Goal: Complete application form

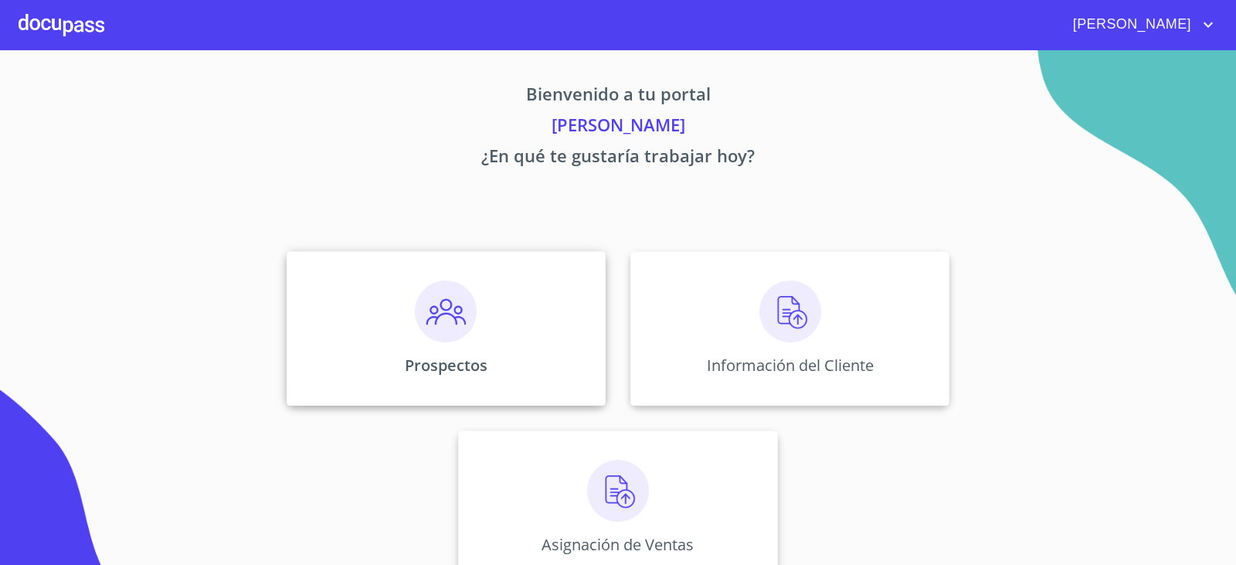
click at [423, 308] on img at bounding box center [446, 311] width 62 height 62
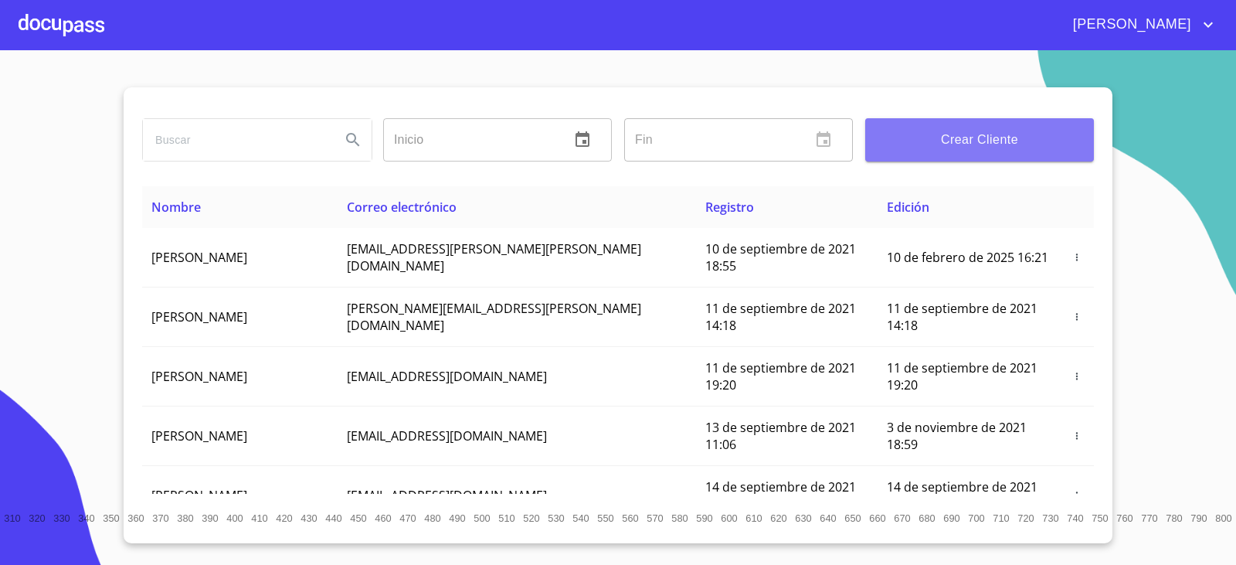
click at [956, 138] on span "Crear Cliente" at bounding box center [980, 140] width 204 height 22
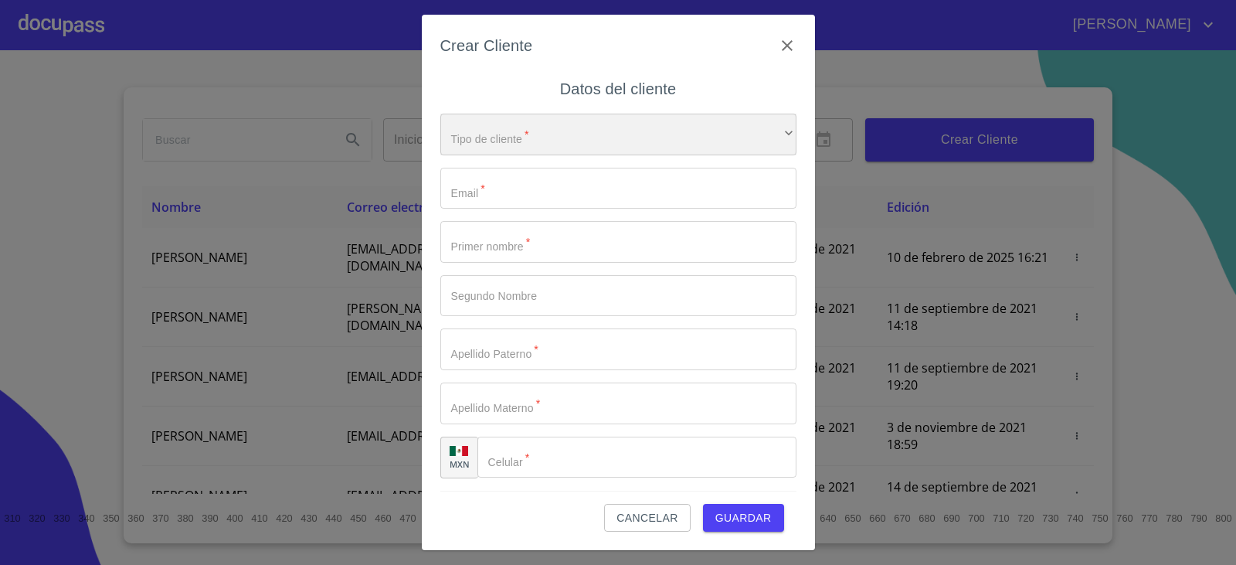
click at [554, 141] on div "​" at bounding box center [618, 135] width 356 height 42
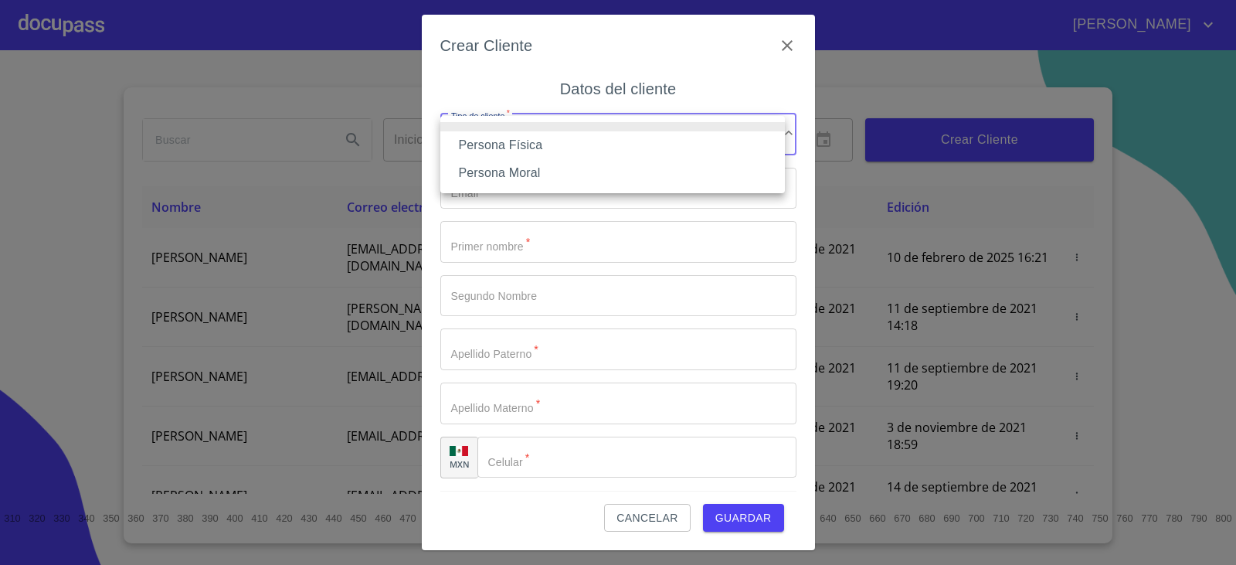
click at [499, 141] on li "Persona Física" at bounding box center [612, 145] width 345 height 28
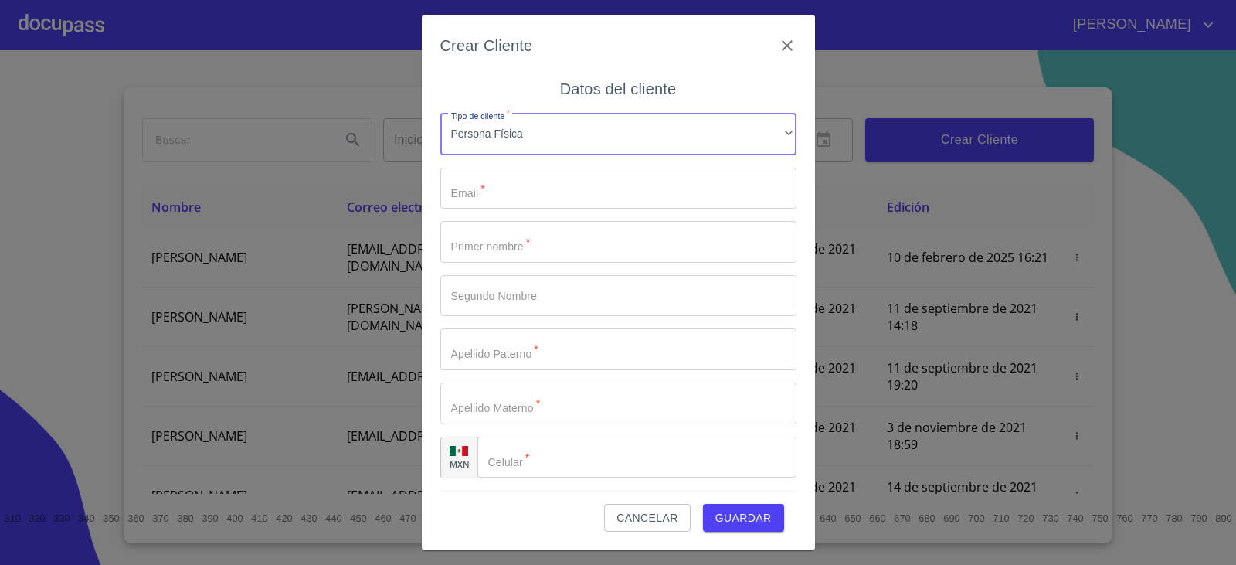
click at [466, 192] on input "Tipo de cliente   *" at bounding box center [618, 189] width 356 height 42
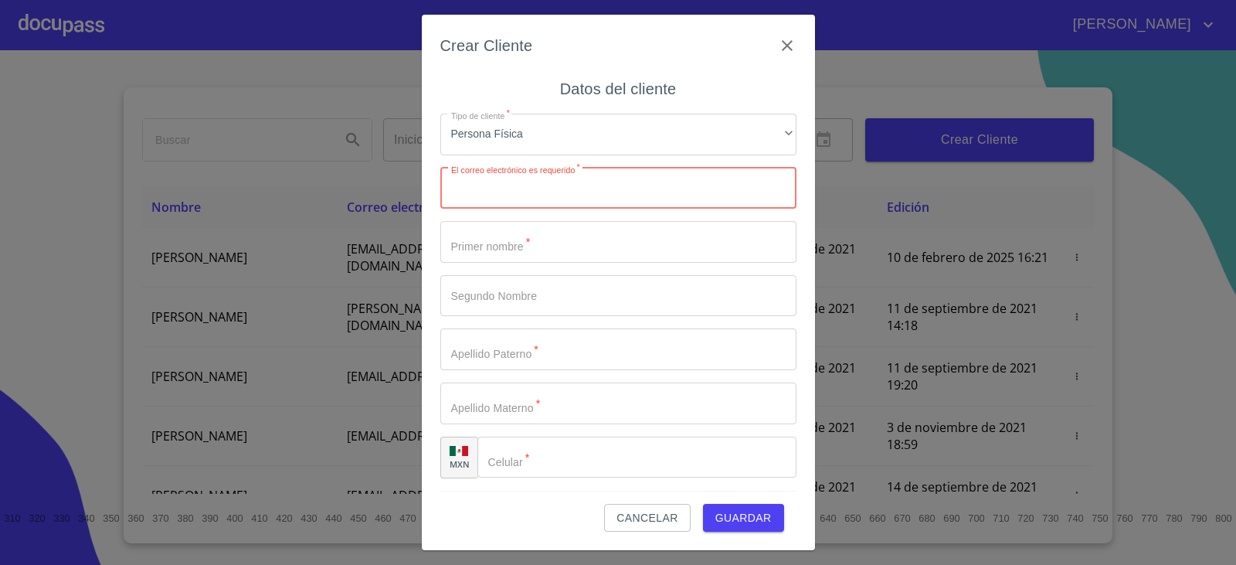
paste input "[EMAIL_ADDRESS][DOMAIN_NAME]"
type input "[EMAIL_ADDRESS][DOMAIN_NAME]"
click at [511, 249] on input "Tipo de cliente   *" at bounding box center [618, 242] width 356 height 42
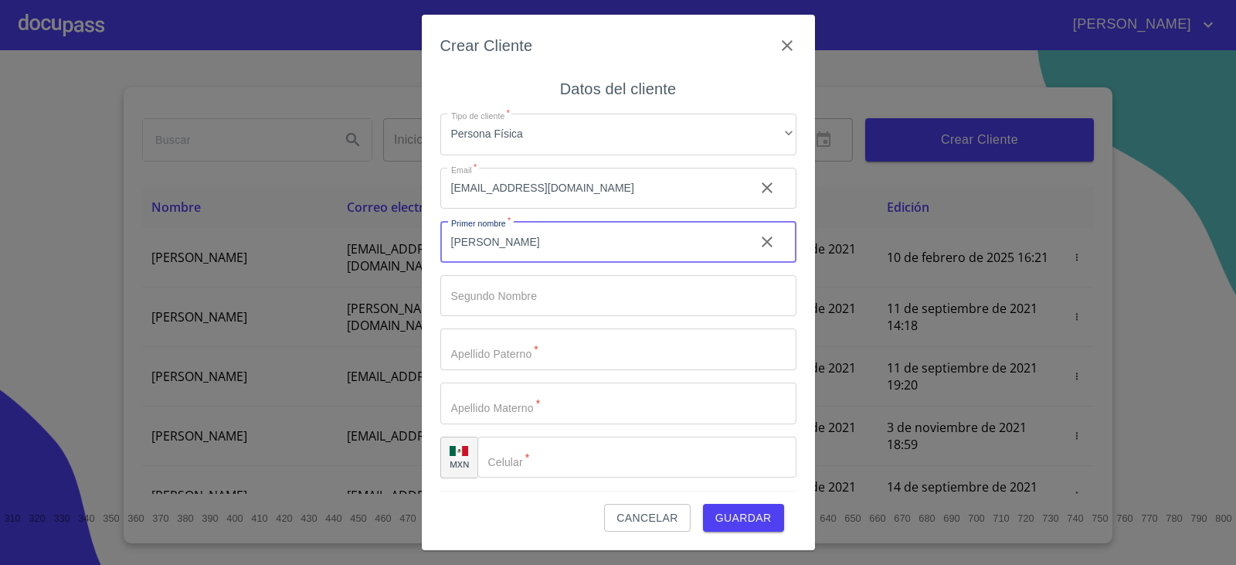
type input "[PERSON_NAME]"
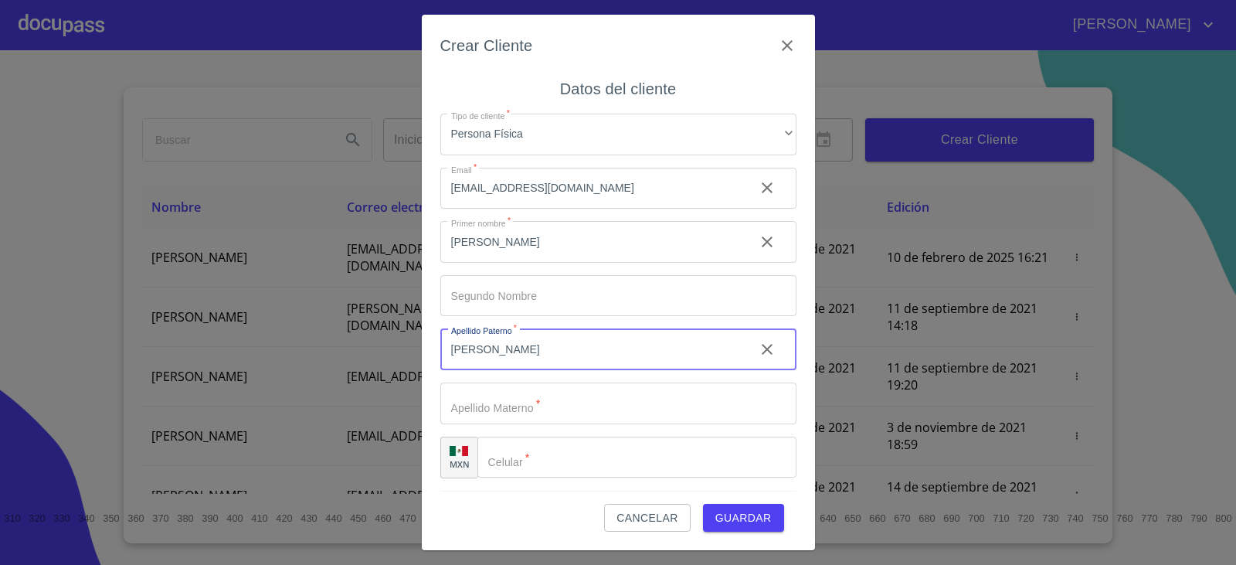
type input "[PERSON_NAME]"
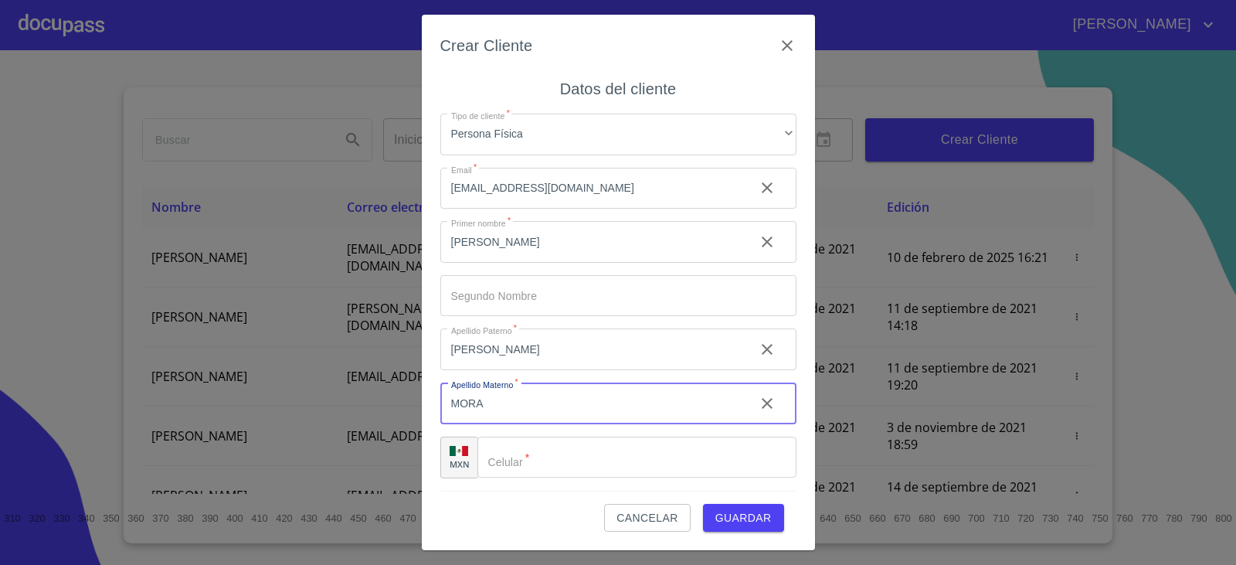
type input "MORA"
click at [570, 458] on input "Tipo de cliente   *" at bounding box center [636, 458] width 319 height 42
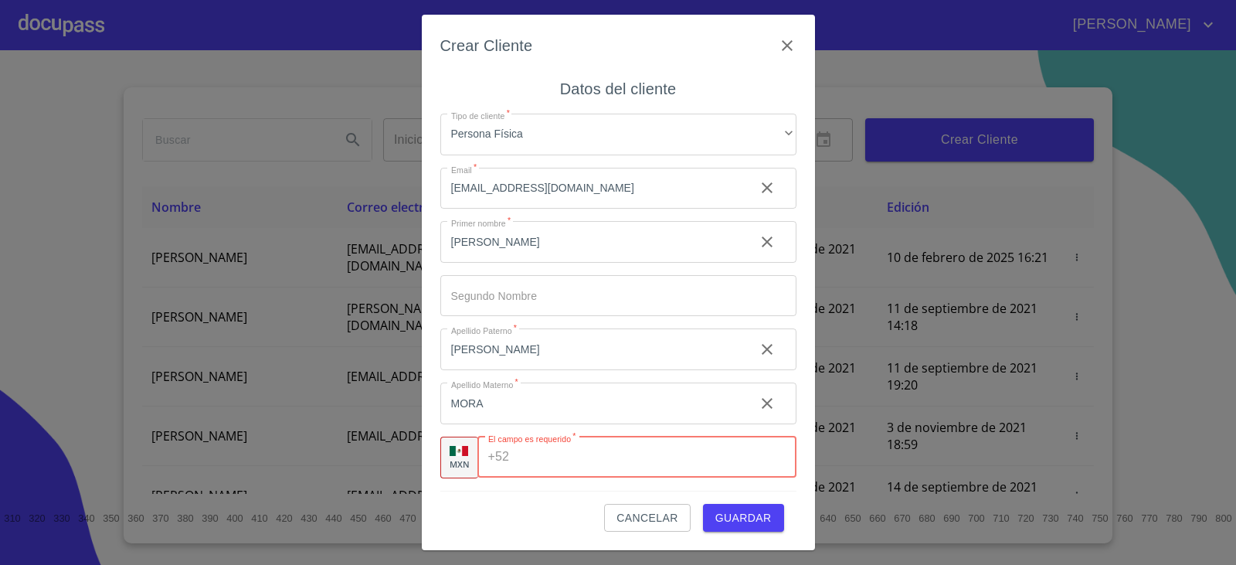
paste input "[PHONE_NUMBER]"
type input "[PHONE_NUMBER]"
click at [542, 487] on div "Tipo de cliente   * Persona Física ​ Email   * [EMAIL_ADDRESS][DOMAIN_NAME] ​ P…" at bounding box center [618, 295] width 356 height 389
click at [748, 519] on span "Guardar" at bounding box center [743, 517] width 56 height 19
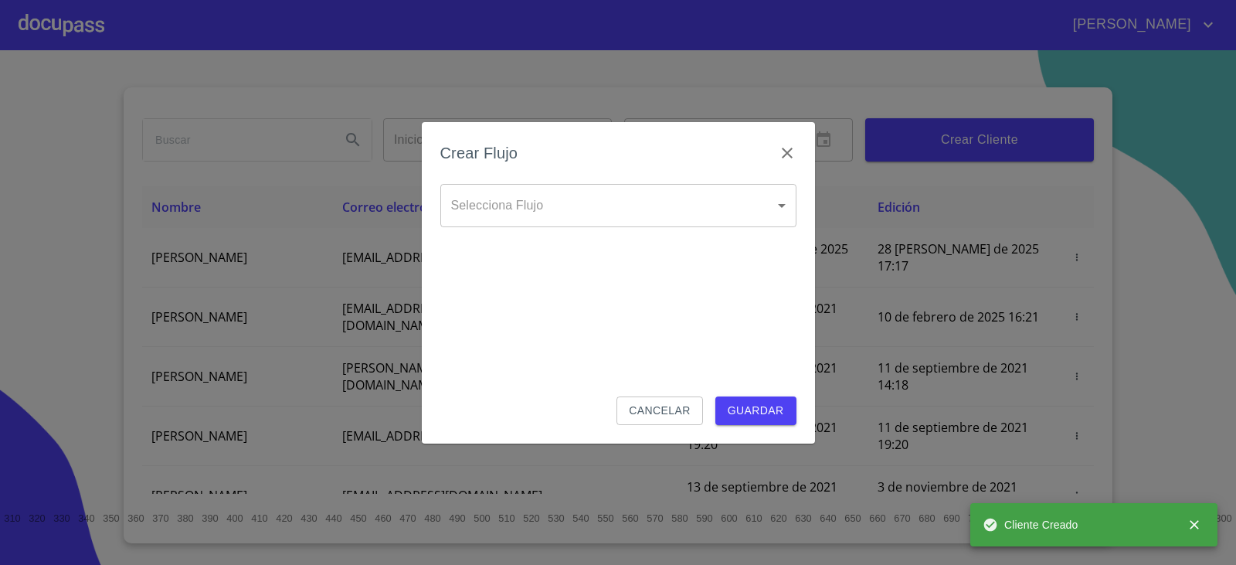
click at [572, 202] on body "[PERSON_NAME] ​ Fin ​ Crear Cliente Nombre Correo electrónico Registro Edición …" at bounding box center [618, 282] width 1236 height 565
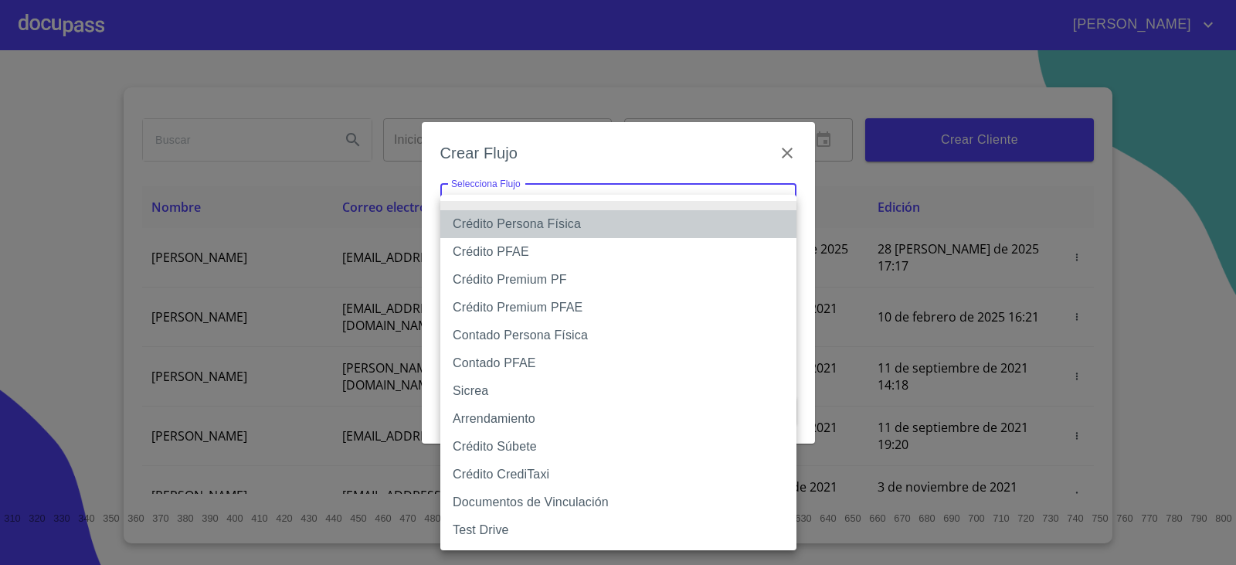
click at [507, 223] on li "Crédito Persona Física" at bounding box center [618, 224] width 356 height 28
type input "6009fb3c7d1714eb8809aa97"
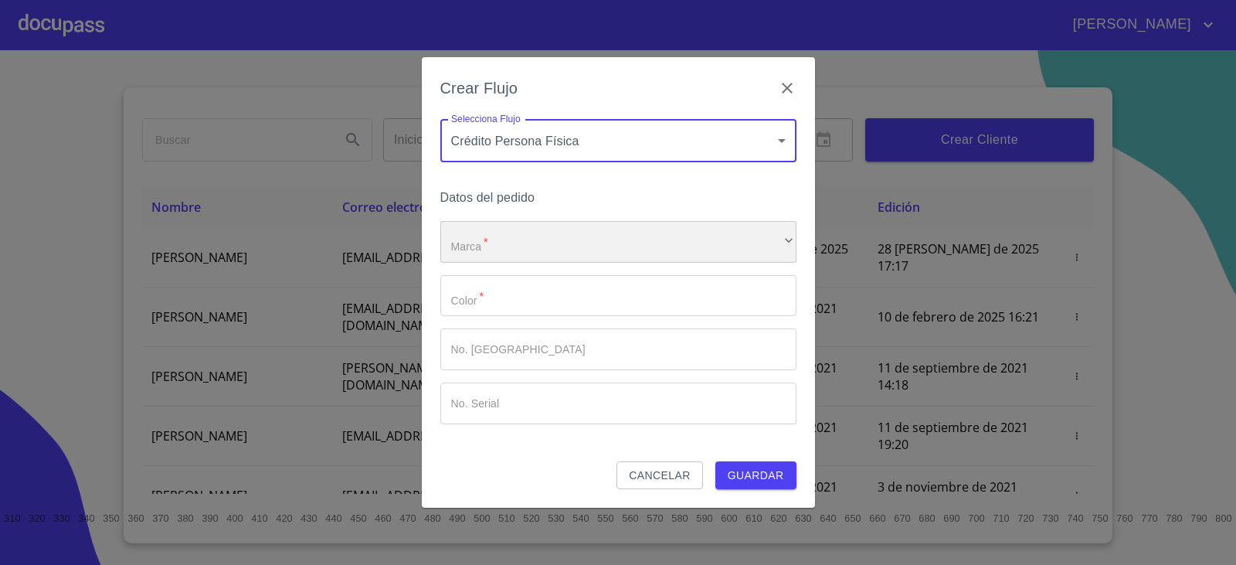
click at [504, 239] on div "​" at bounding box center [618, 242] width 356 height 42
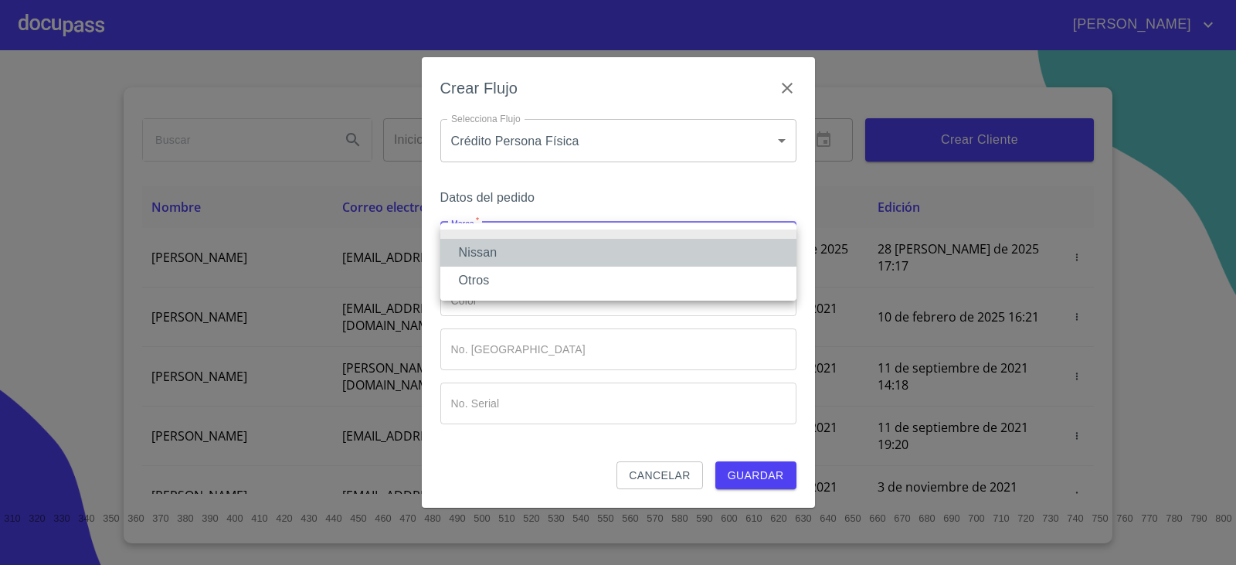
click at [502, 250] on li "Nissan" at bounding box center [618, 253] width 356 height 28
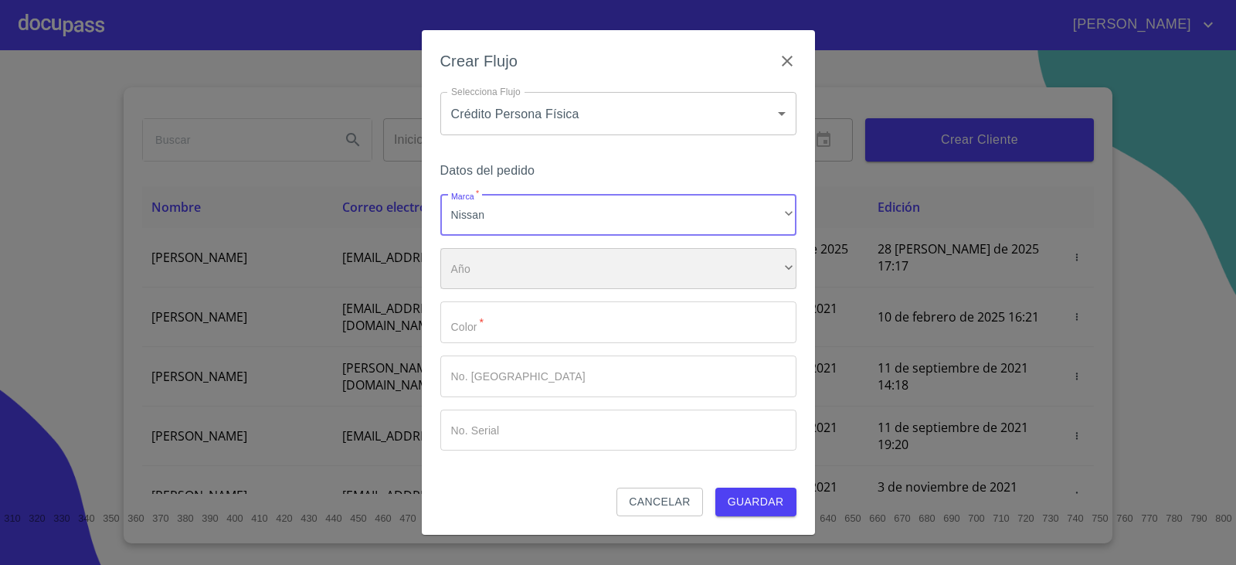
click at [490, 273] on div "​" at bounding box center [618, 269] width 356 height 42
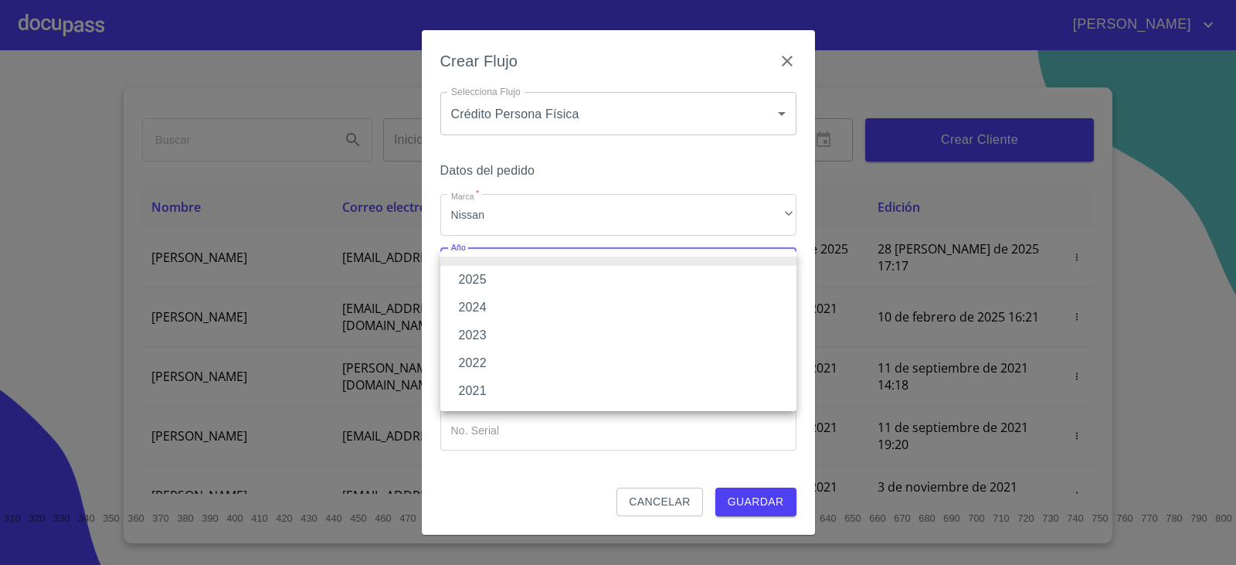
click at [492, 282] on li "2025" at bounding box center [618, 280] width 356 height 28
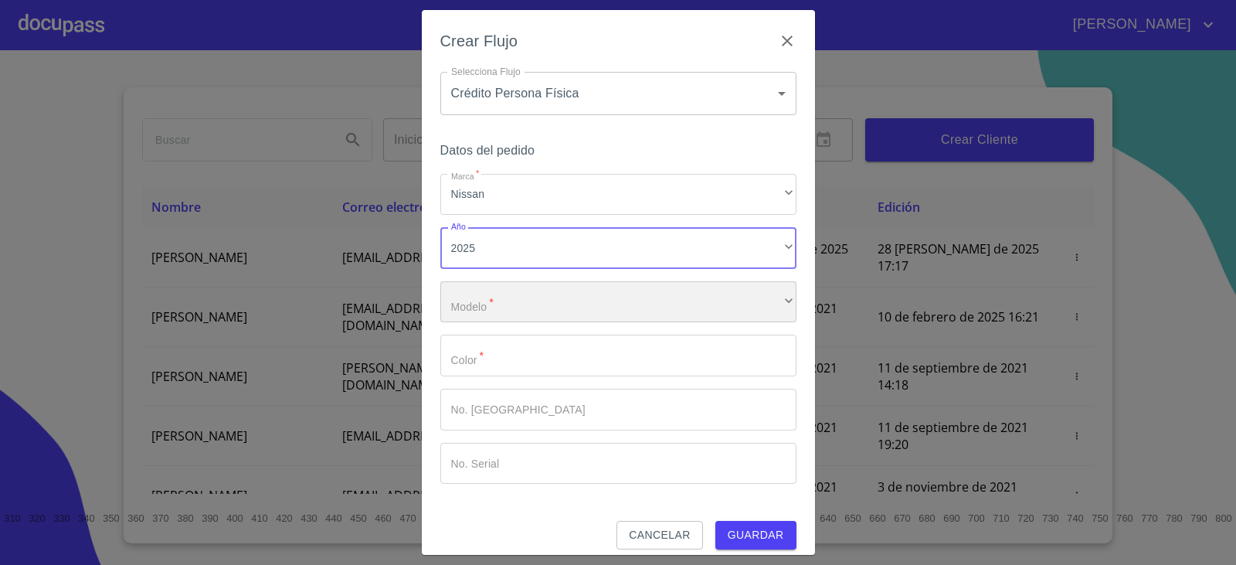
click at [499, 304] on div "​" at bounding box center [618, 302] width 356 height 42
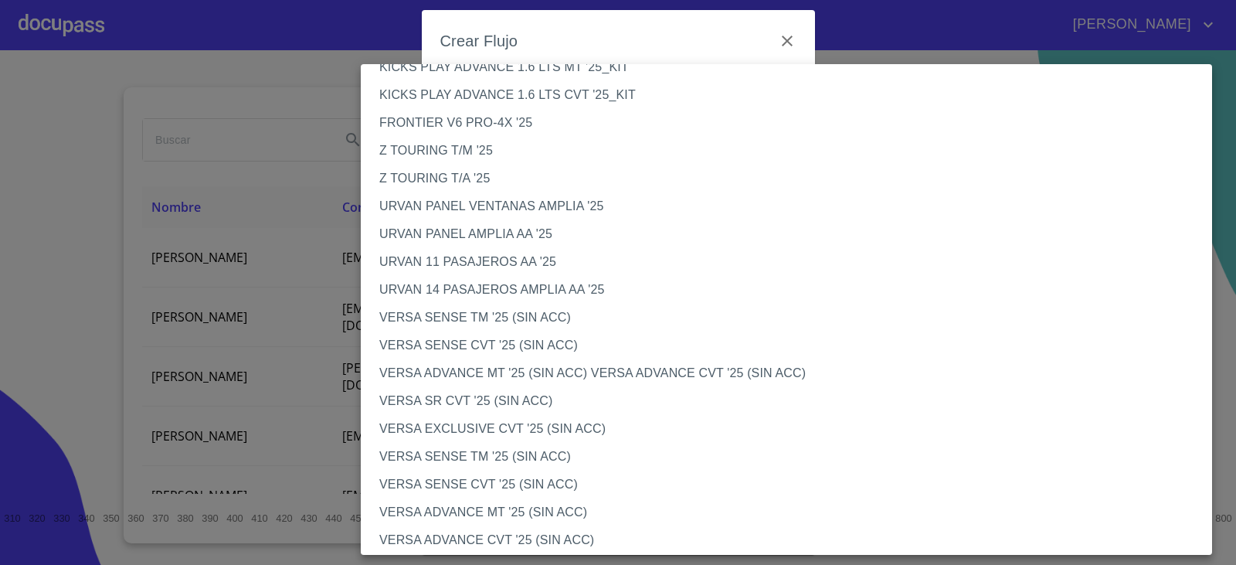
scroll to position [386, 0]
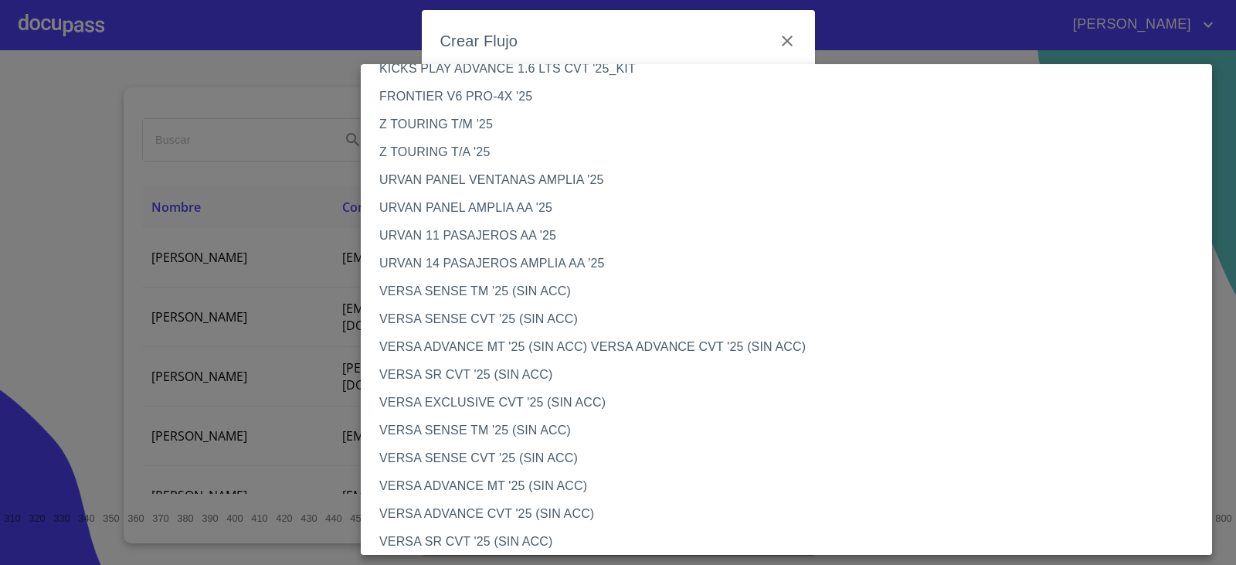
click at [420, 478] on li "VERSA ADVANCE MT '25 (SIN ACC)" at bounding box center [792, 486] width 863 height 28
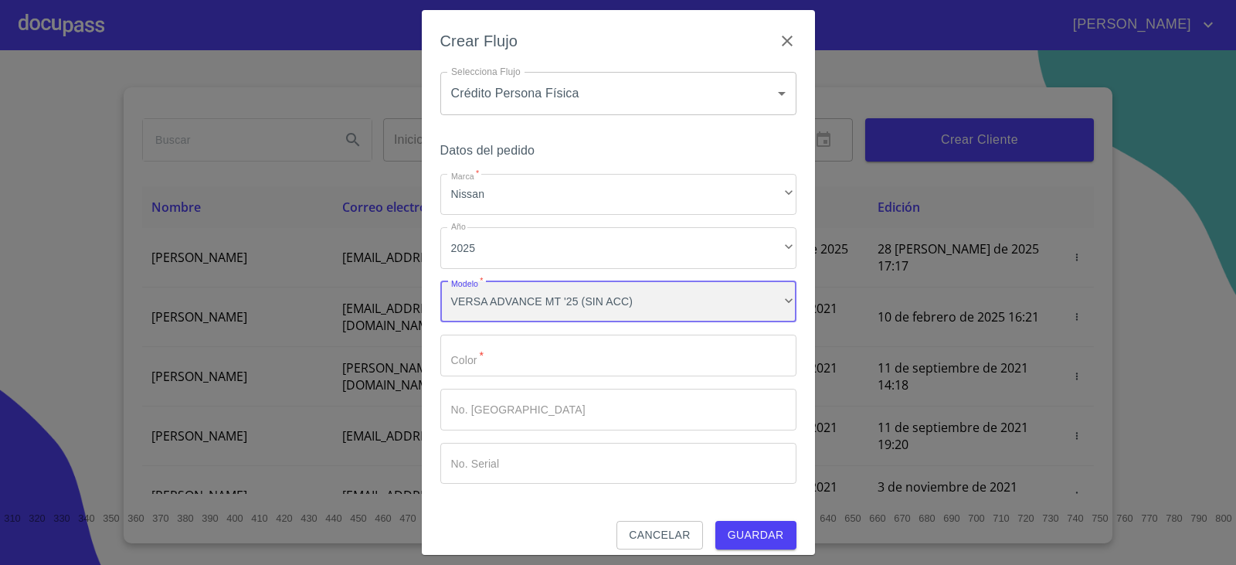
click at [701, 299] on div "VERSA ADVANCE MT '25 (SIN ACC)" at bounding box center [618, 302] width 356 height 42
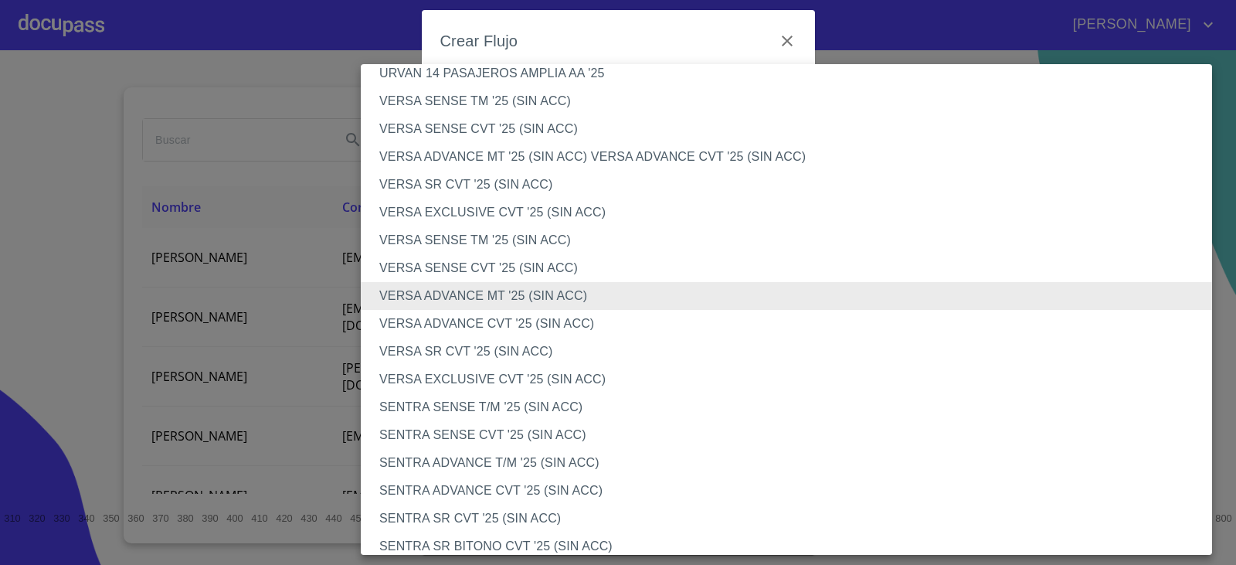
scroll to position [563, 0]
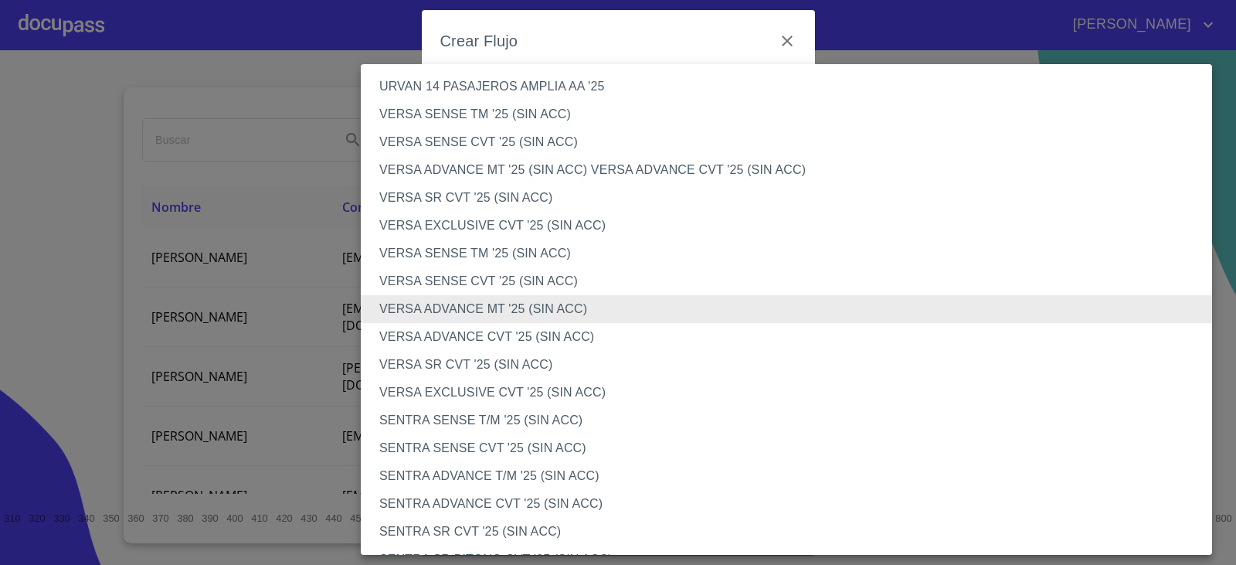
click at [443, 307] on li "VERSA ADVANCE MT '25 (SIN ACC)" at bounding box center [792, 309] width 863 height 28
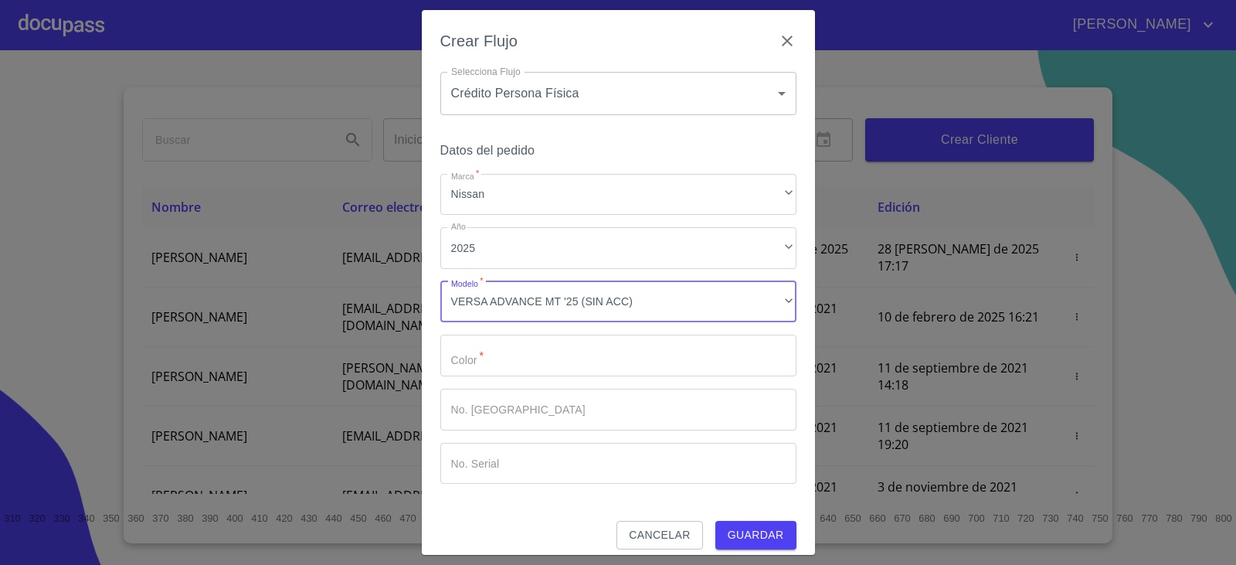
click at [491, 358] on input "Marca   *" at bounding box center [618, 356] width 356 height 42
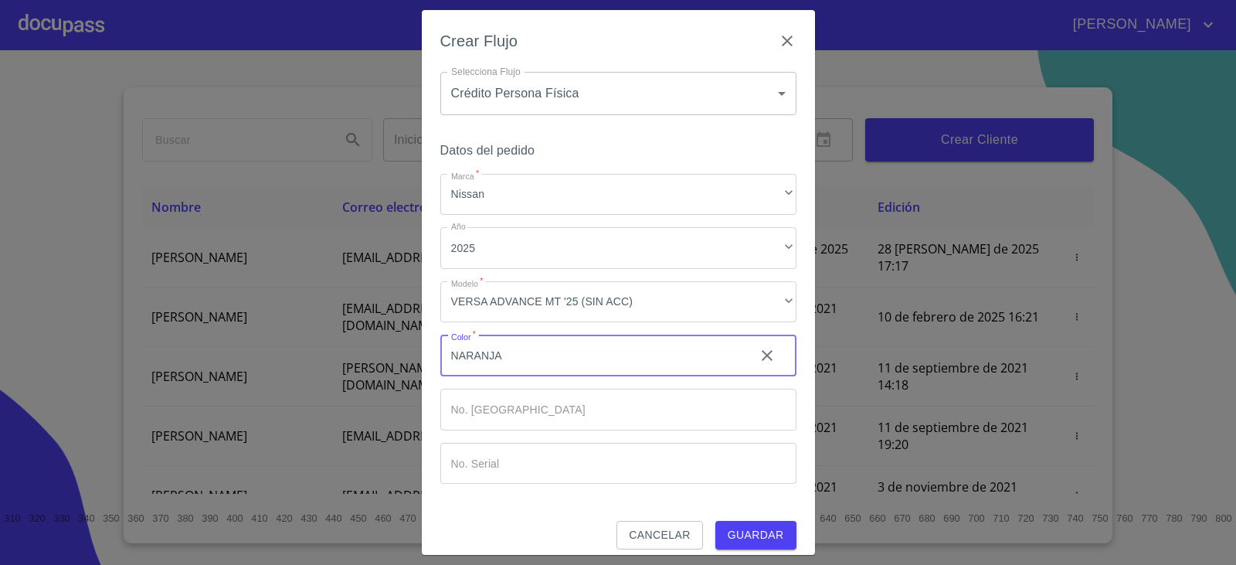
type input "NARANJA"
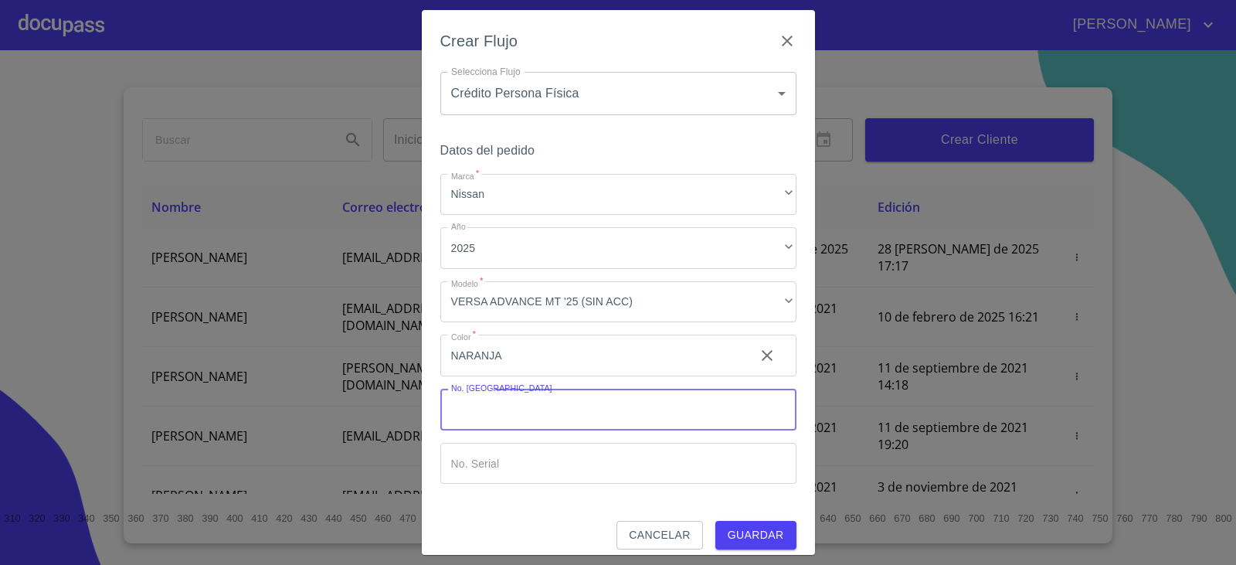
click at [745, 533] on span "Guardar" at bounding box center [756, 534] width 56 height 19
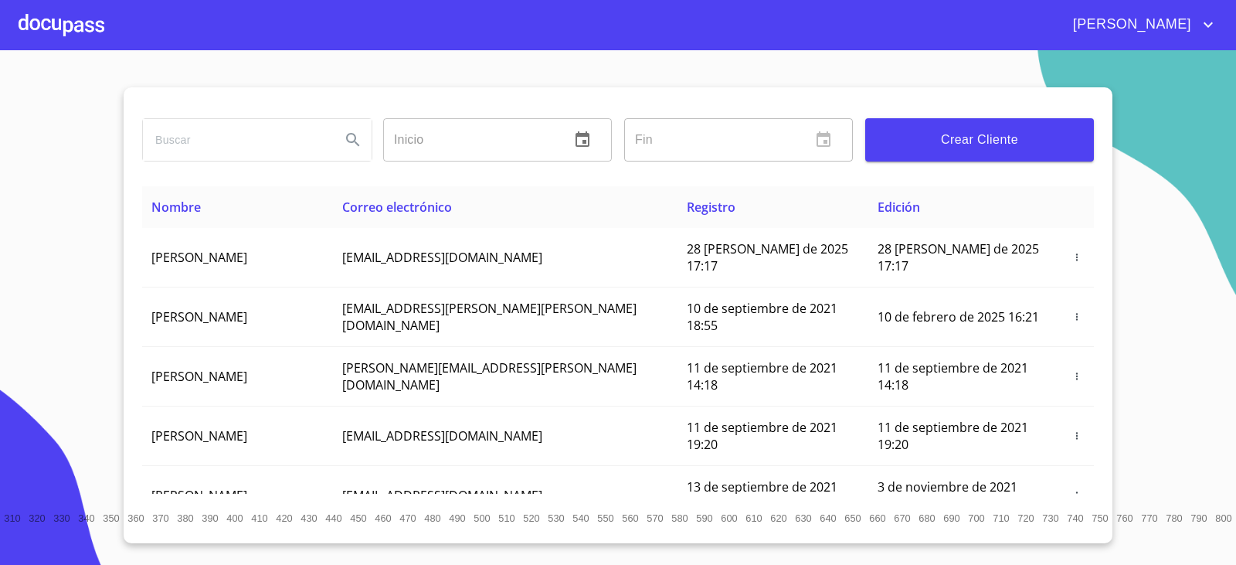
click at [66, 31] on div at bounding box center [62, 24] width 86 height 49
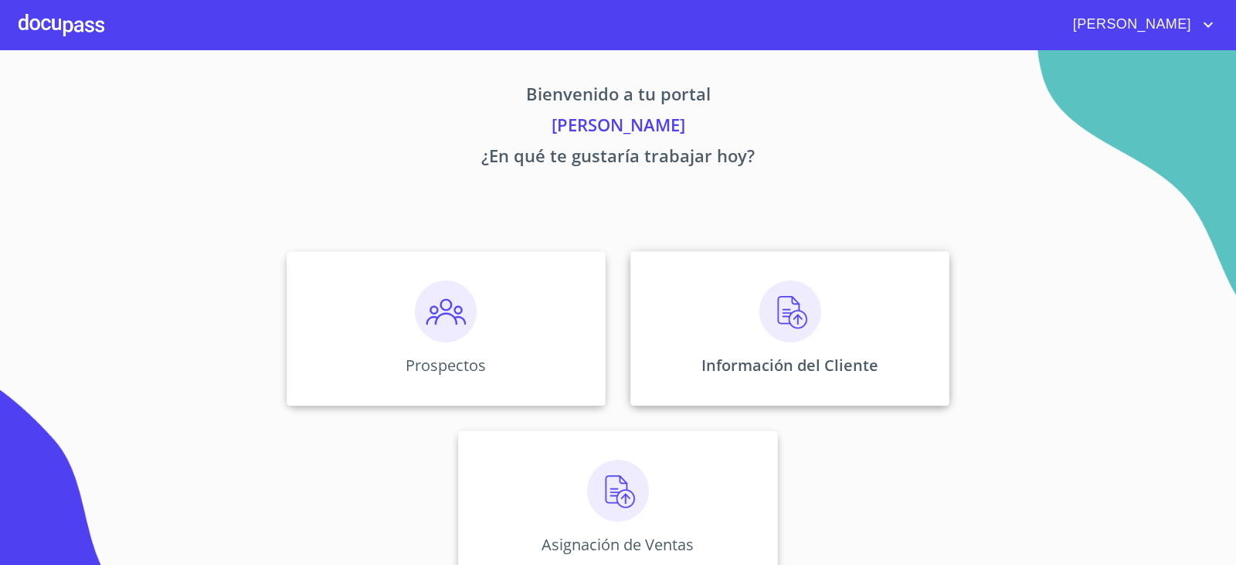
click at [782, 321] on img at bounding box center [790, 311] width 62 height 62
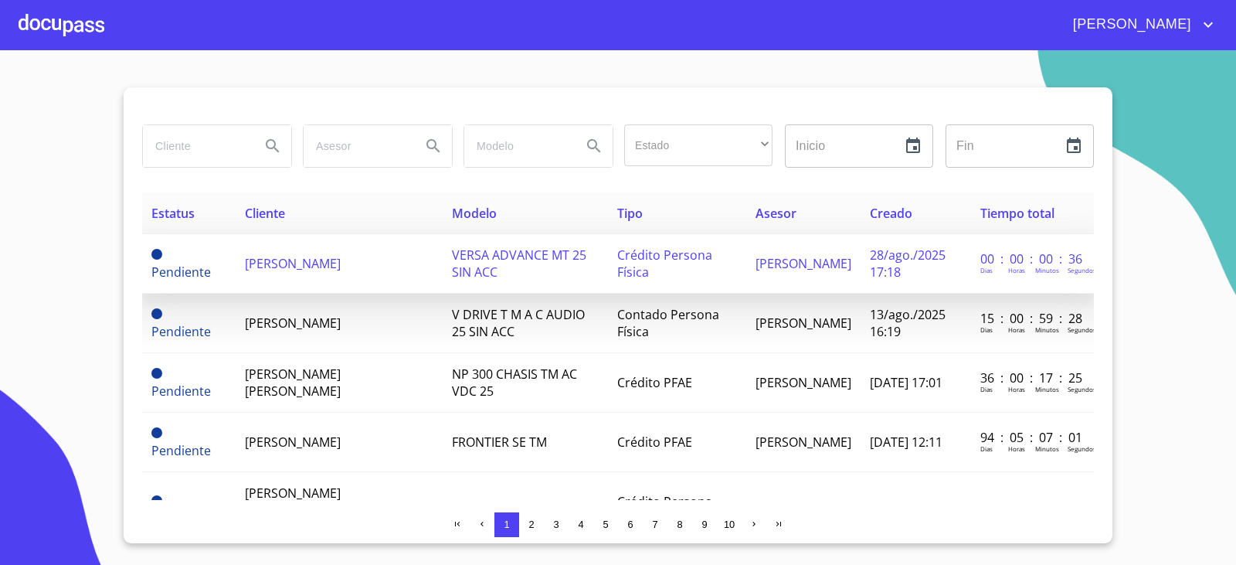
click at [276, 272] on td "[PERSON_NAME]" at bounding box center [339, 263] width 207 height 59
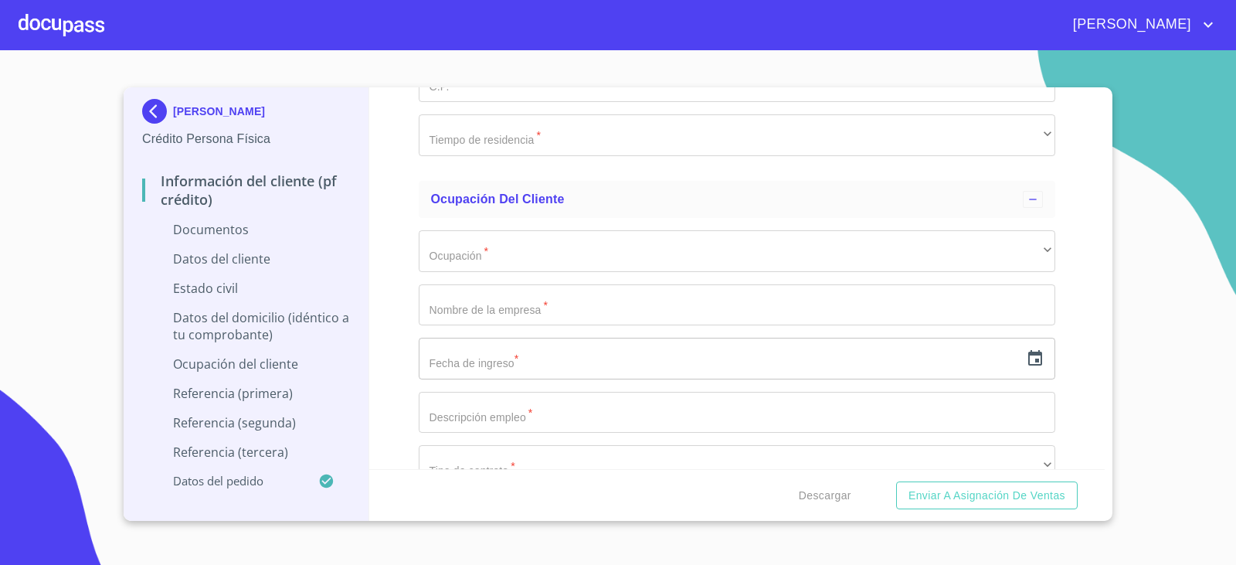
scroll to position [3322, 0]
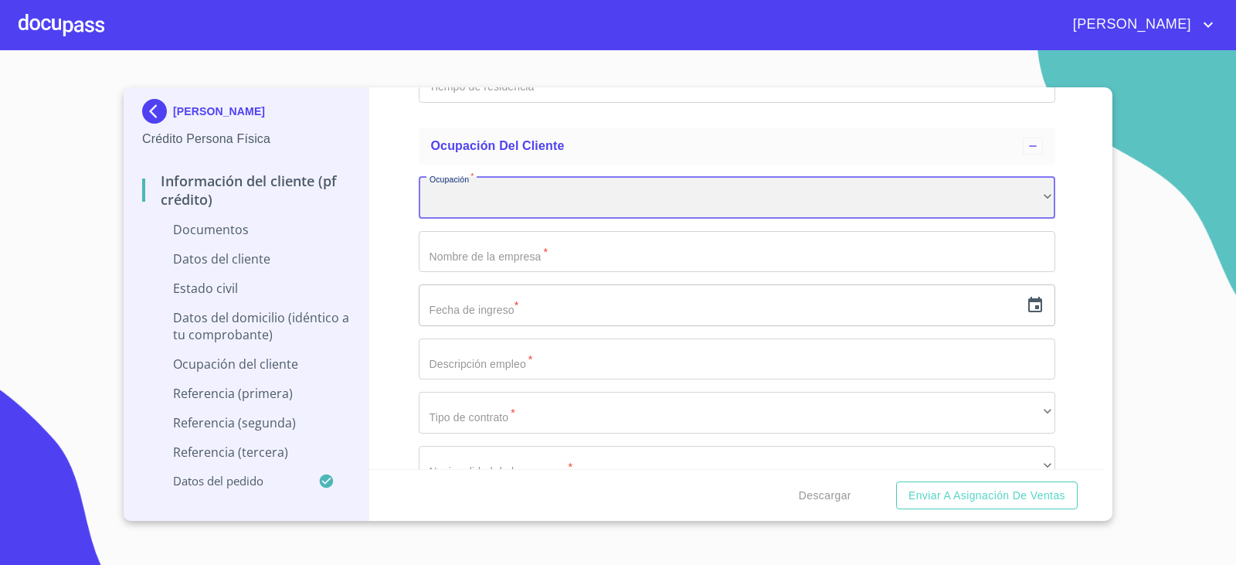
click at [538, 205] on div "​" at bounding box center [737, 198] width 637 height 42
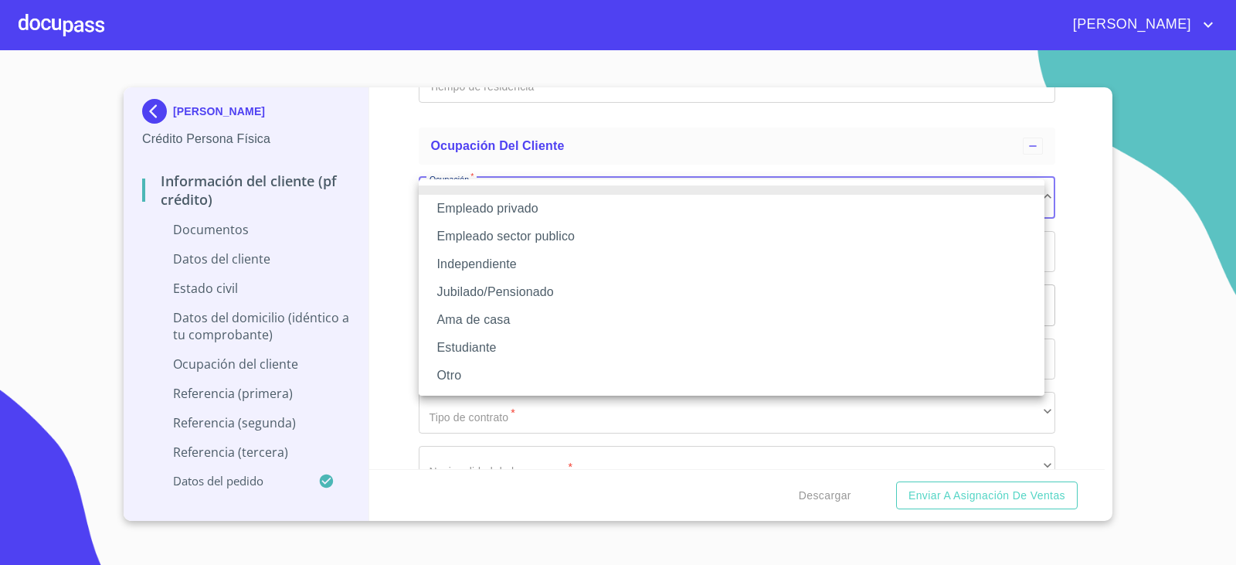
click at [472, 264] on li "Independiente" at bounding box center [732, 264] width 626 height 28
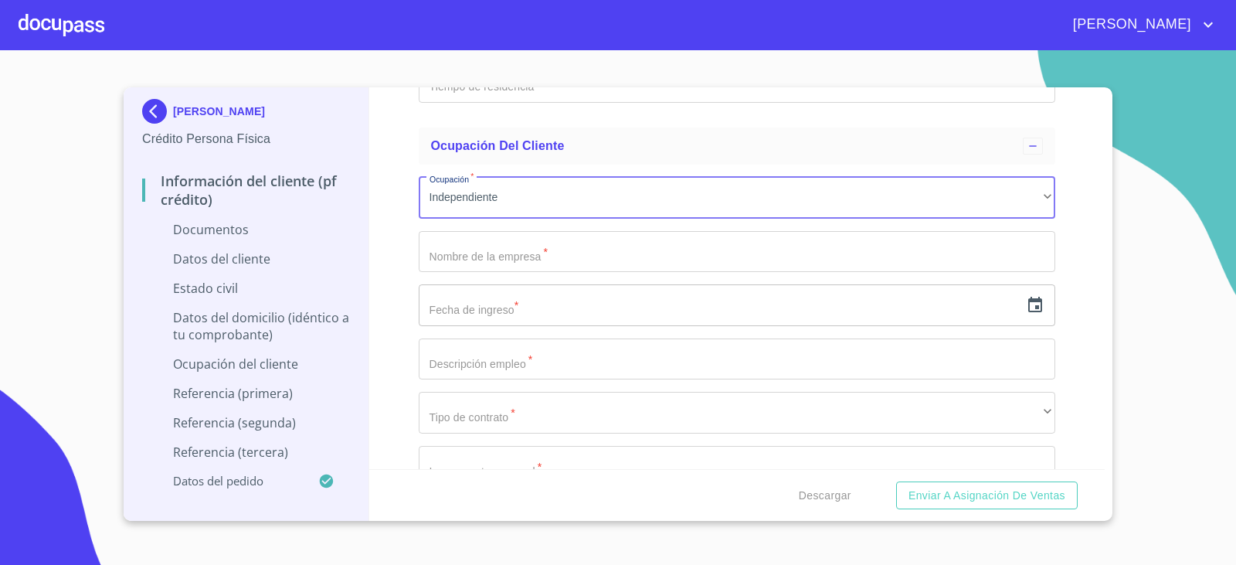
click at [461, 259] on input "Documento de identificación.   *" at bounding box center [737, 252] width 637 height 42
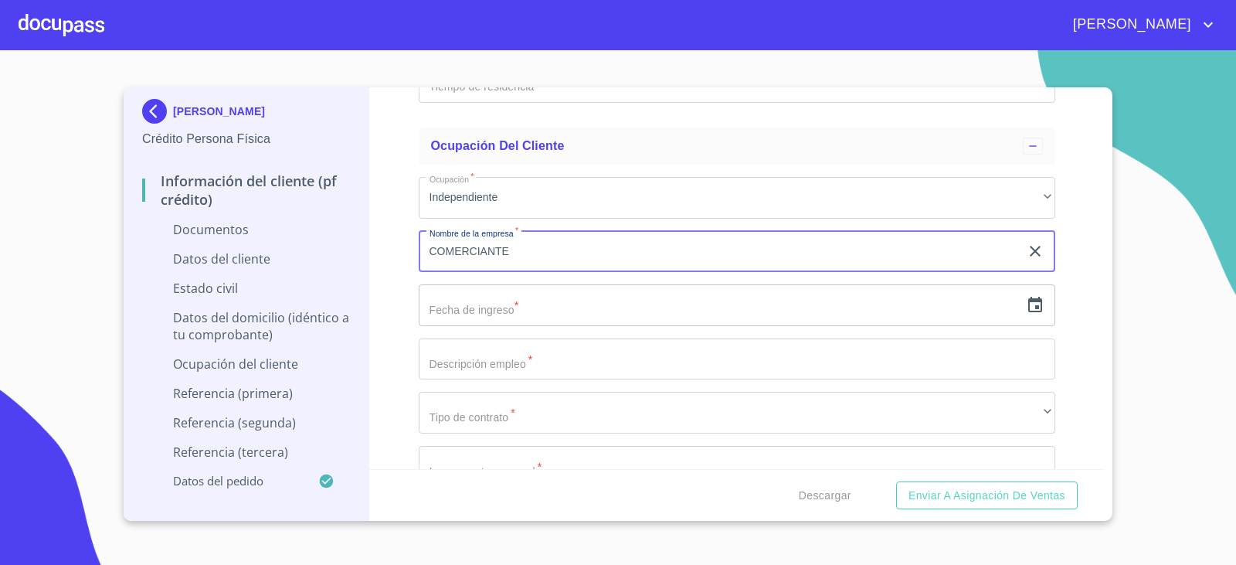
type input "COMERCIANTE"
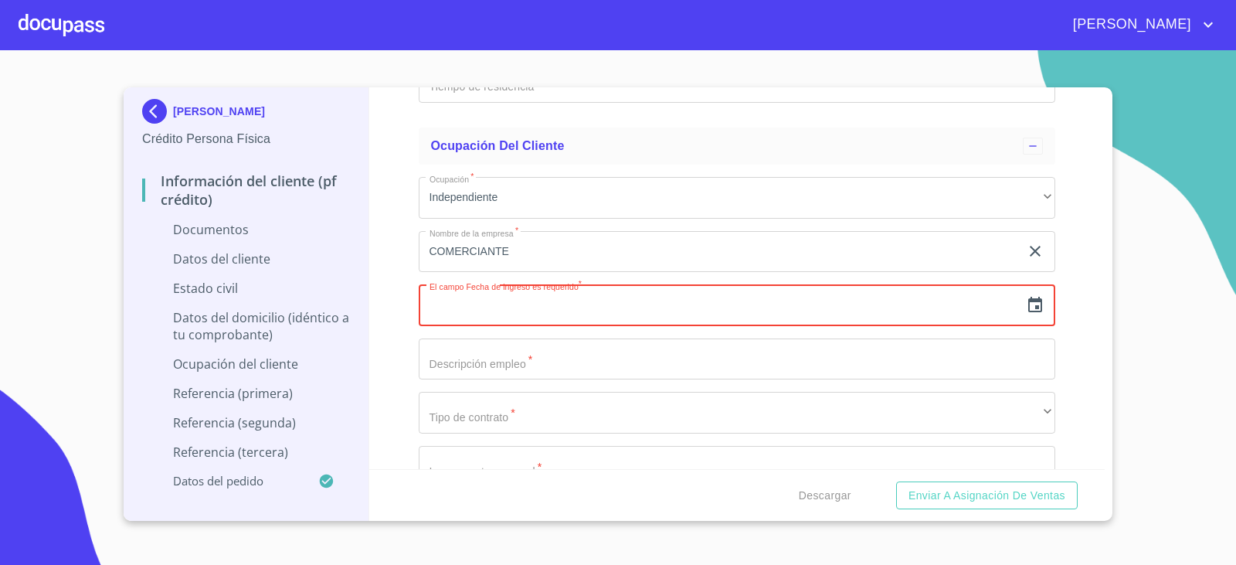
click at [1028, 311] on icon "button" at bounding box center [1035, 304] width 14 height 15
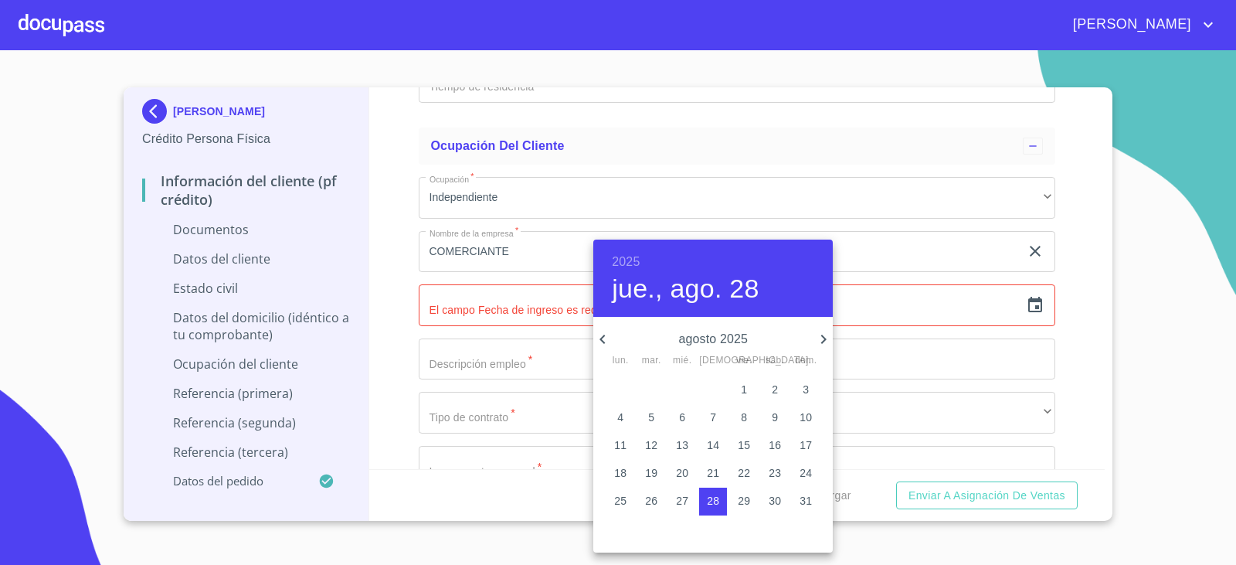
click at [627, 258] on h6 "2025" at bounding box center [626, 262] width 28 height 22
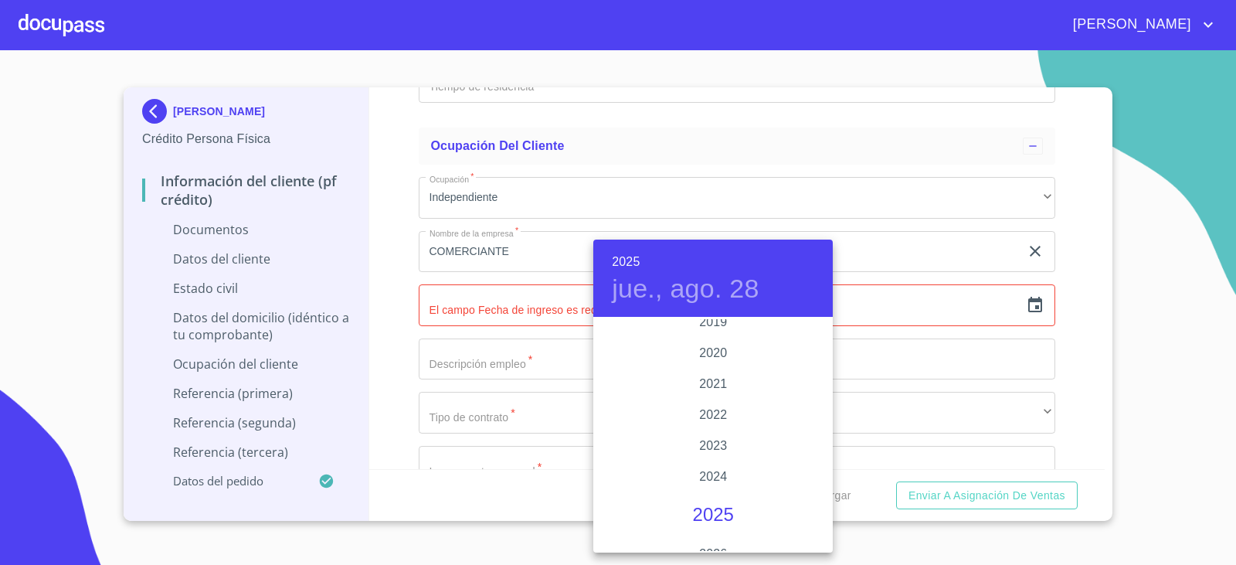
scroll to position [2843, 0]
click at [710, 458] on div "2021" at bounding box center [712, 458] width 239 height 31
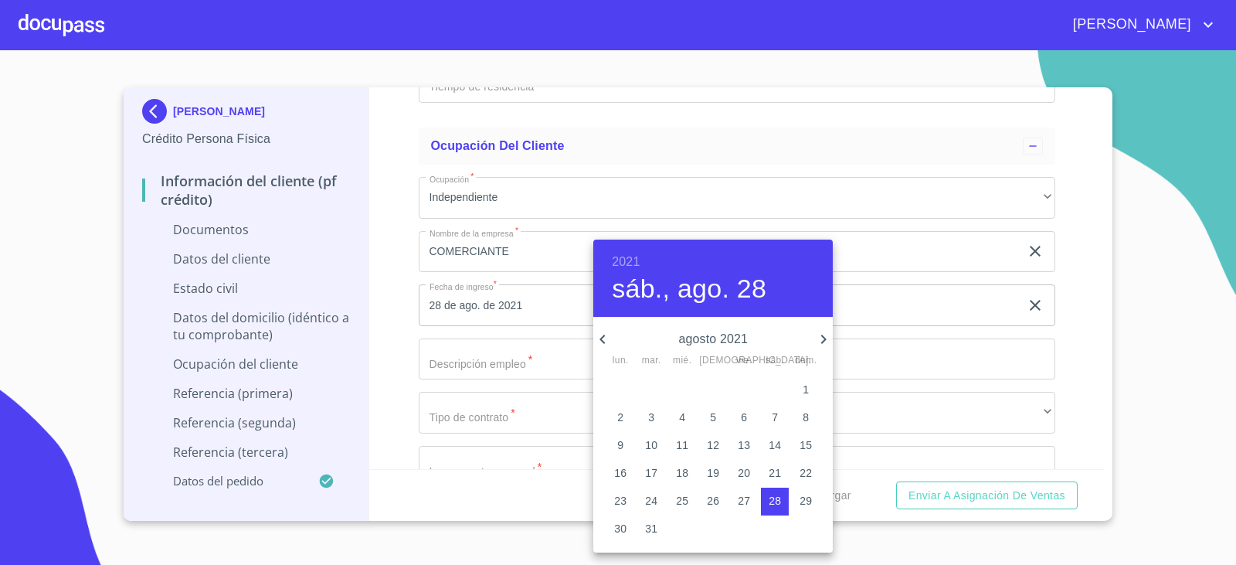
click at [602, 338] on icon "button" at bounding box center [602, 339] width 5 height 9
click at [744, 393] on p "2" at bounding box center [744, 389] width 6 height 15
type input "2 de [DATE]. de 2021"
click at [467, 364] on div at bounding box center [618, 282] width 1236 height 565
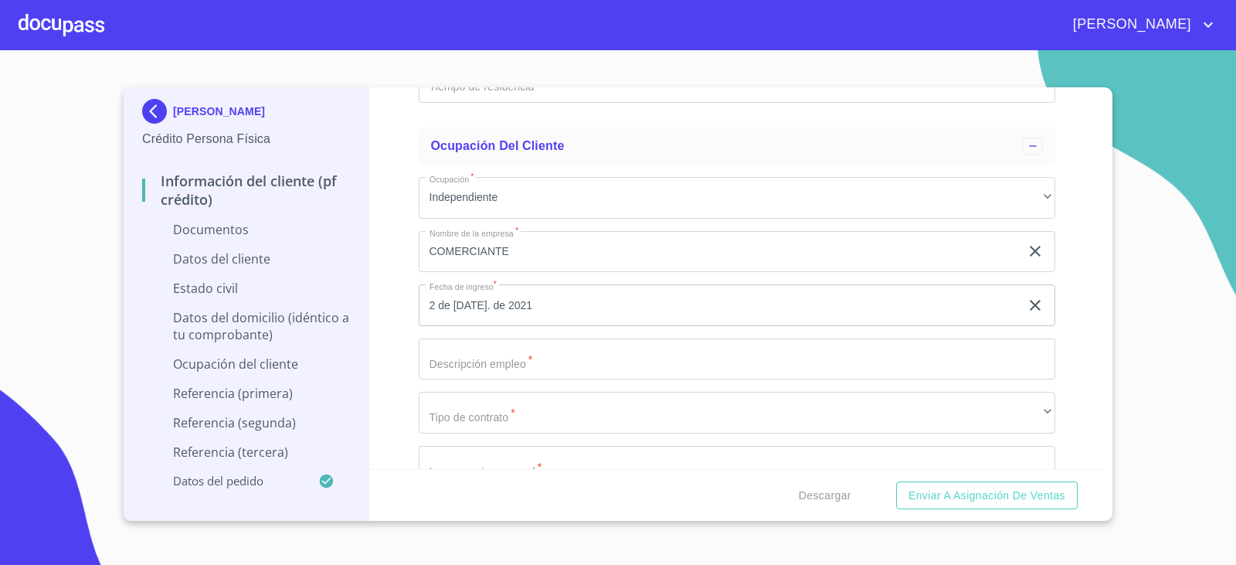
click at [467, 358] on input "Documento de identificación.   *" at bounding box center [737, 359] width 637 height 42
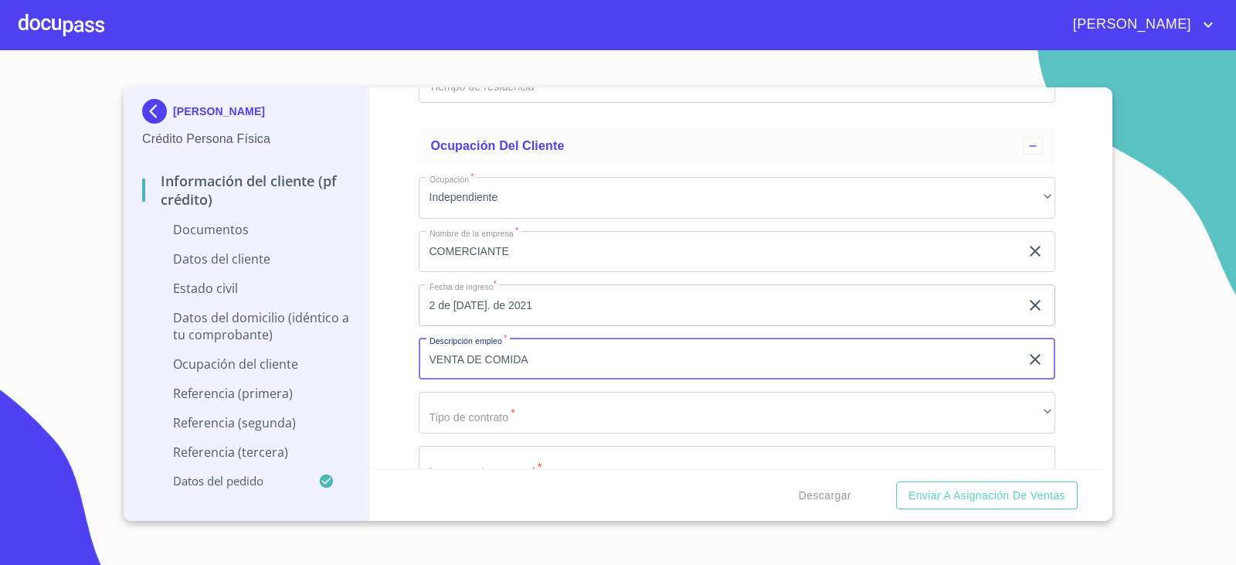
type input "VENTA DE COMIDA"
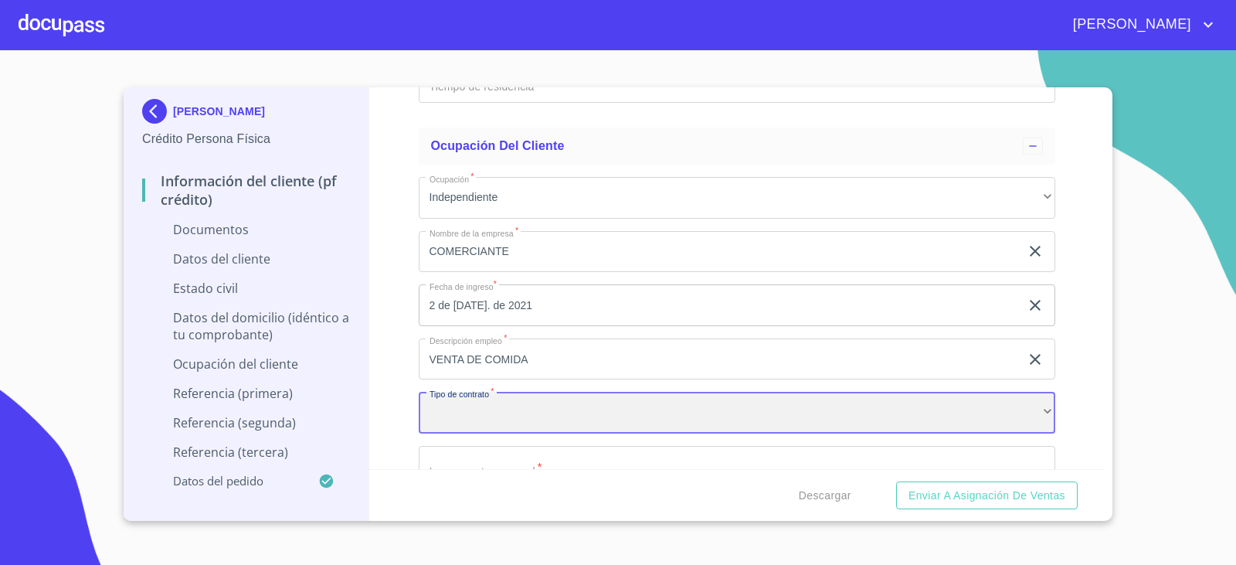
click at [508, 405] on div "​" at bounding box center [737, 413] width 637 height 42
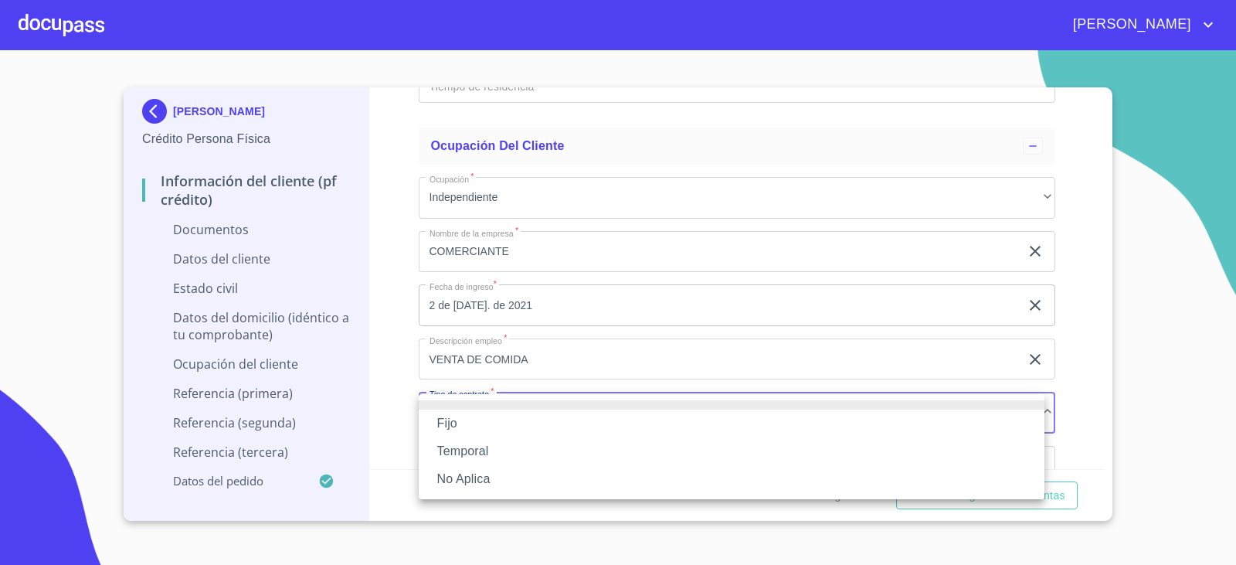
click at [477, 476] on li "No Aplica" at bounding box center [732, 479] width 626 height 28
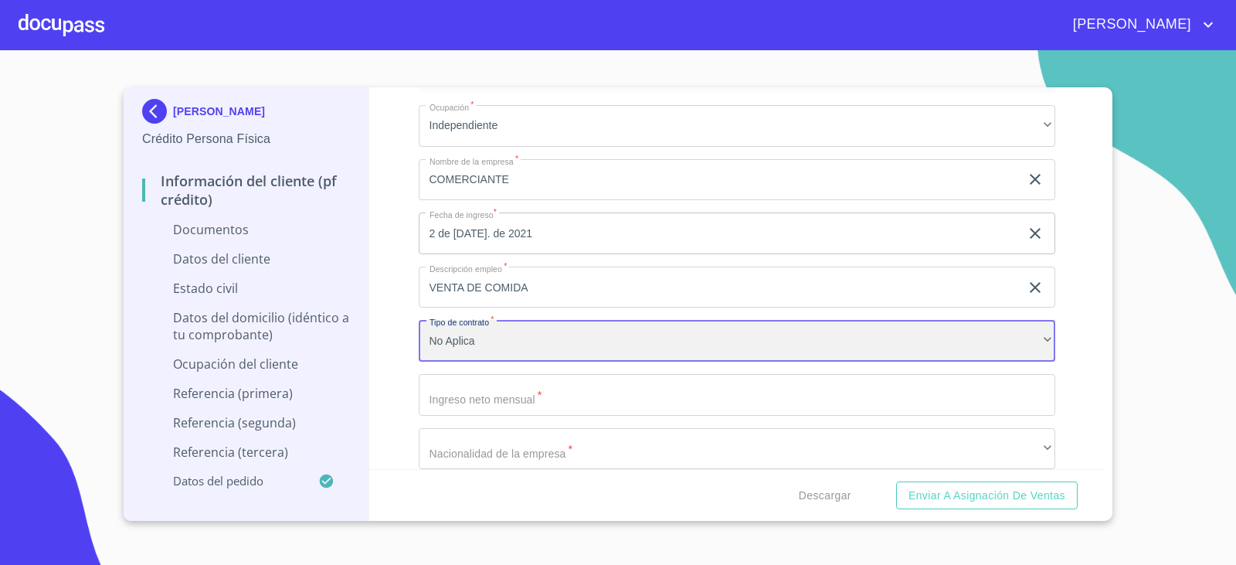
scroll to position [3477, 0]
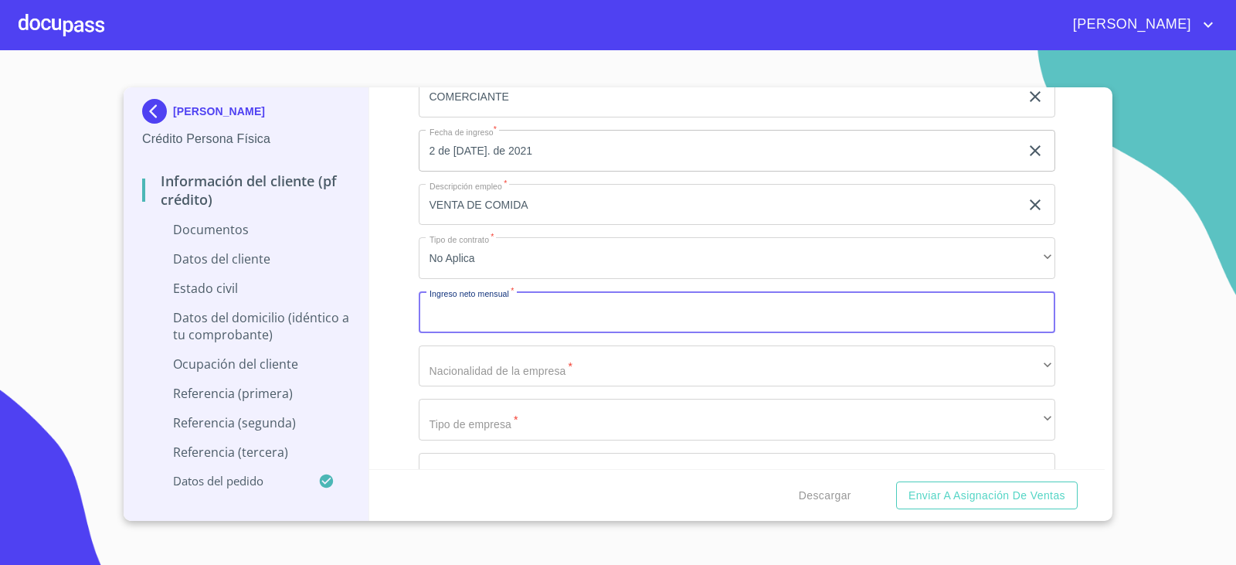
click at [448, 317] on input "Documento de identificación.   *" at bounding box center [737, 312] width 637 height 42
type input "20000"
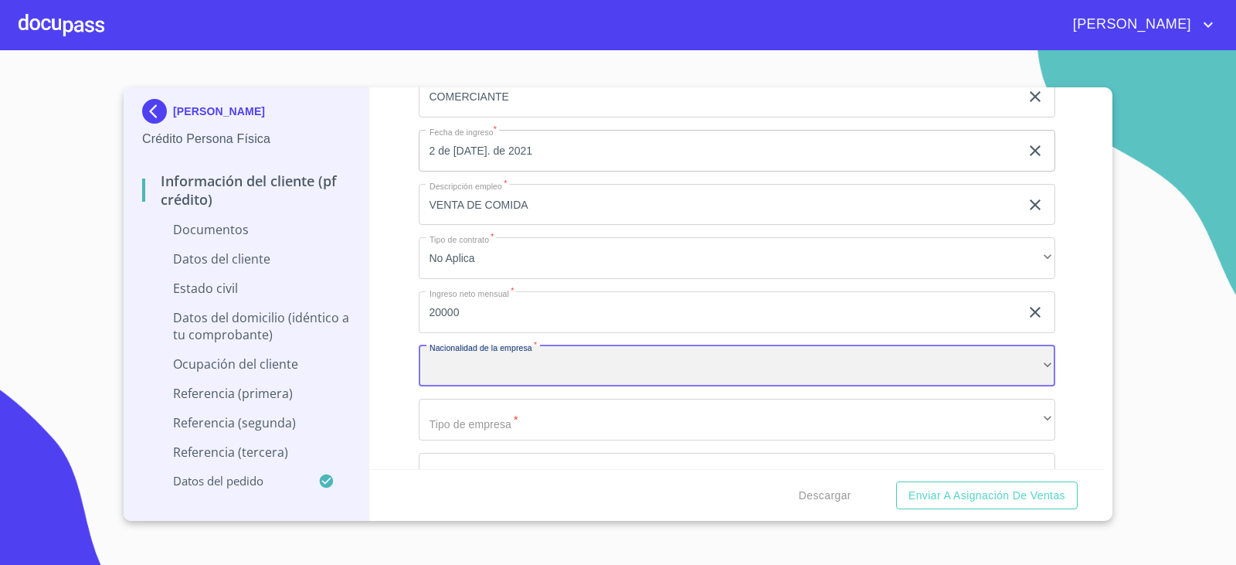
click at [538, 358] on div "​" at bounding box center [737, 366] width 637 height 42
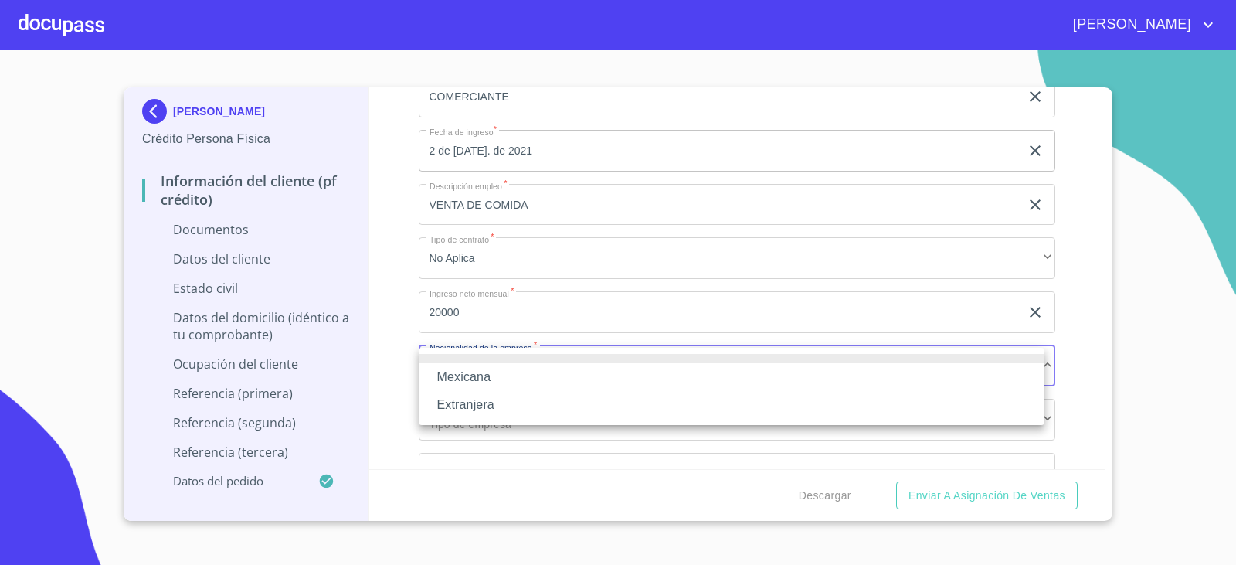
click at [497, 373] on li "Mexicana" at bounding box center [732, 377] width 626 height 28
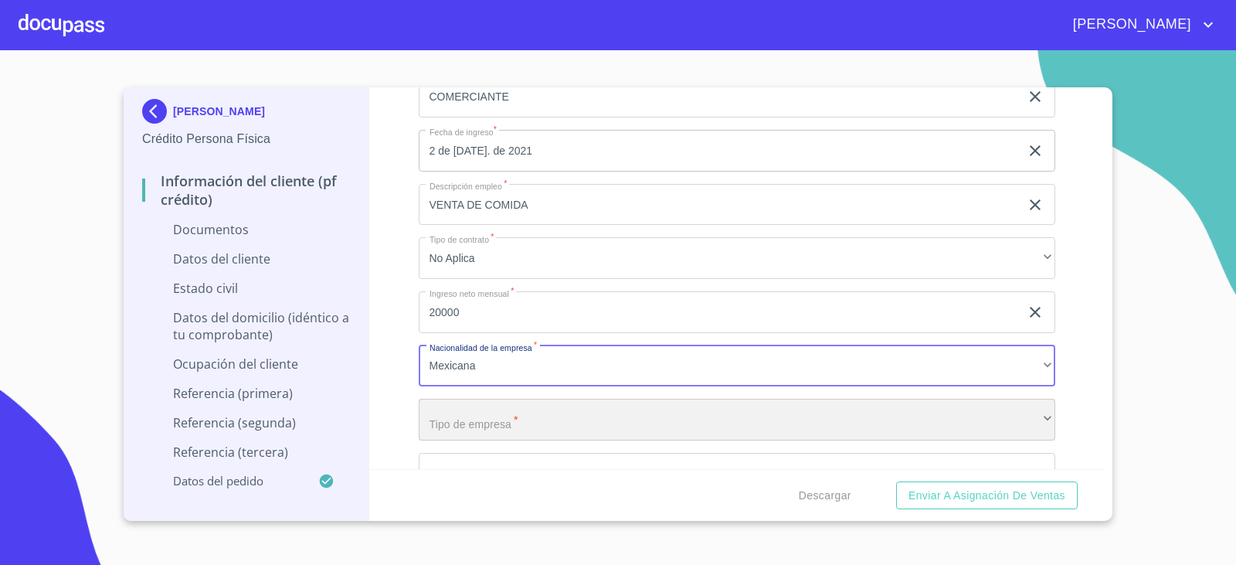
click at [506, 426] on div "​" at bounding box center [737, 420] width 637 height 42
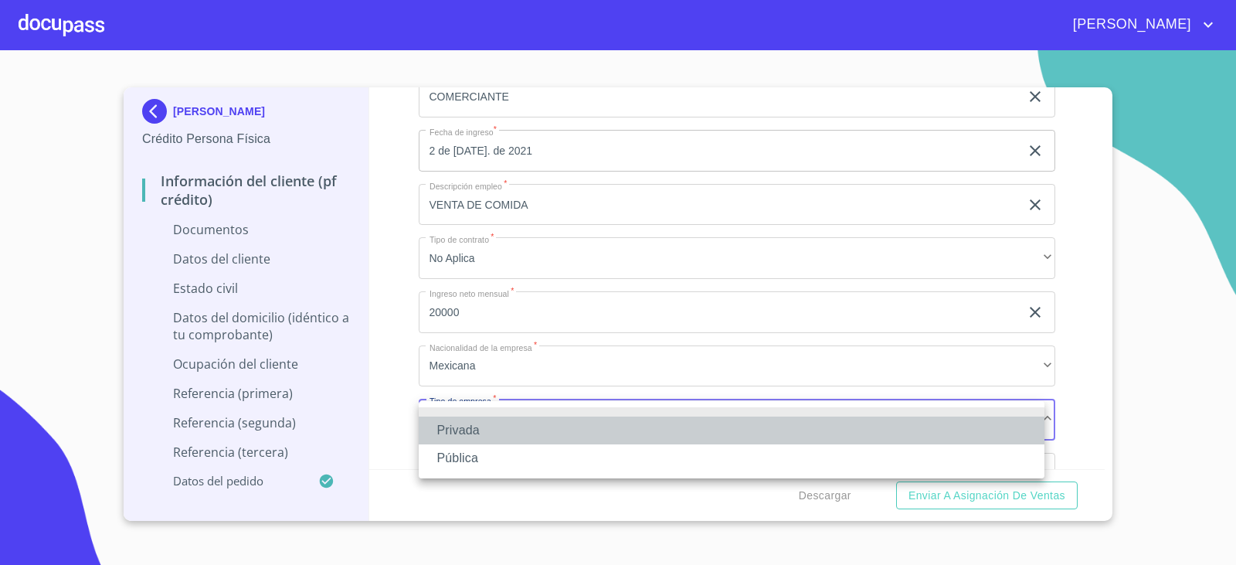
click at [497, 426] on li "Privada" at bounding box center [732, 430] width 626 height 28
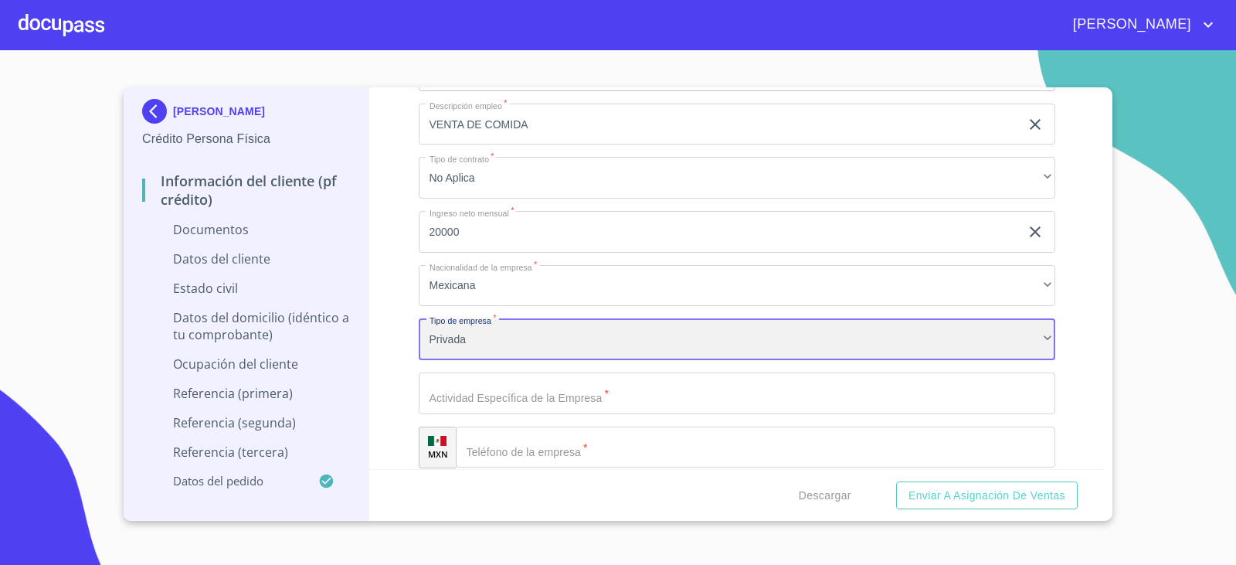
scroll to position [3631, 0]
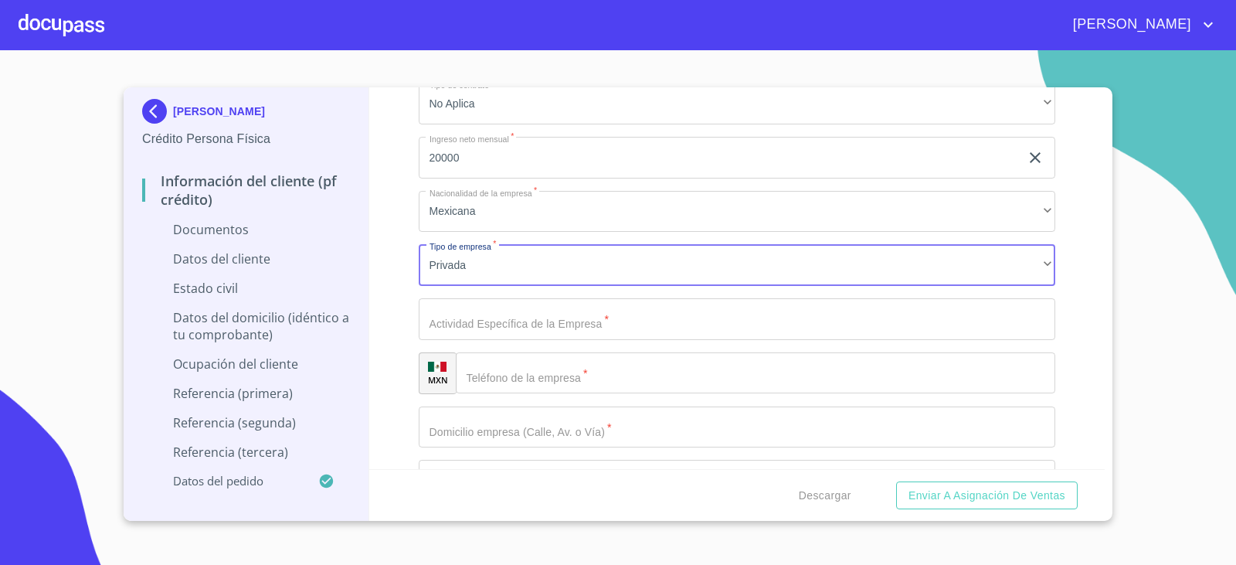
click at [498, 325] on input "Documento de identificación.   *" at bounding box center [737, 319] width 637 height 42
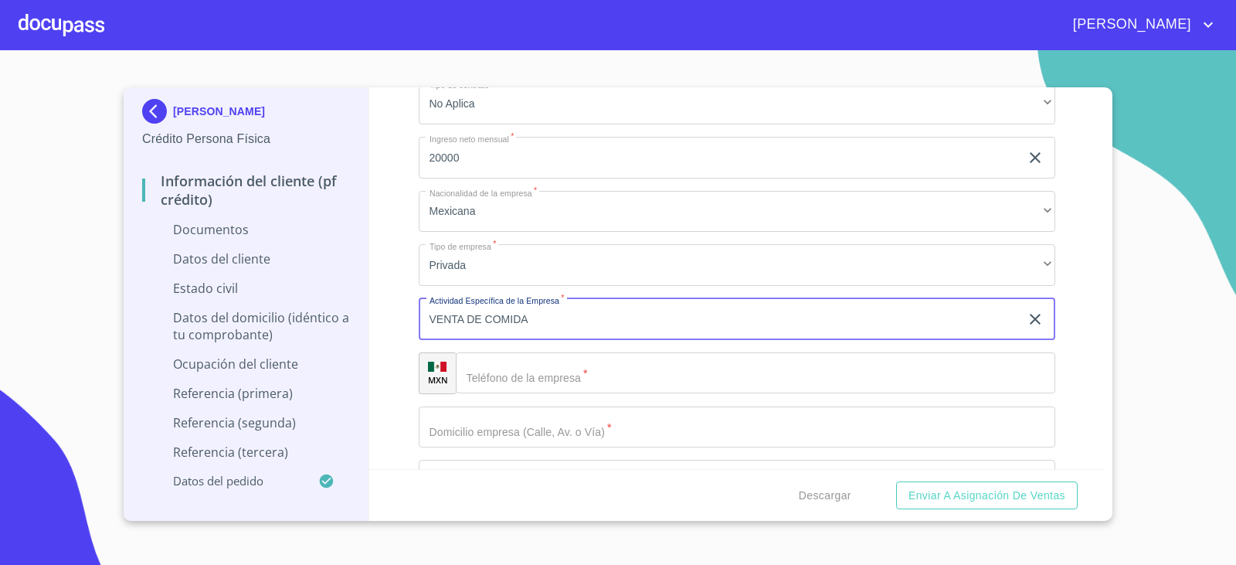
type input "VENTA DE COMIDA"
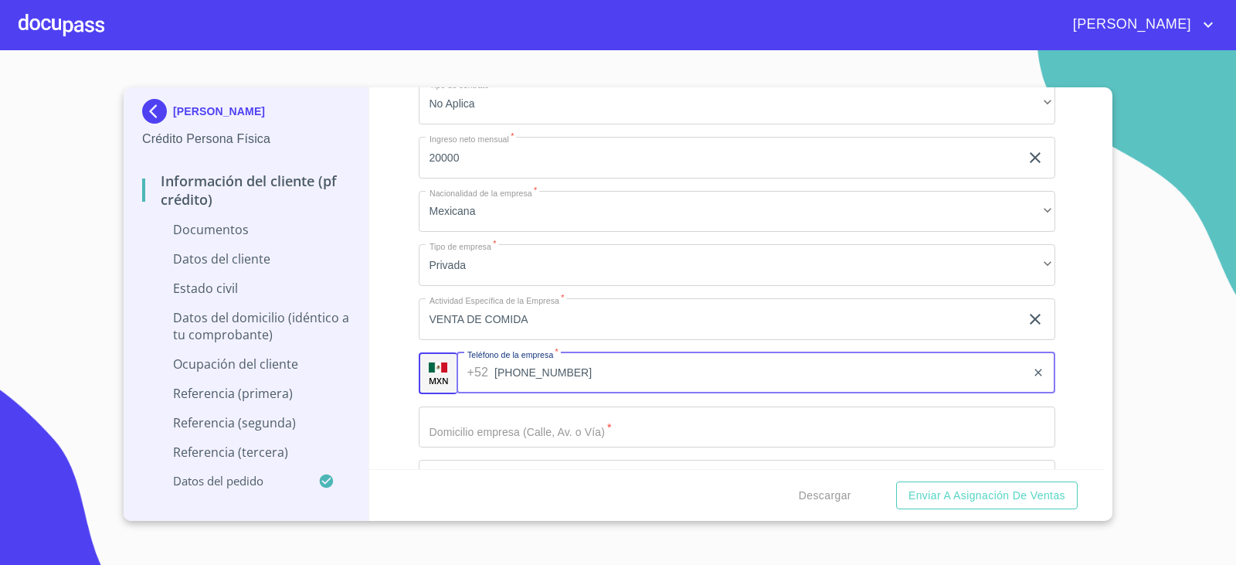
type input "[PHONE_NUMBER]"
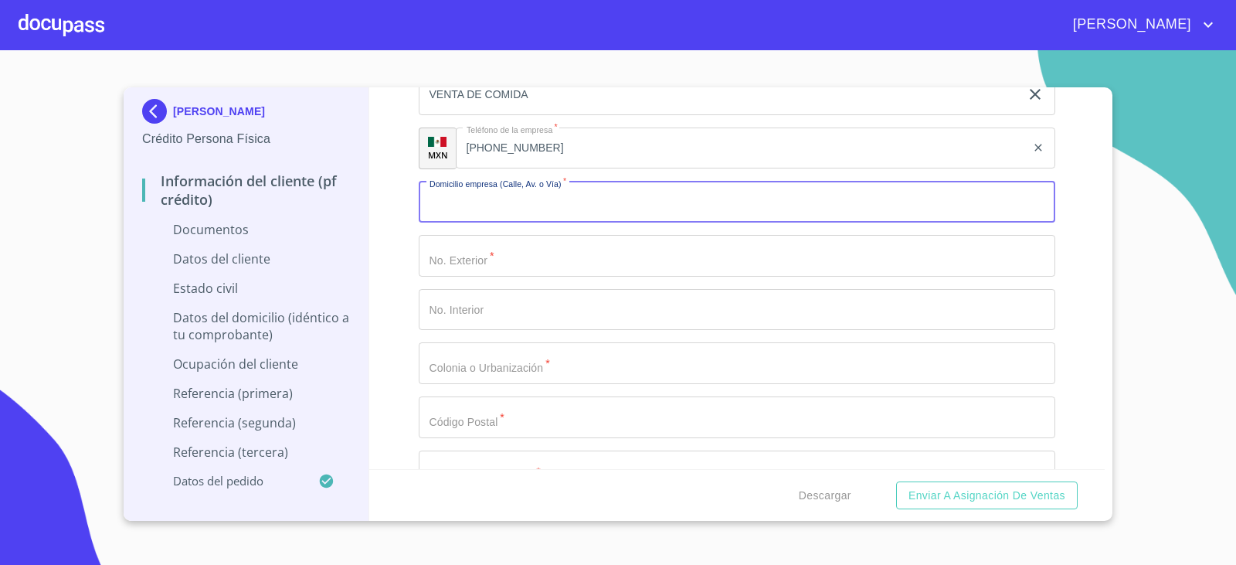
scroll to position [3863, 0]
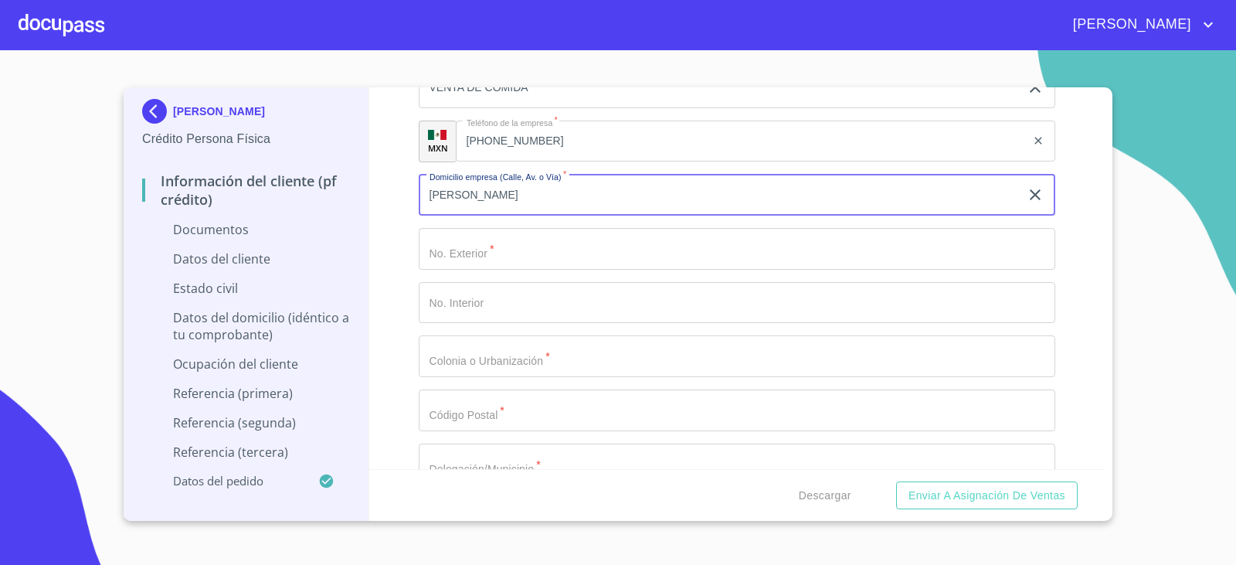
type input "[PERSON_NAME]"
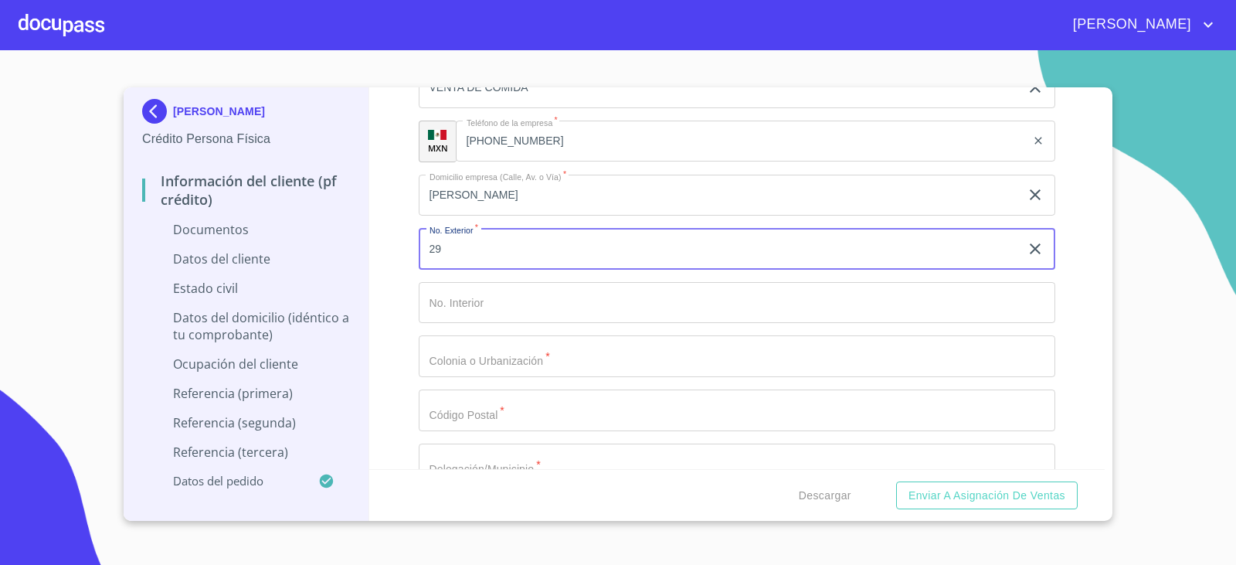
type input "29"
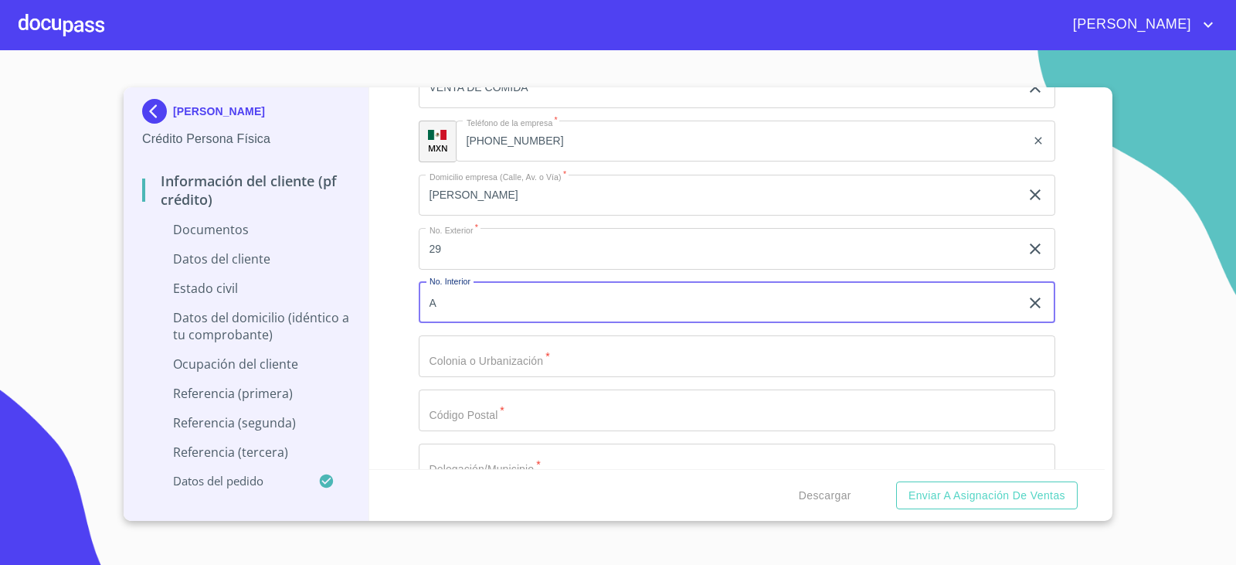
type input "A"
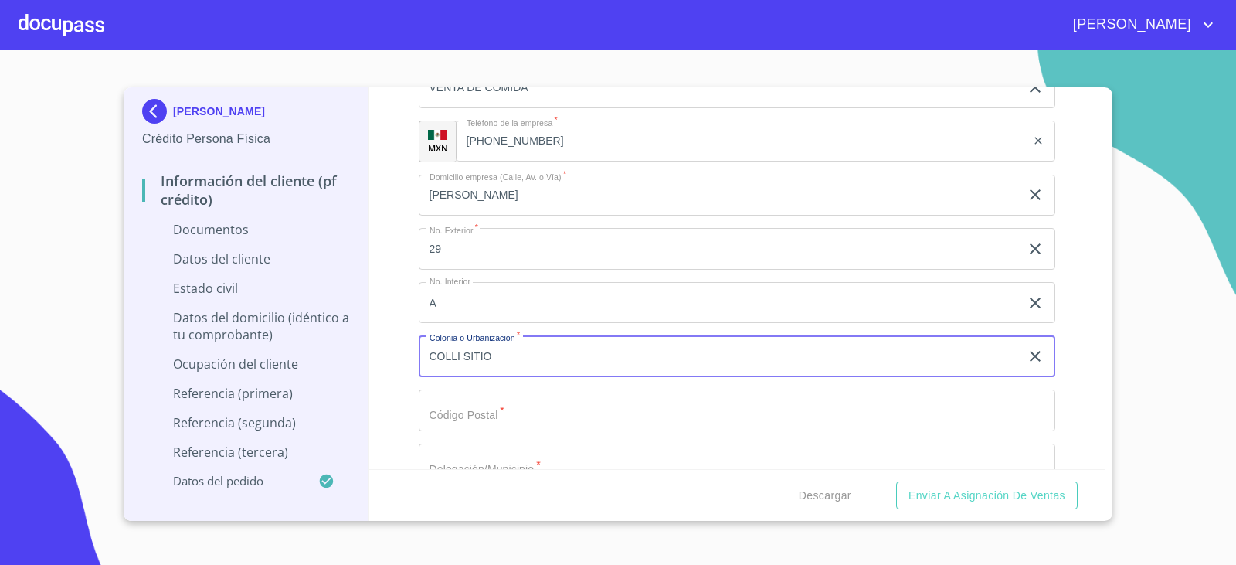
type input "COLLI SITIO"
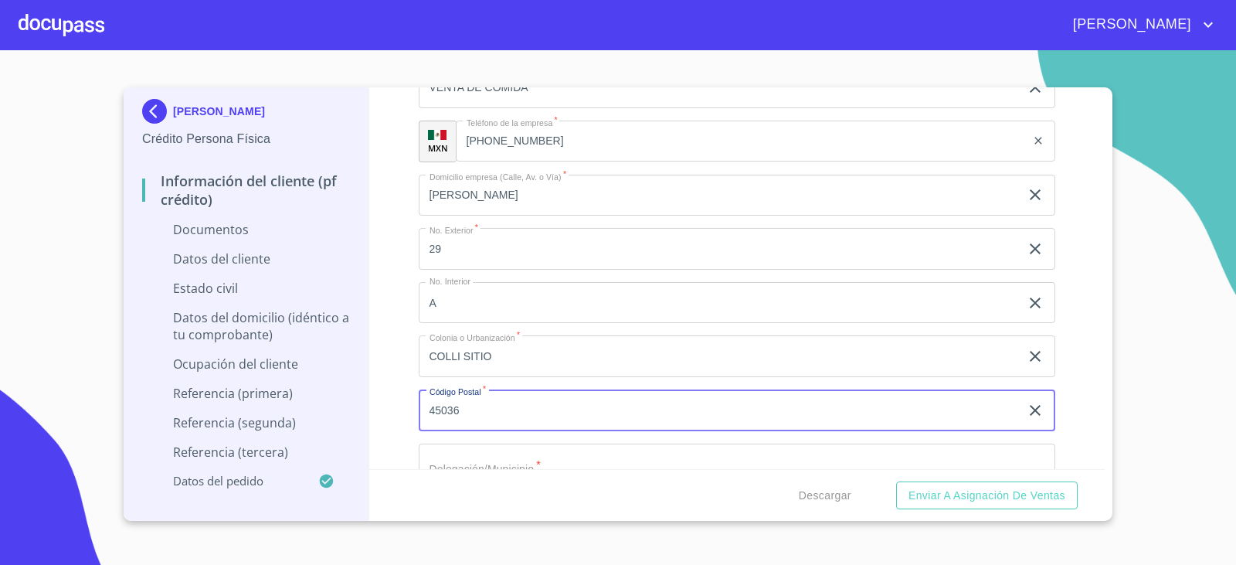
type input "45036"
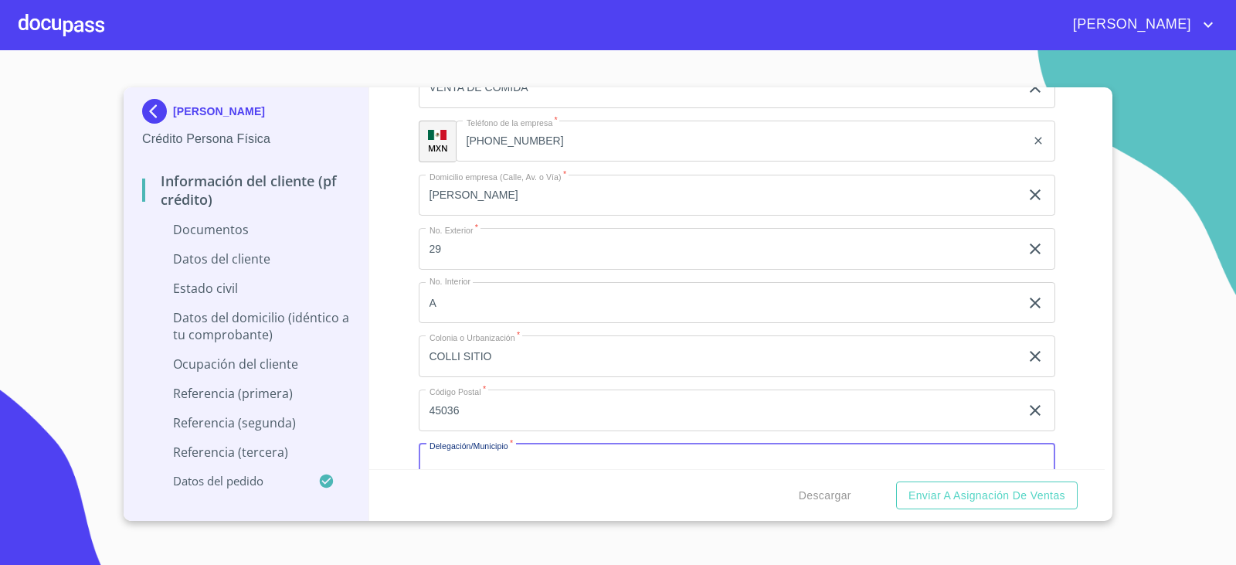
scroll to position [3879, 0]
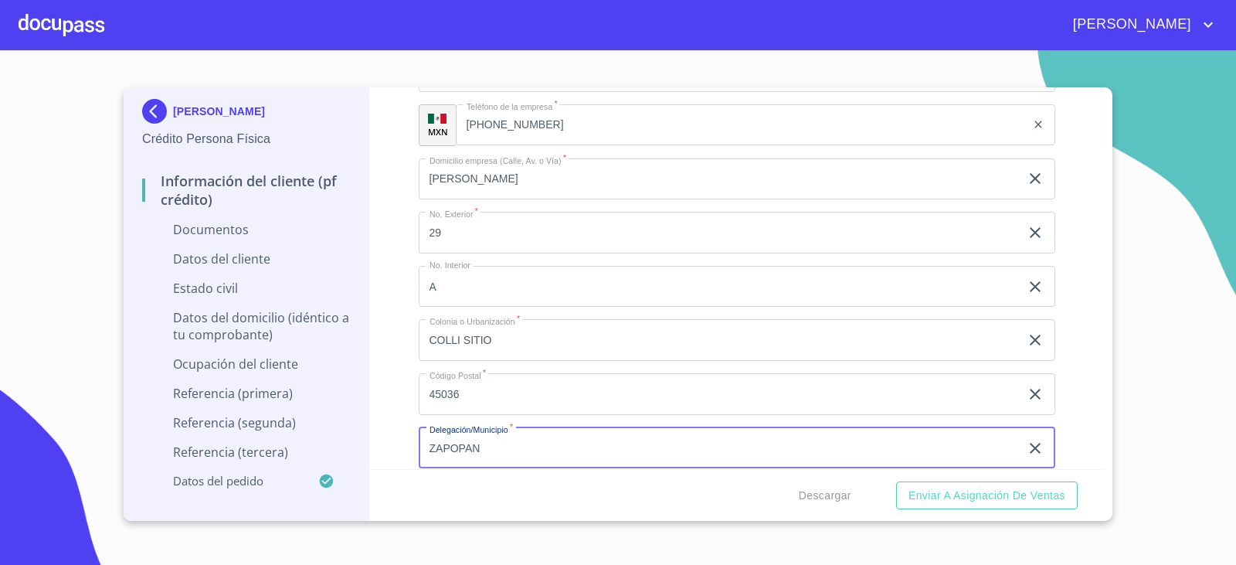
type input "ZAPOPAN"
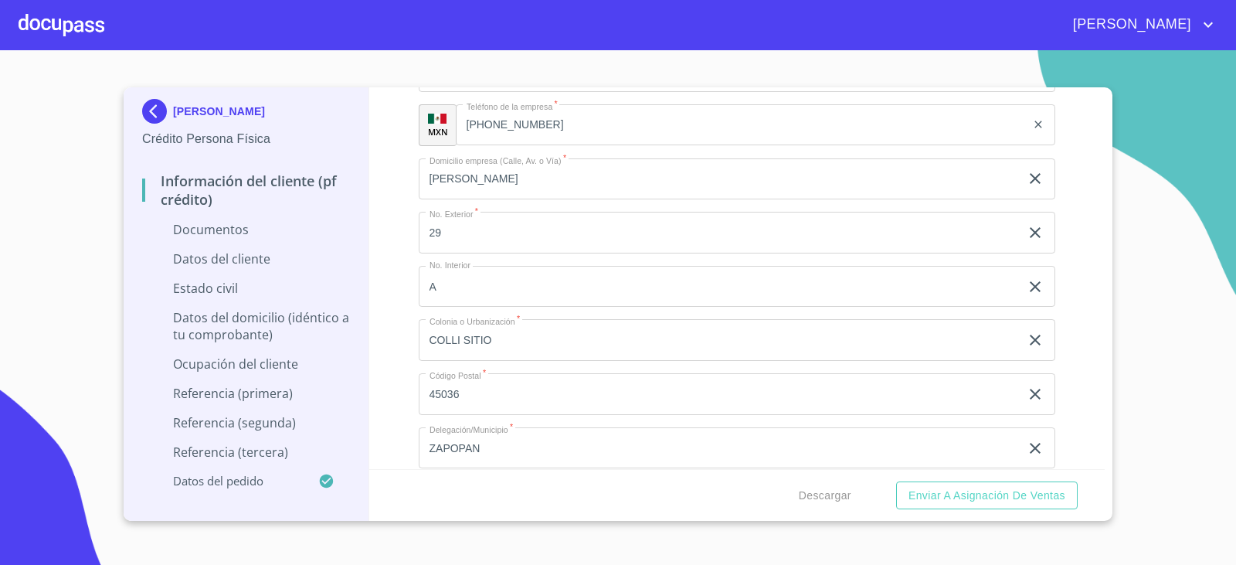
scroll to position [4102, 0]
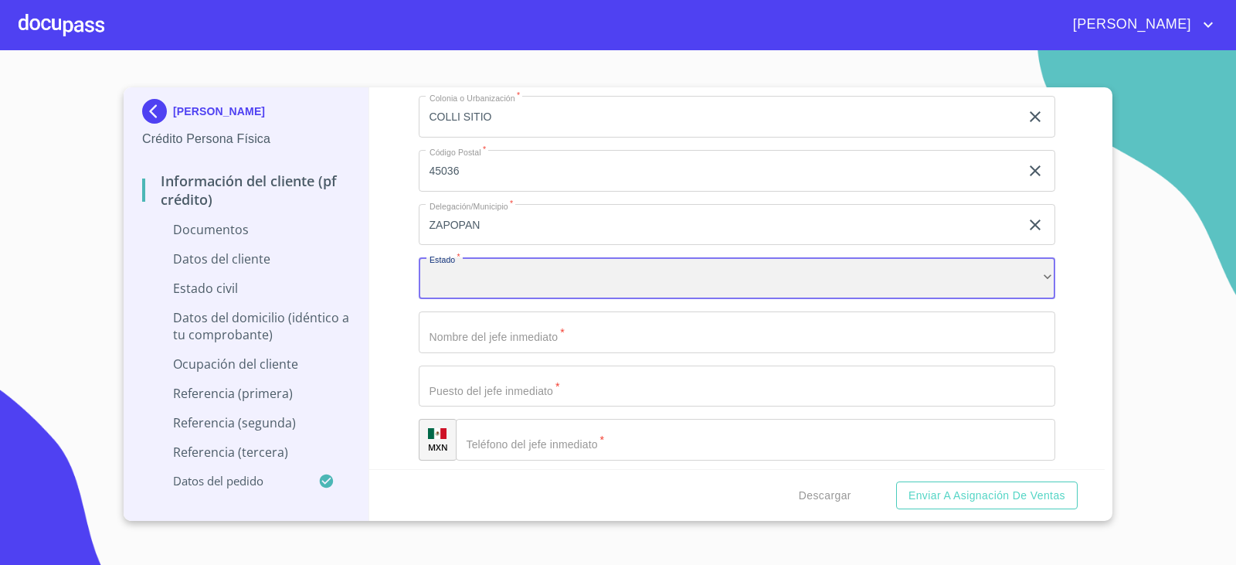
click at [467, 287] on div "​" at bounding box center [737, 278] width 637 height 42
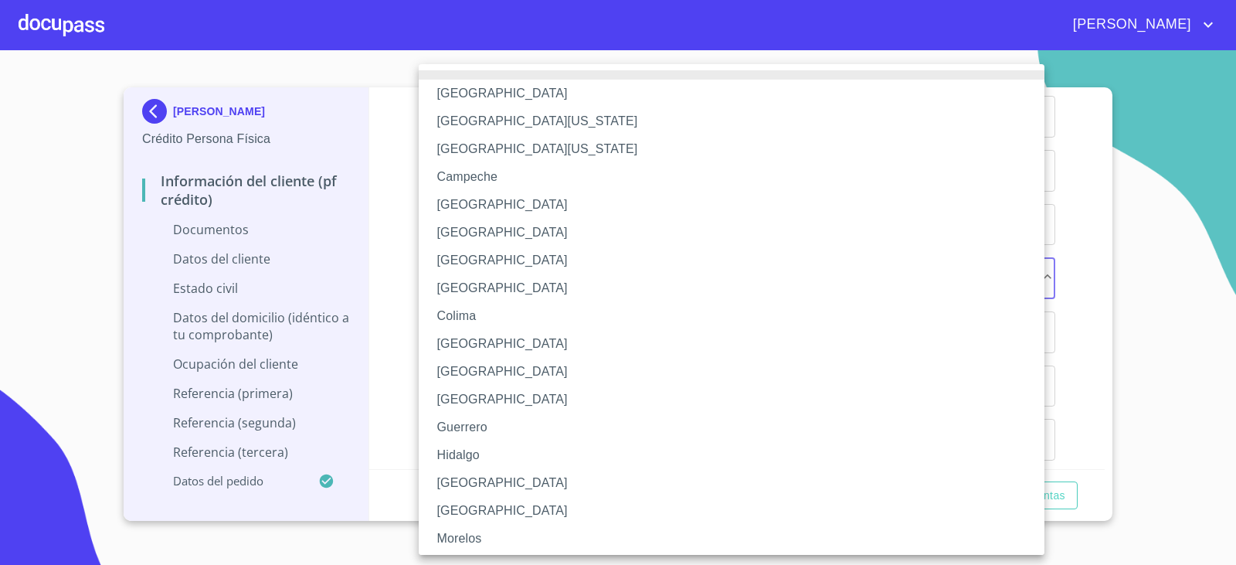
click at [460, 484] on li "[GEOGRAPHIC_DATA]" at bounding box center [737, 483] width 637 height 28
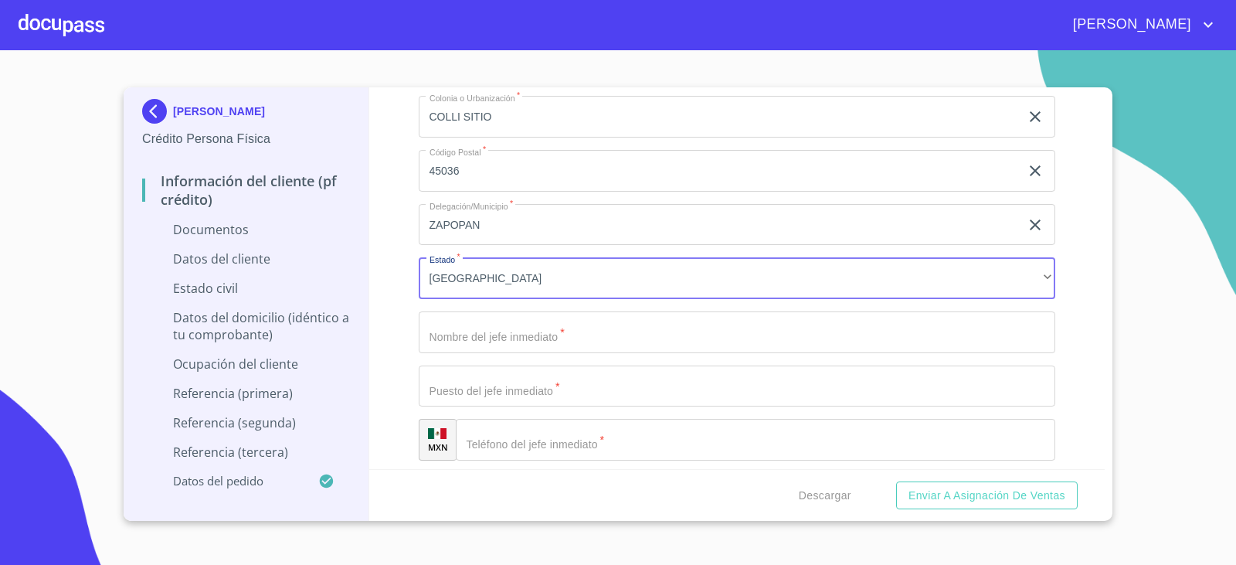
click at [461, 323] on input "Documento de identificación.   *" at bounding box center [737, 332] width 637 height 42
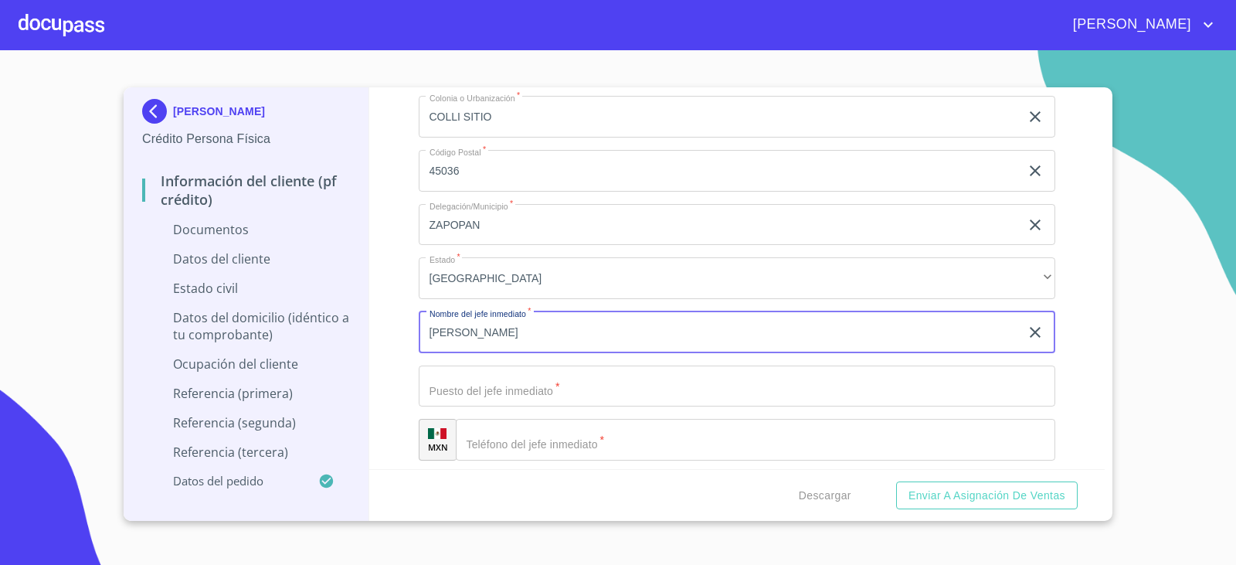
type input "[PERSON_NAME]"
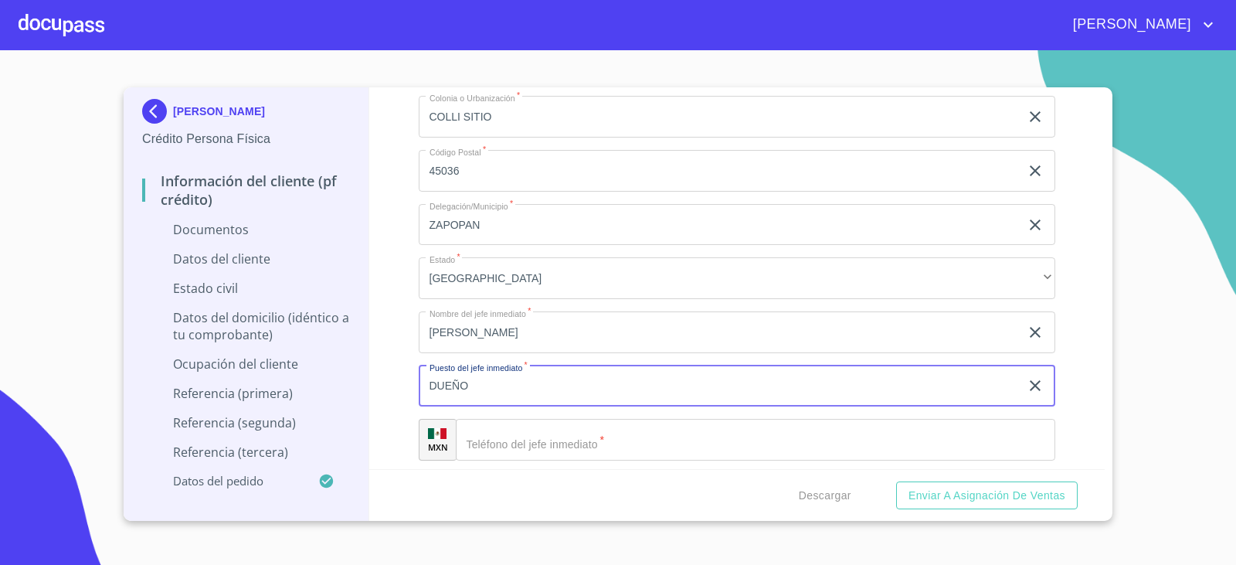
type input "DUEÑO"
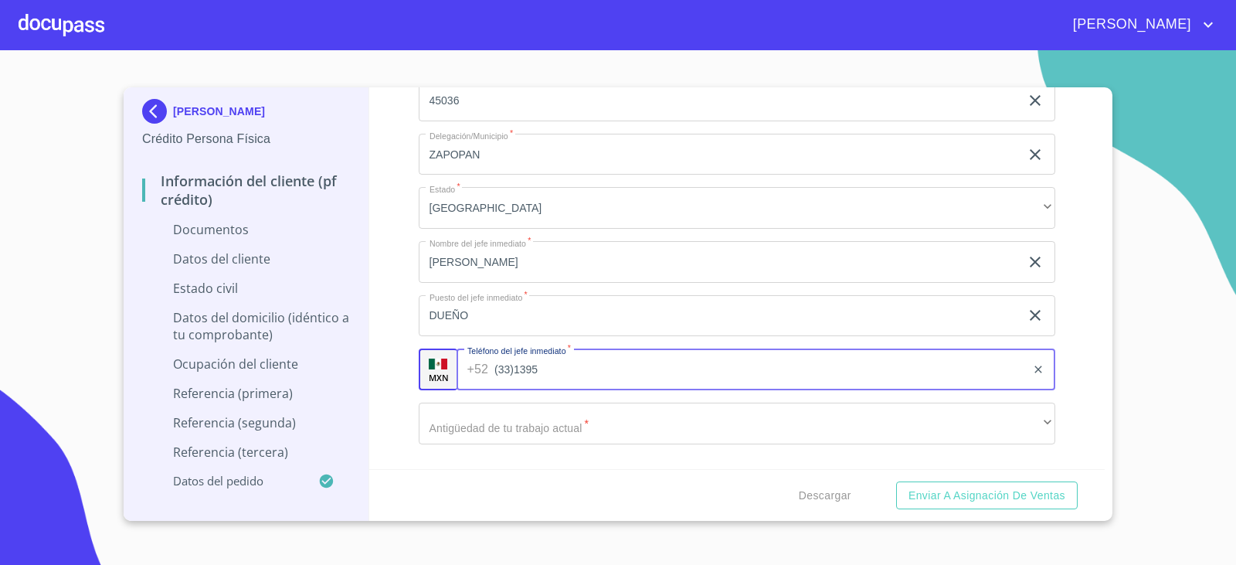
scroll to position [4180, 0]
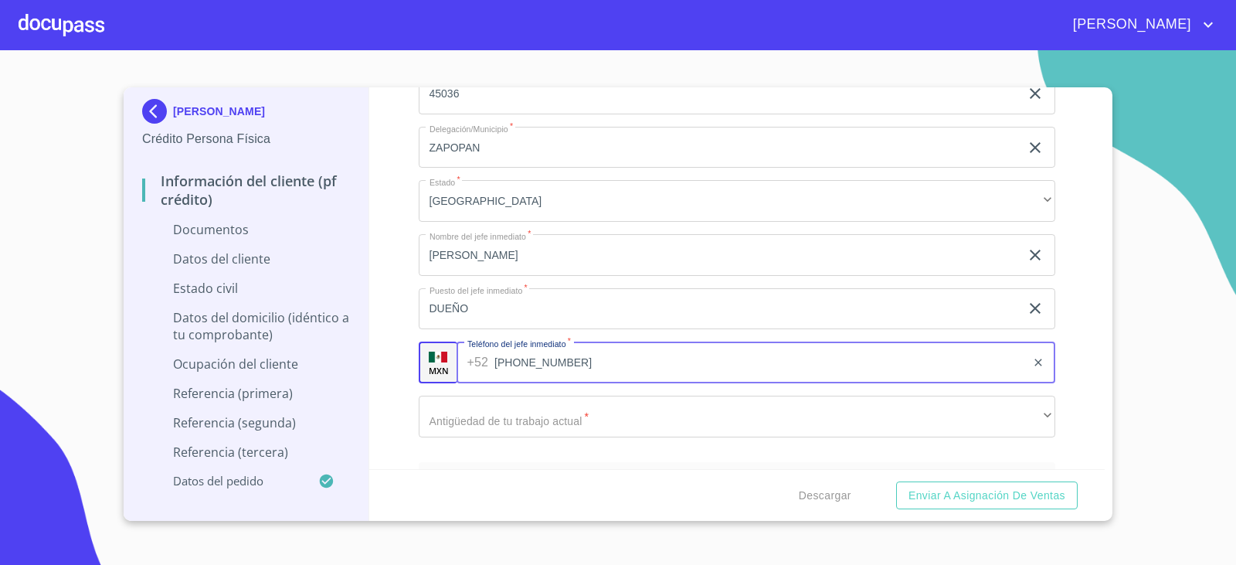
type input "[PHONE_NUMBER]"
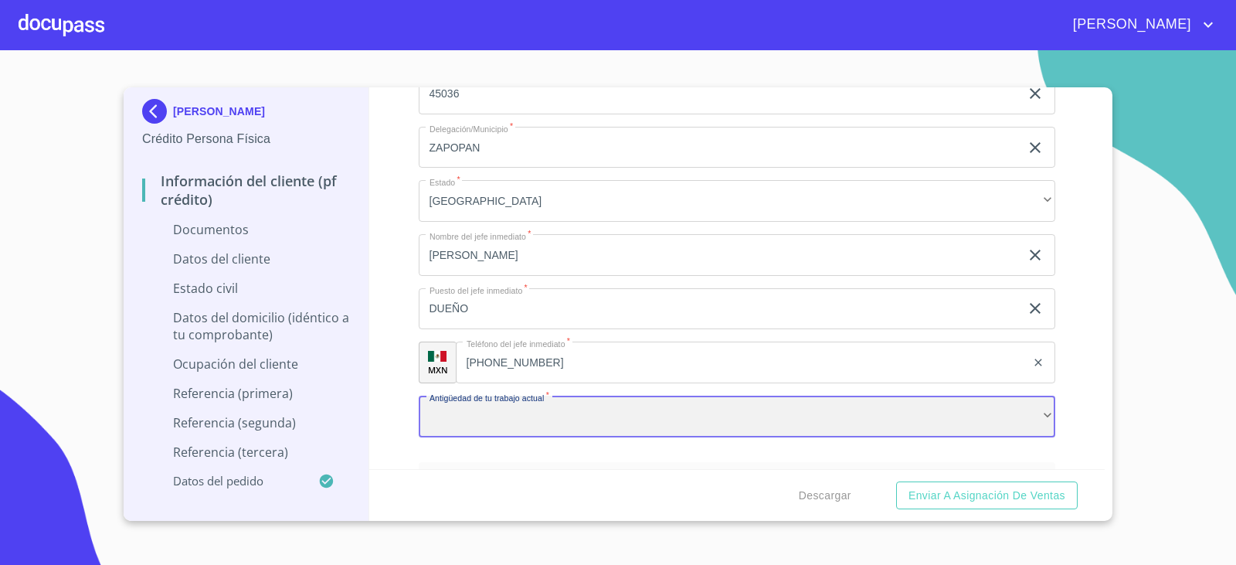
click at [572, 420] on div "​" at bounding box center [737, 417] width 637 height 42
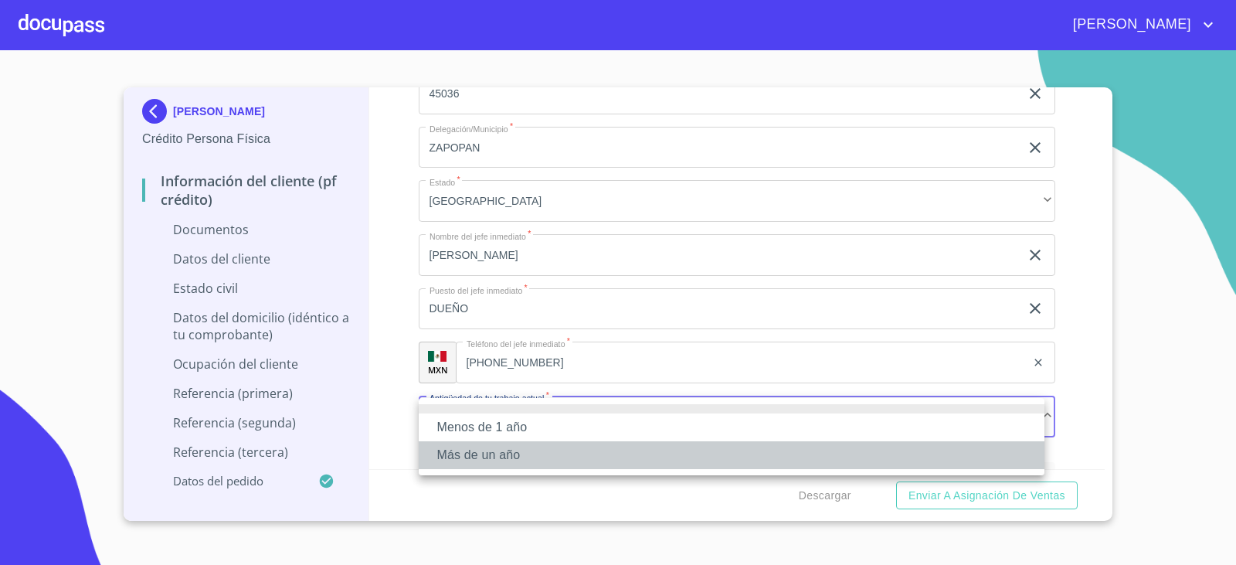
click at [498, 458] on li "Más de un año" at bounding box center [732, 455] width 626 height 28
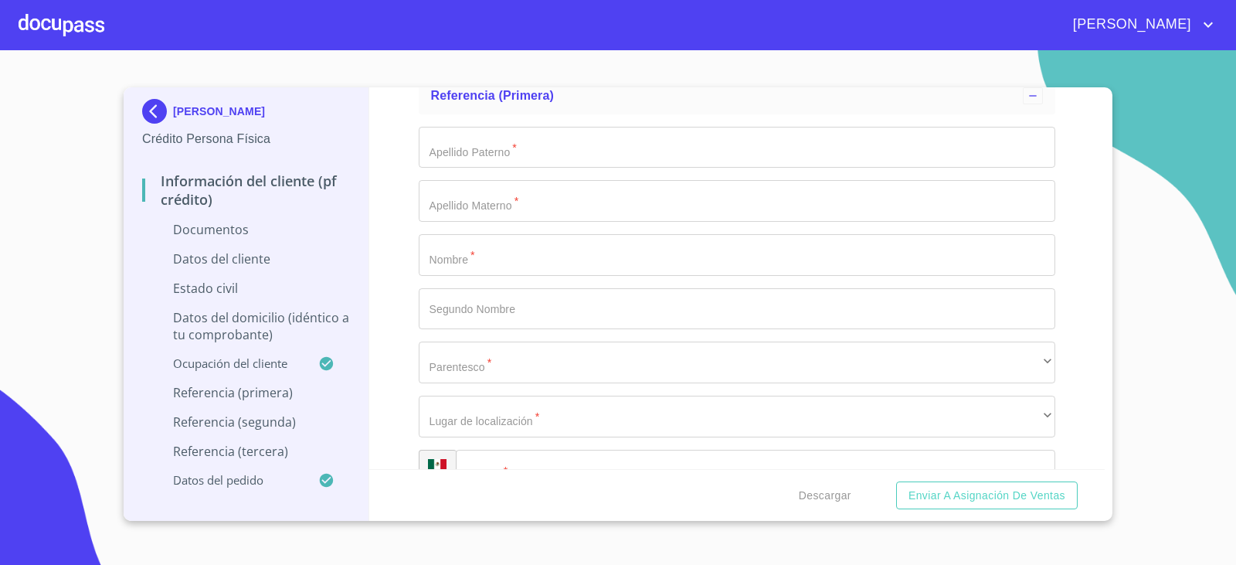
scroll to position [4566, 0]
click at [454, 152] on input "Documento de identificación.   *" at bounding box center [737, 146] width 637 height 42
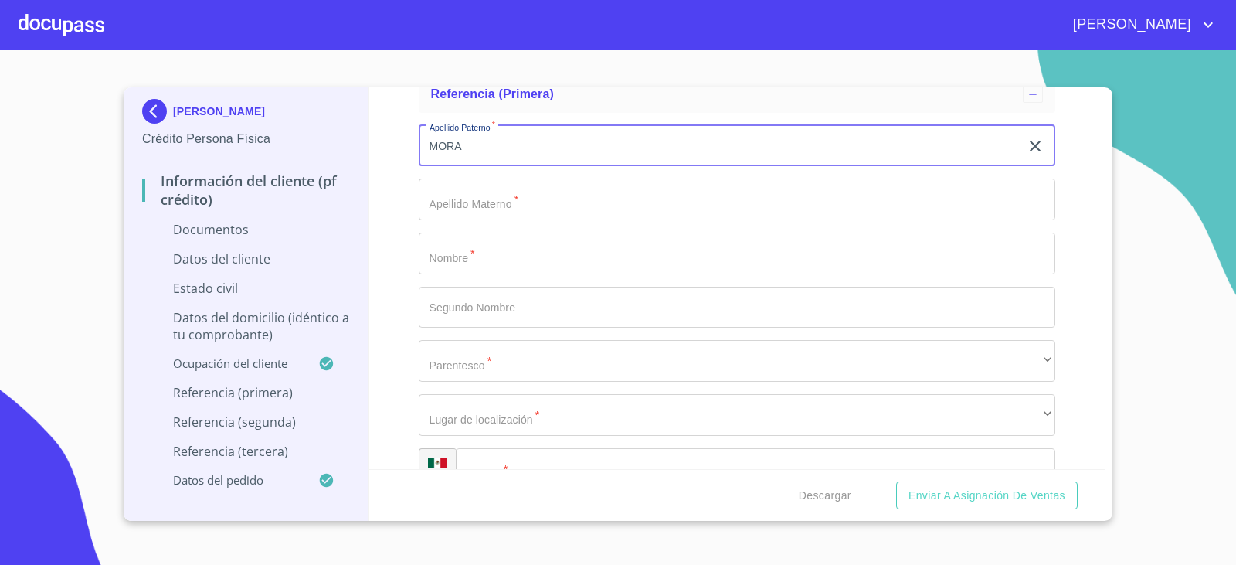
type input "MORA"
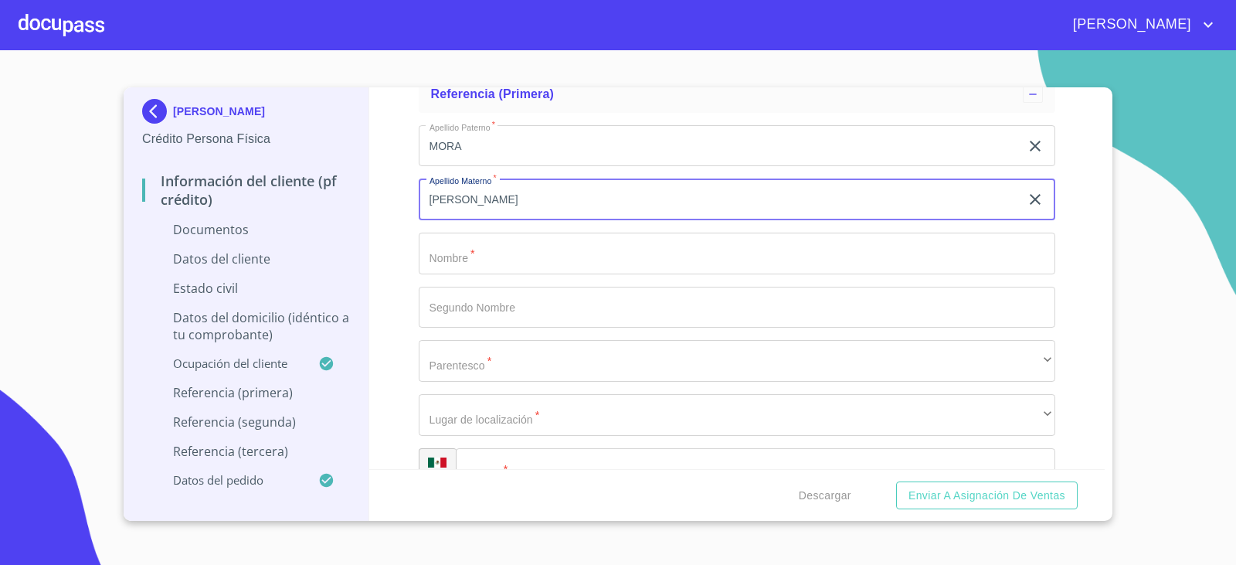
type input "[PERSON_NAME]"
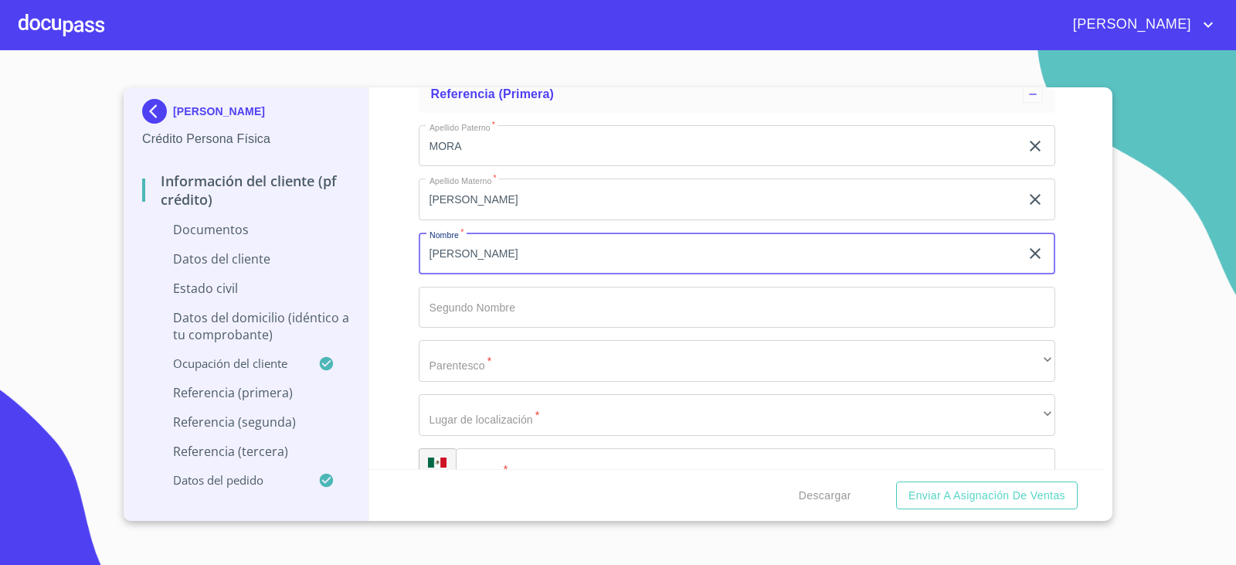
type input "[PERSON_NAME]"
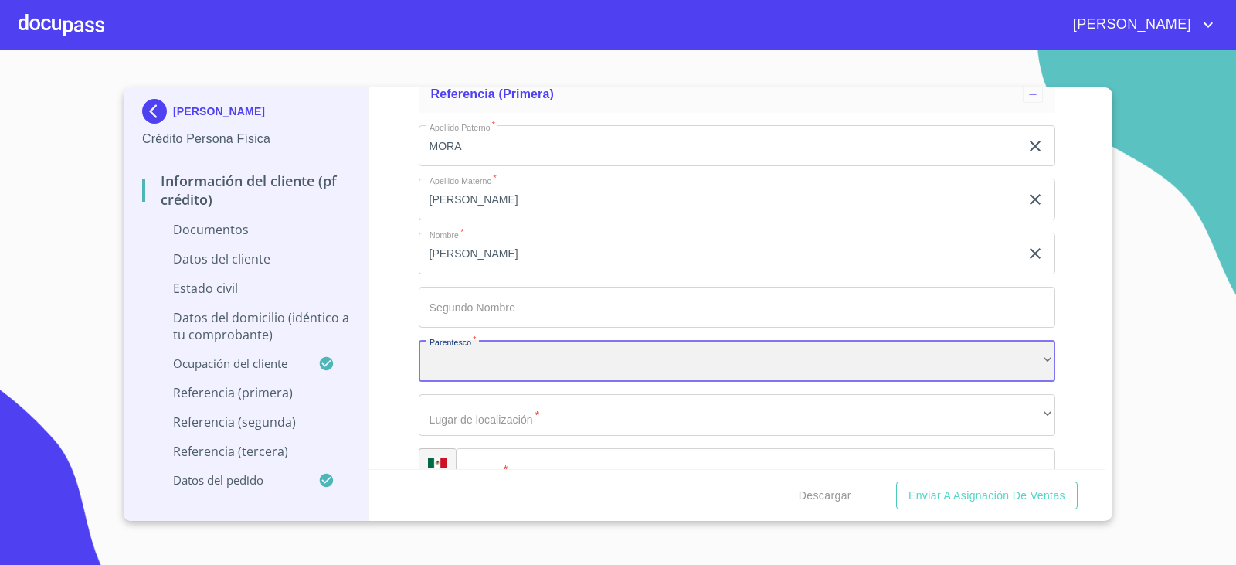
click at [594, 354] on div "​" at bounding box center [737, 361] width 637 height 42
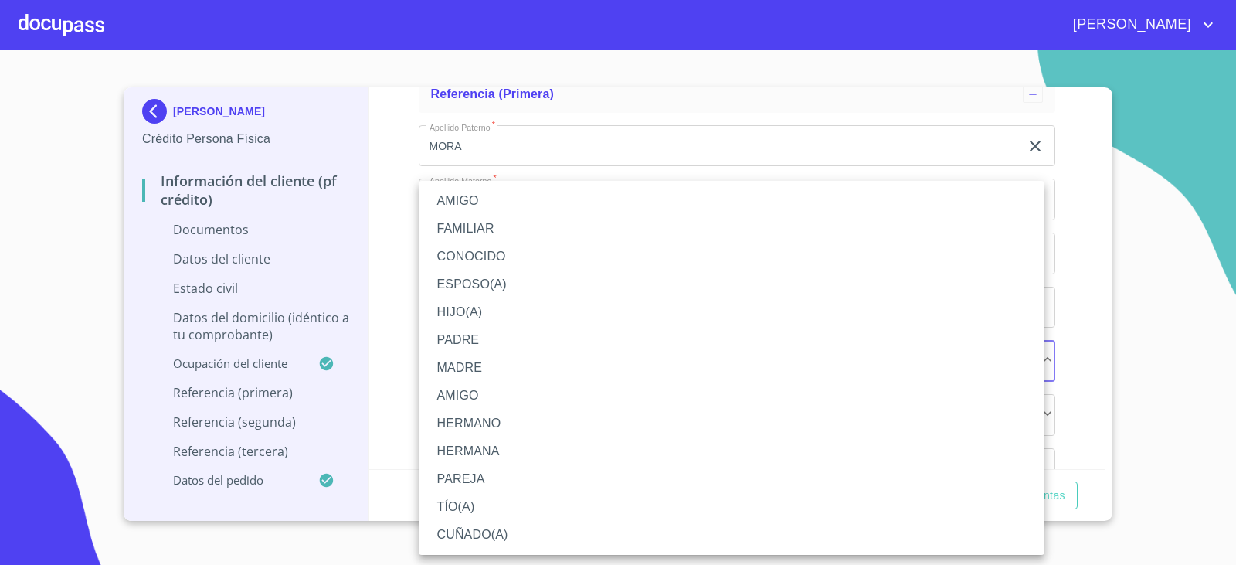
click at [473, 362] on li "MADRE" at bounding box center [732, 368] width 626 height 28
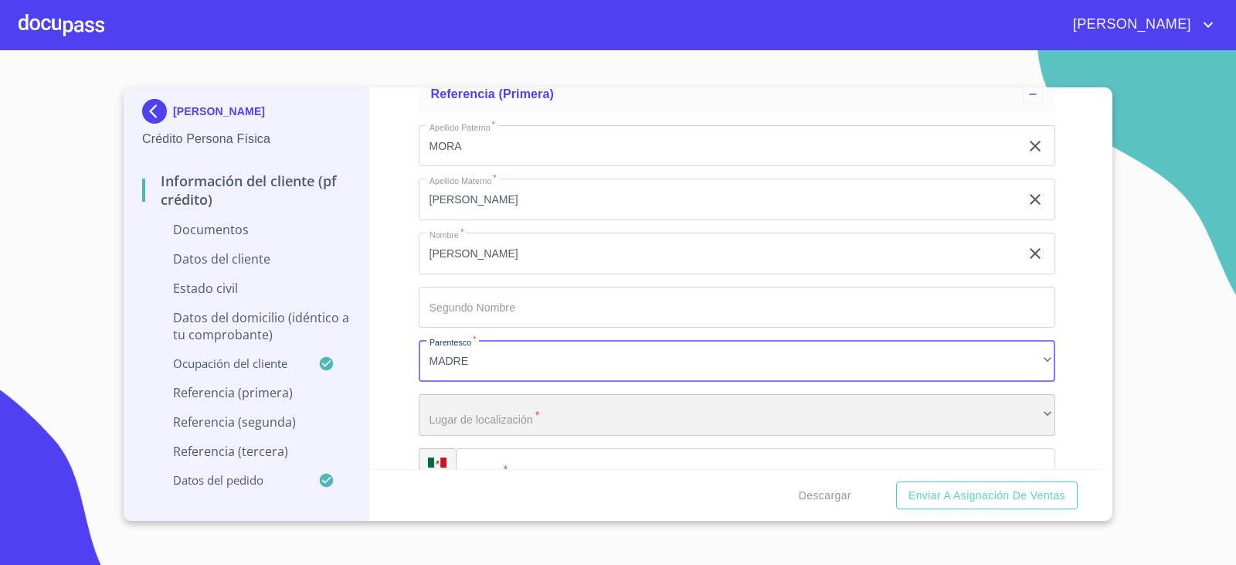
click at [467, 415] on div "​" at bounding box center [737, 415] width 637 height 42
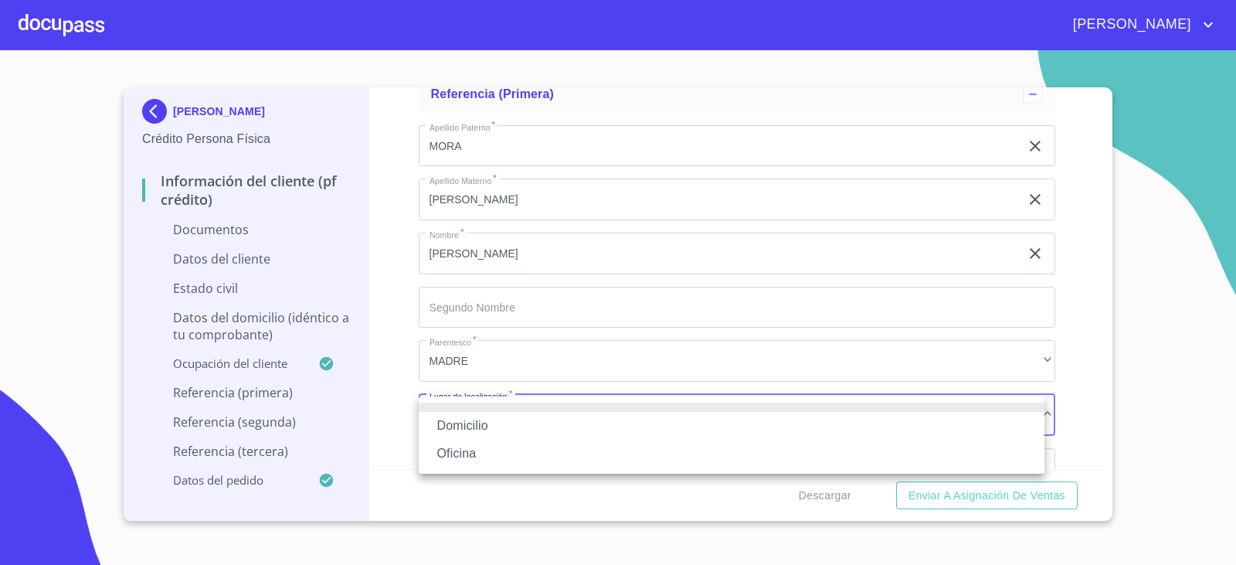
click at [464, 424] on li "Domicilio" at bounding box center [732, 426] width 626 height 28
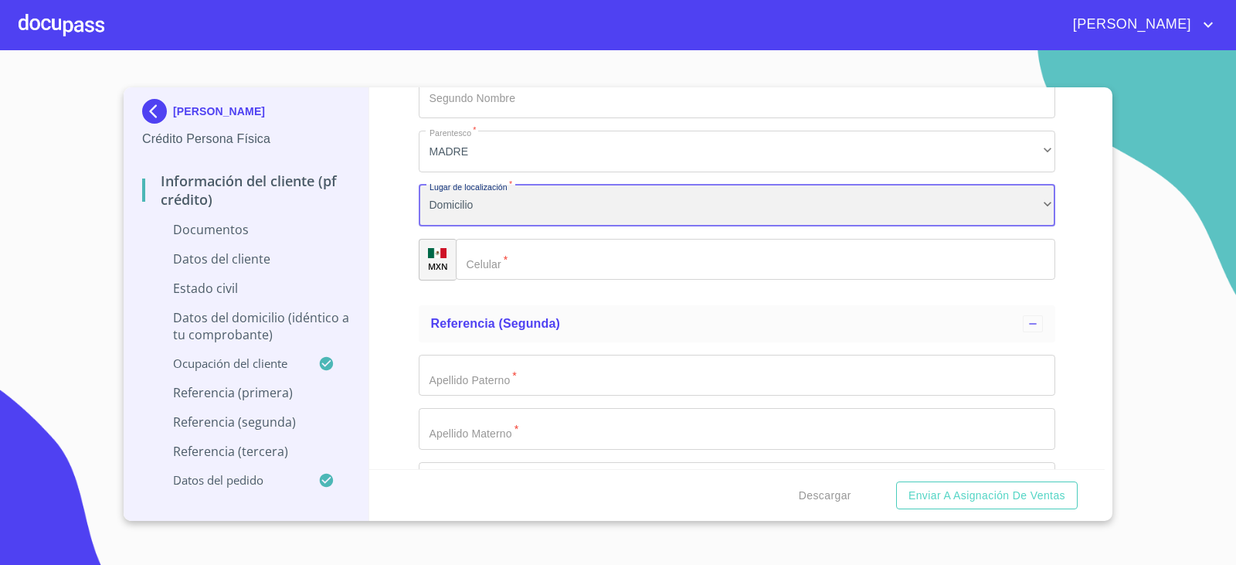
scroll to position [4798, 0]
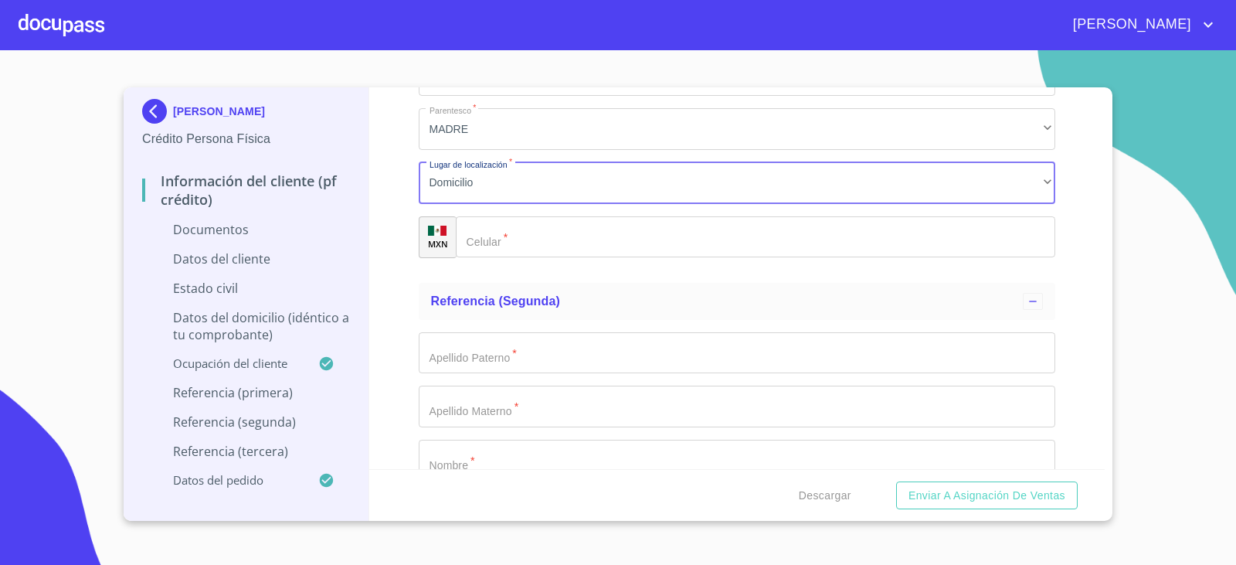
click at [536, 249] on input "Documento de identificación.   *" at bounding box center [756, 237] width 600 height 42
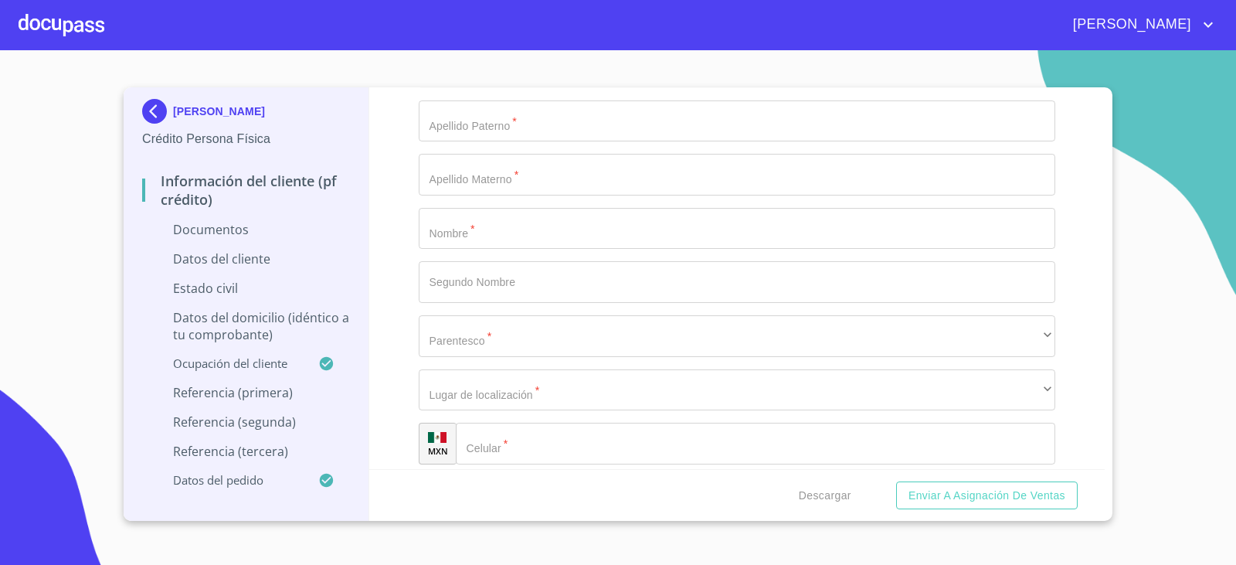
scroll to position [4875, 0]
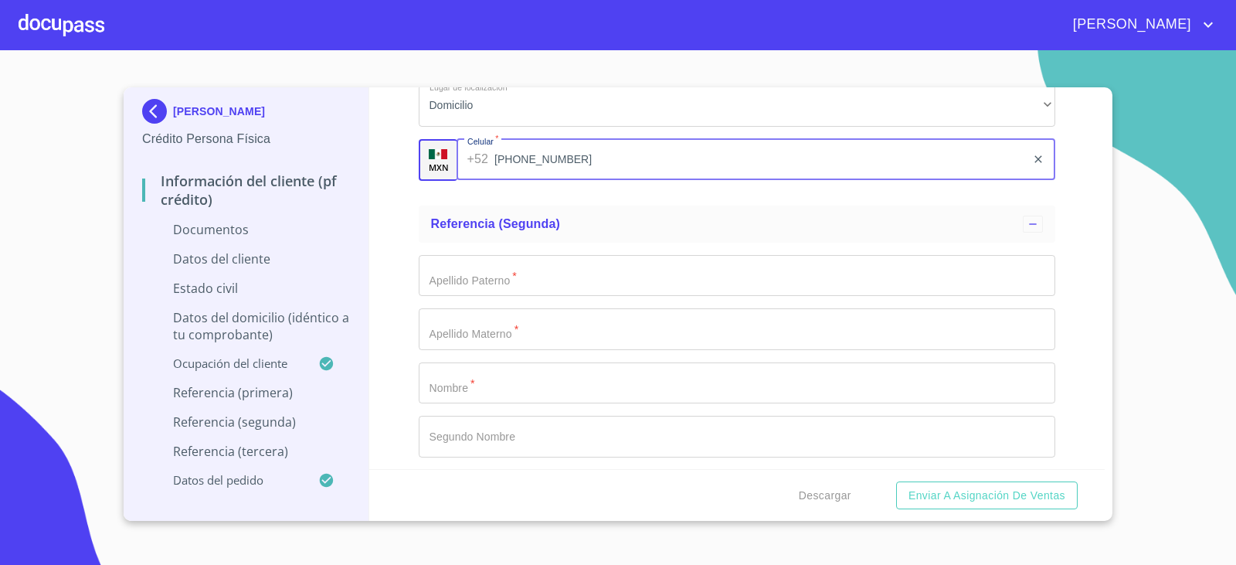
type input "[PHONE_NUMBER]"
click at [440, 289] on input "Documento de identificación.   *" at bounding box center [737, 276] width 637 height 42
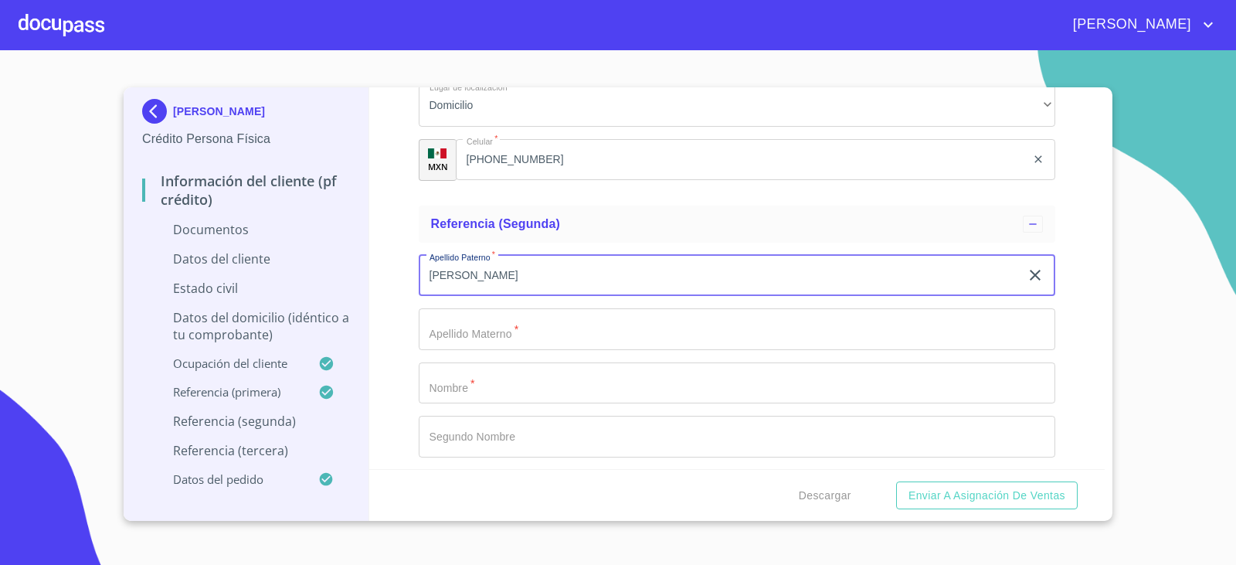
type input "[PERSON_NAME]"
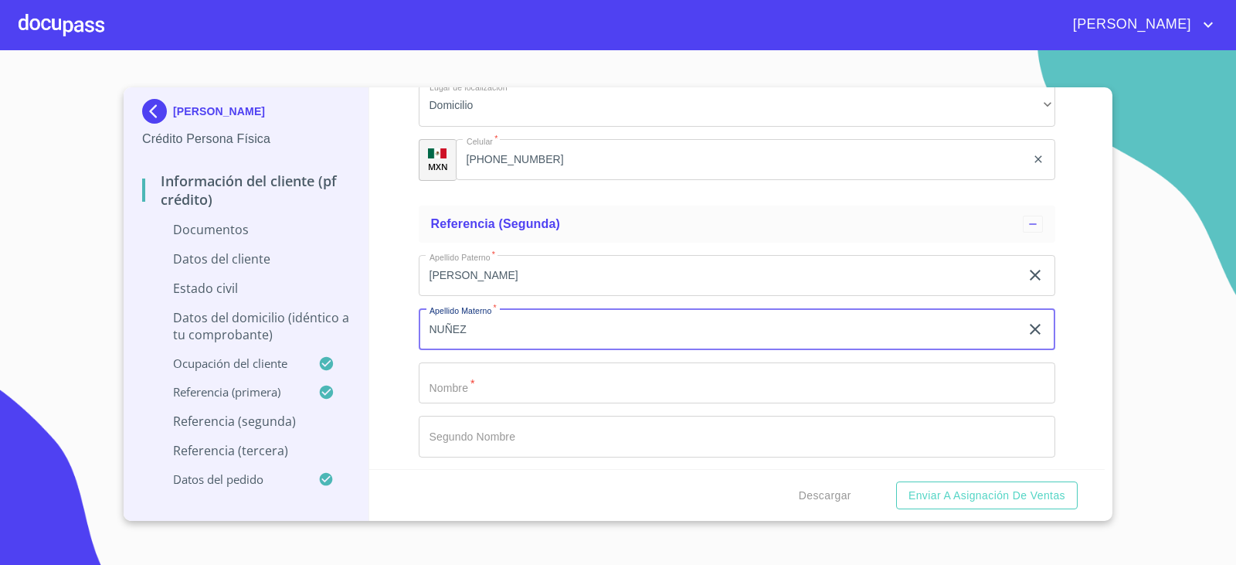
type input "NUÑEZ"
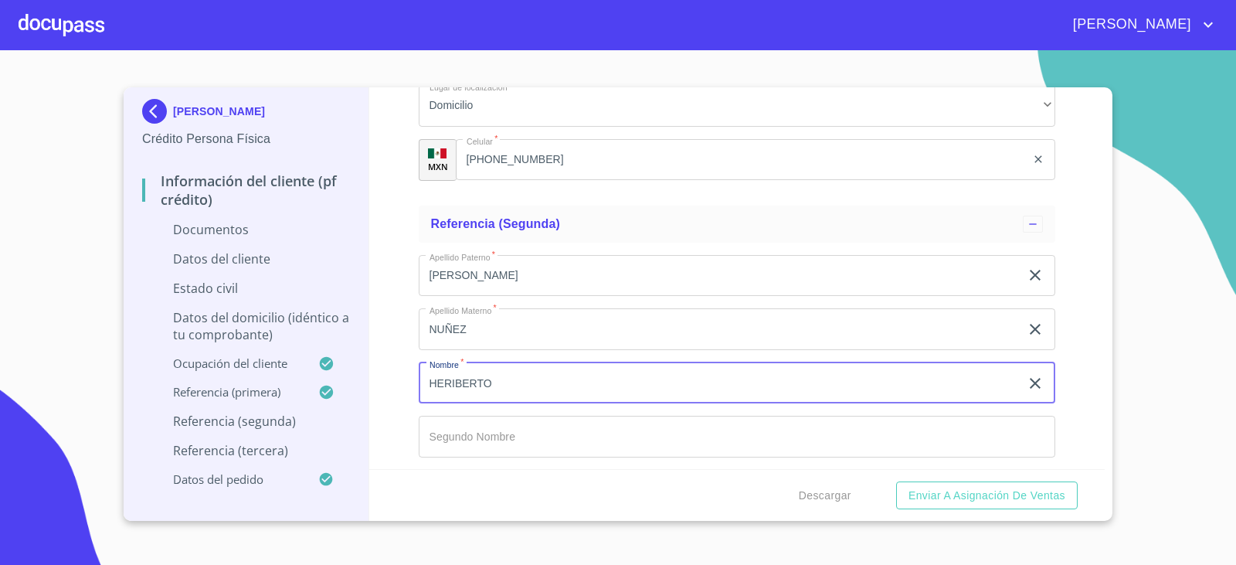
type input "HERIBERTO"
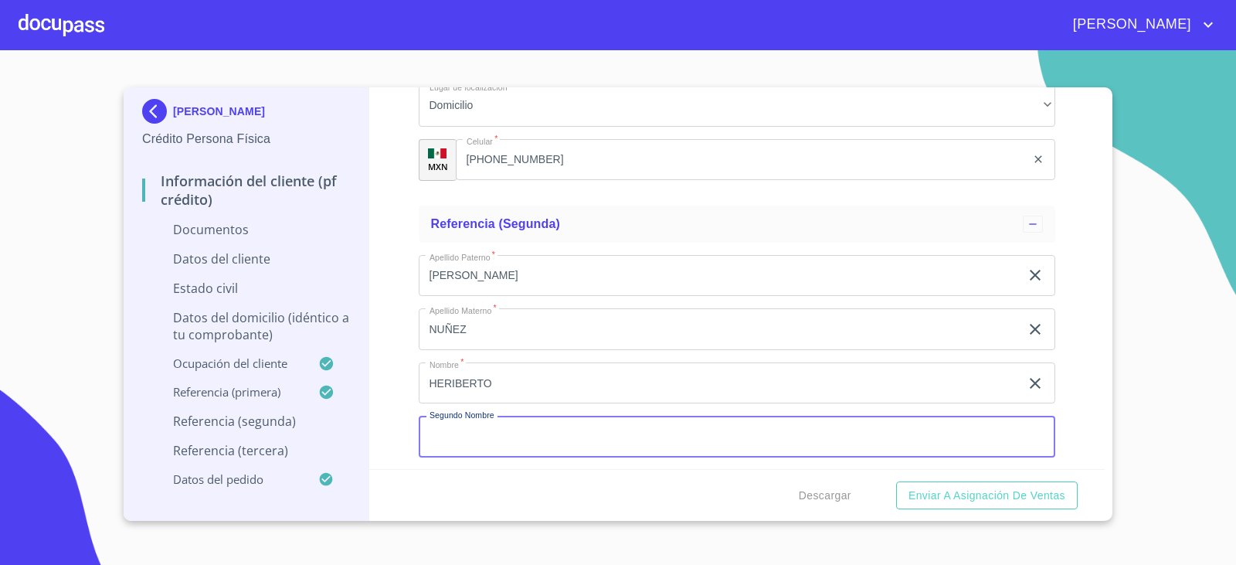
scroll to position [5087, 0]
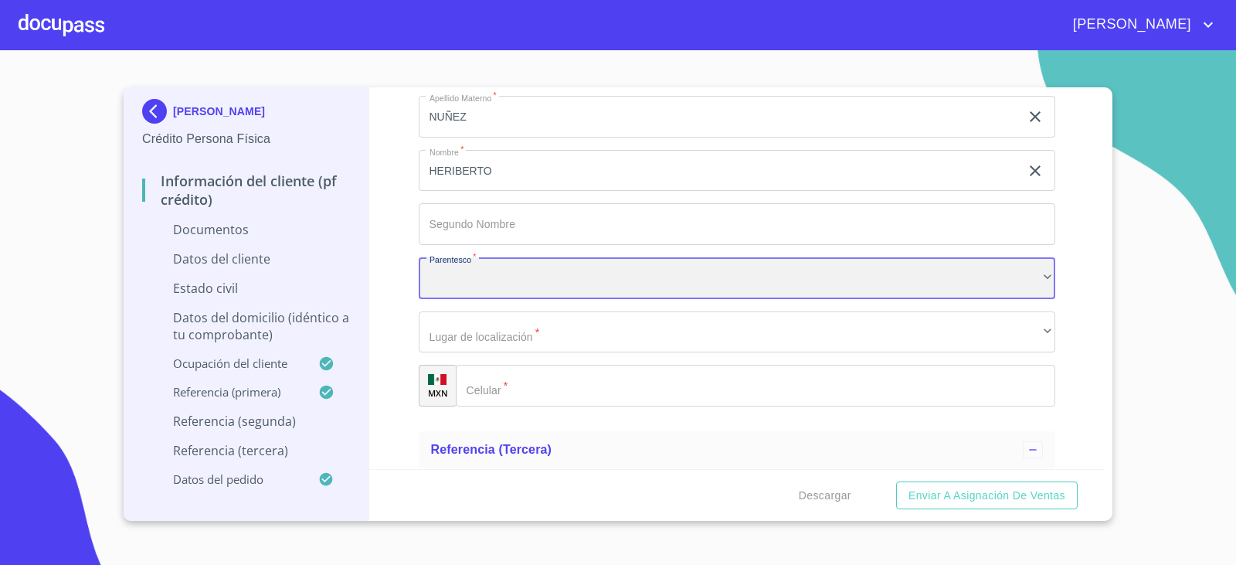
click at [625, 286] on div "​" at bounding box center [737, 278] width 637 height 42
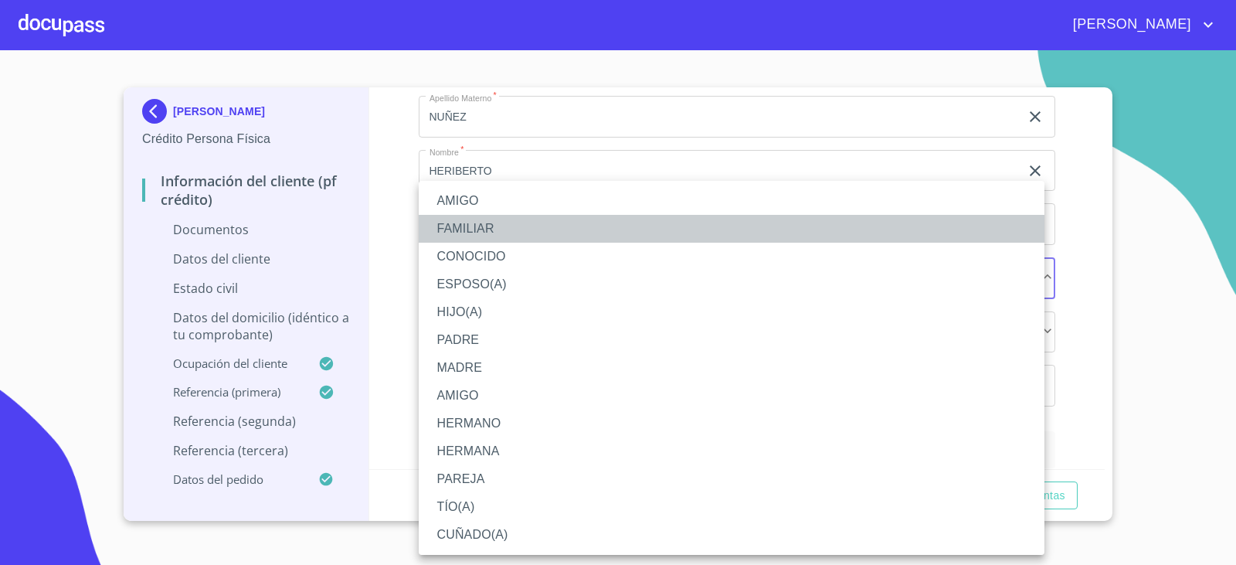
click at [454, 226] on li "FAMILIAR" at bounding box center [732, 229] width 626 height 28
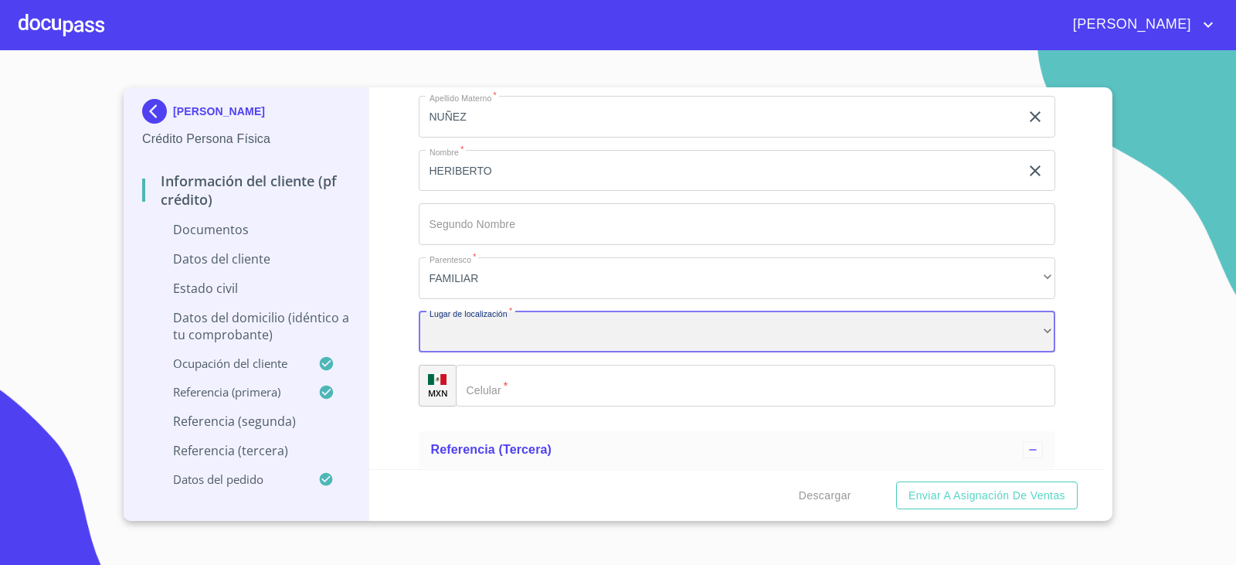
click at [481, 342] on div "​" at bounding box center [737, 332] width 637 height 42
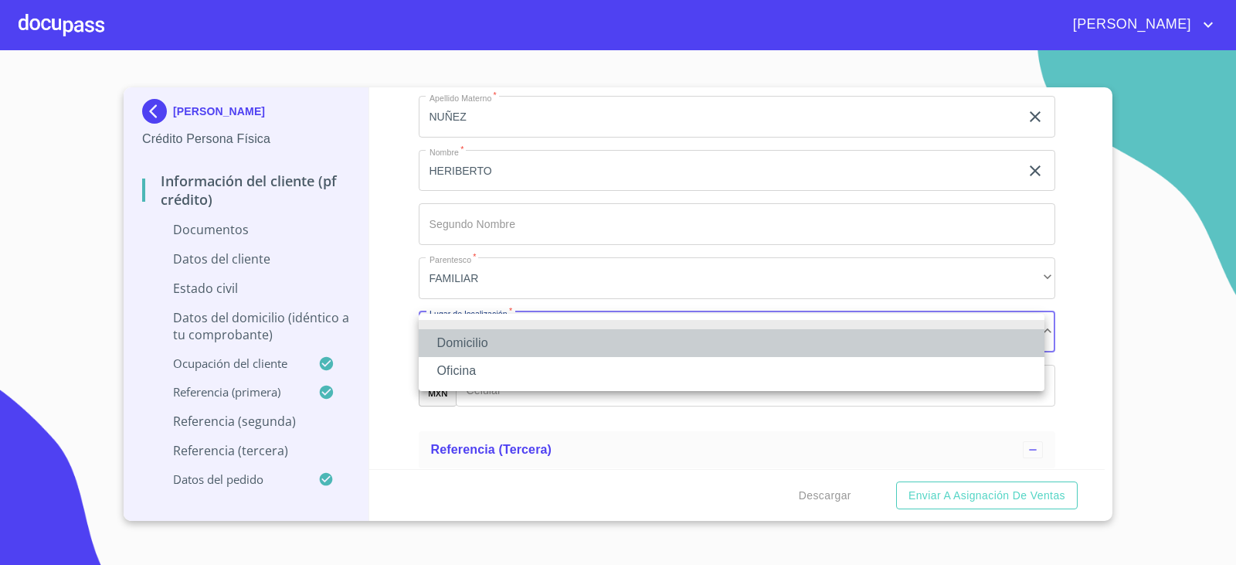
click at [477, 341] on li "Domicilio" at bounding box center [732, 343] width 626 height 28
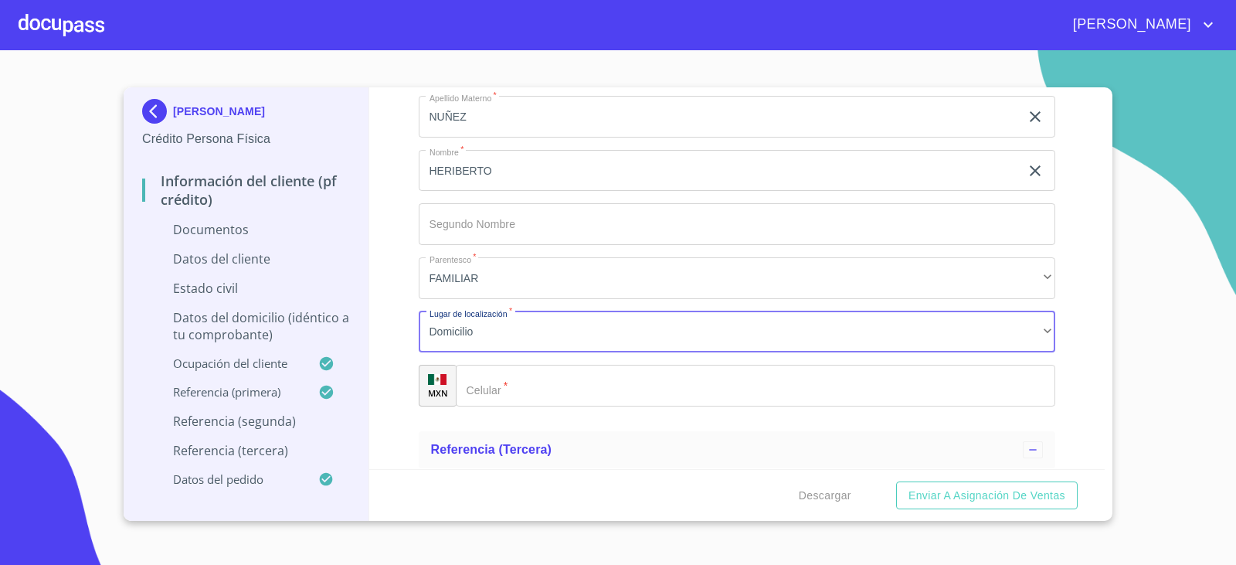
click at [491, 384] on div "​" at bounding box center [756, 386] width 600 height 42
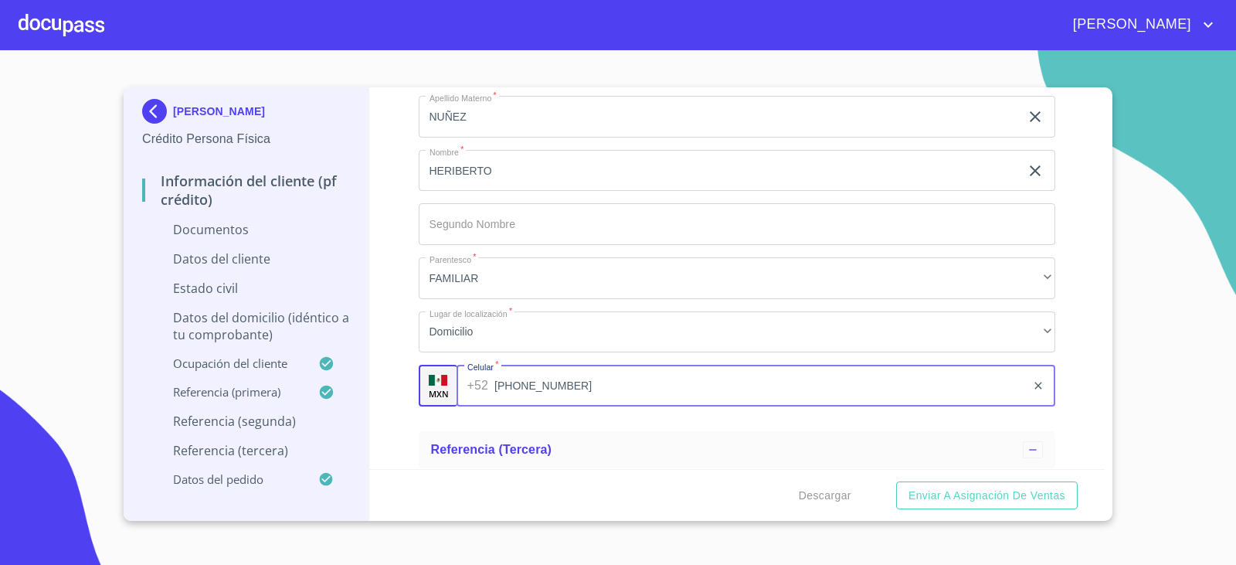
type input "[PHONE_NUMBER]"
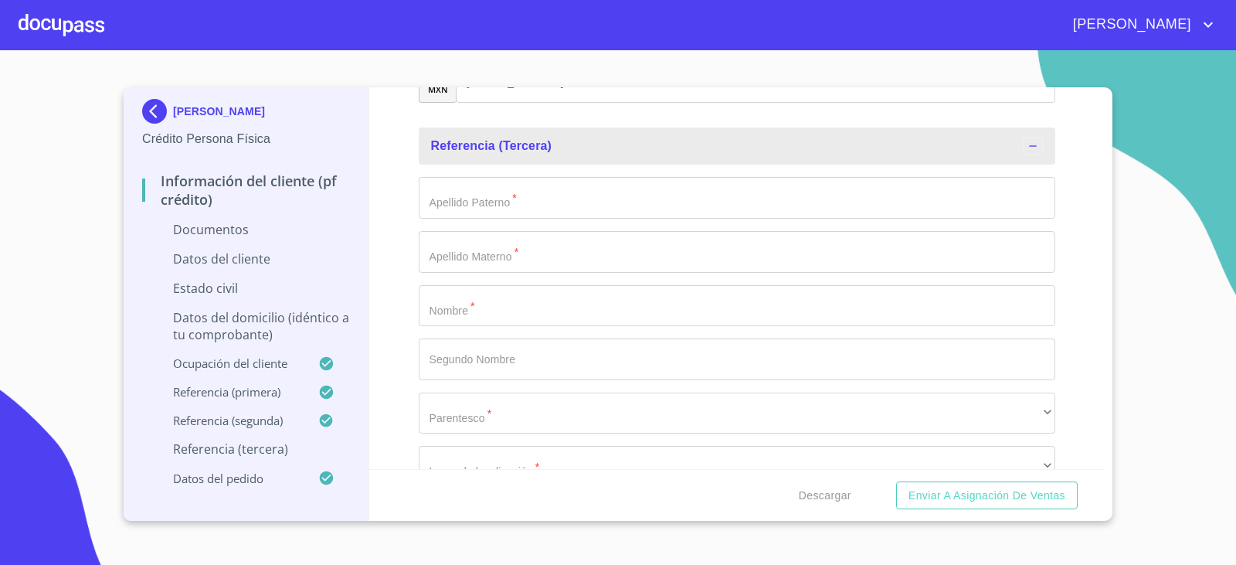
scroll to position [5396, 0]
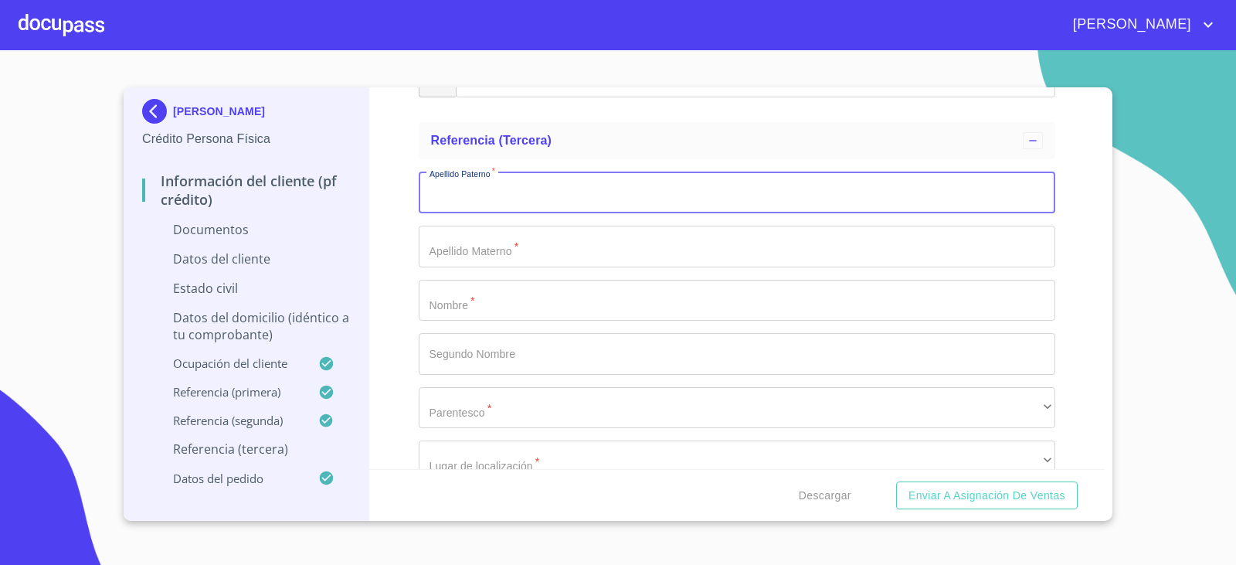
click at [443, 203] on input "Documento de identificación.   *" at bounding box center [737, 193] width 637 height 42
type input "[PERSON_NAME]"
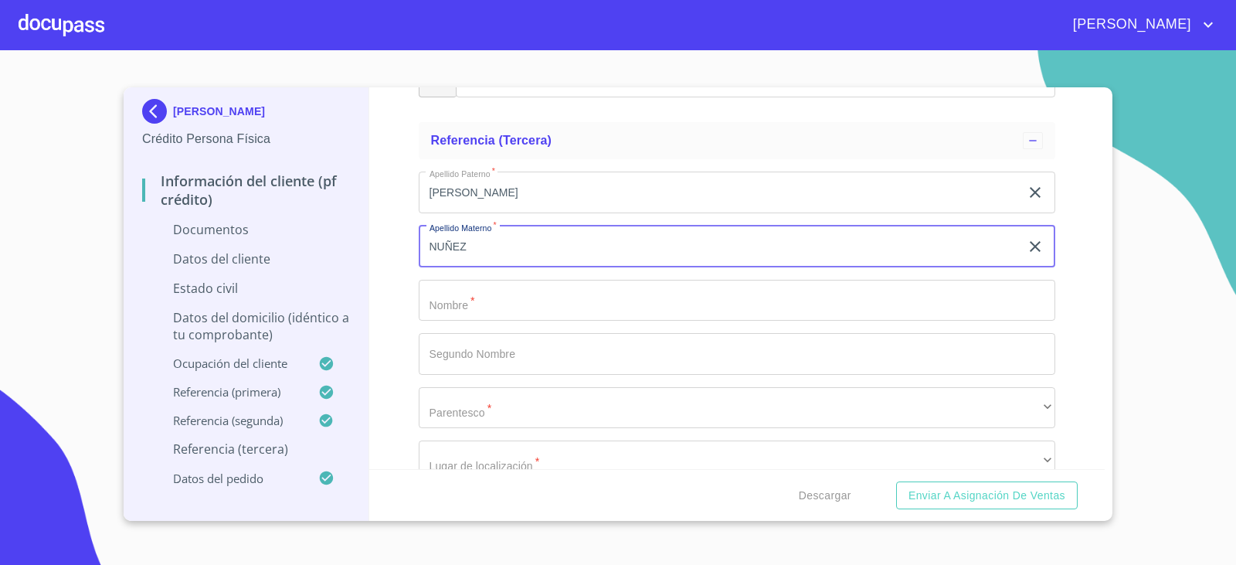
type input "NUÑEZ"
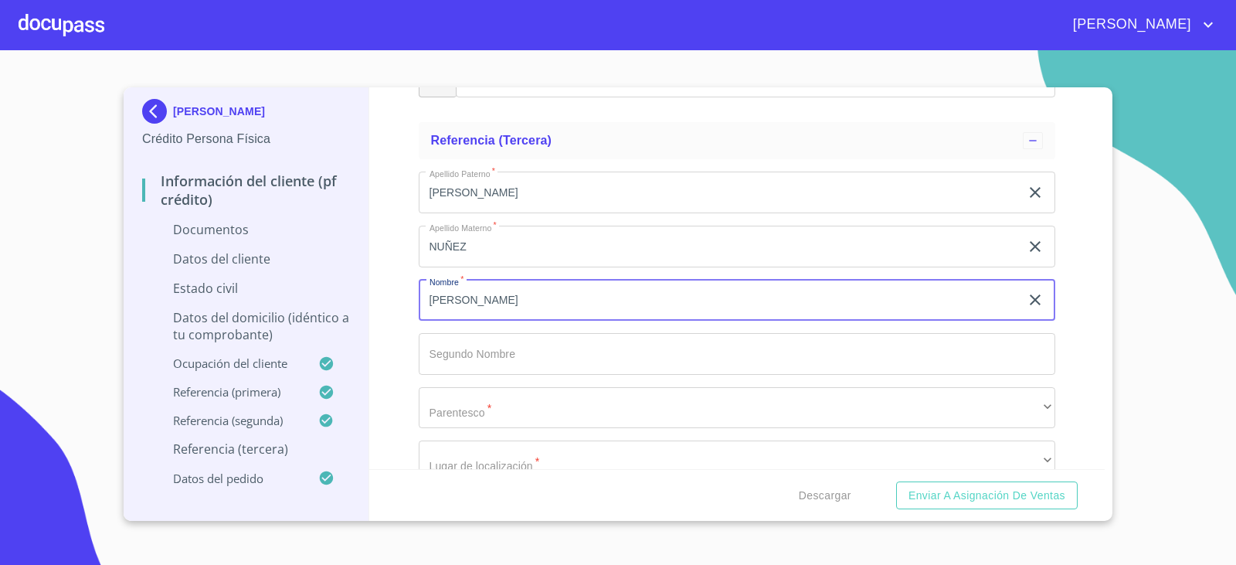
type input "[PERSON_NAME]"
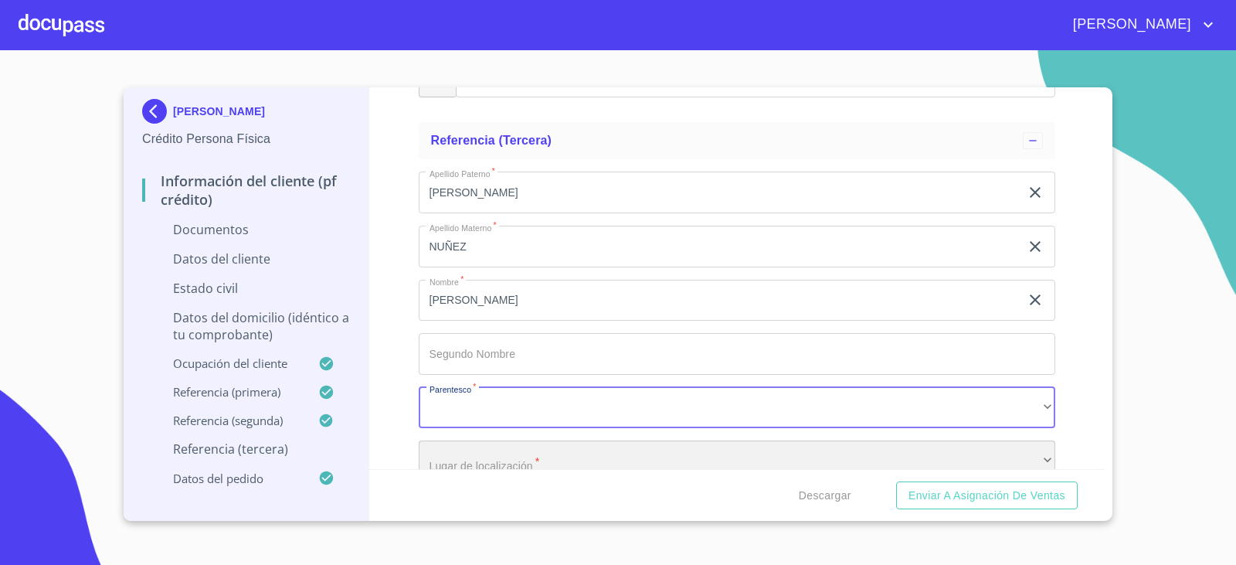
scroll to position [5410, 0]
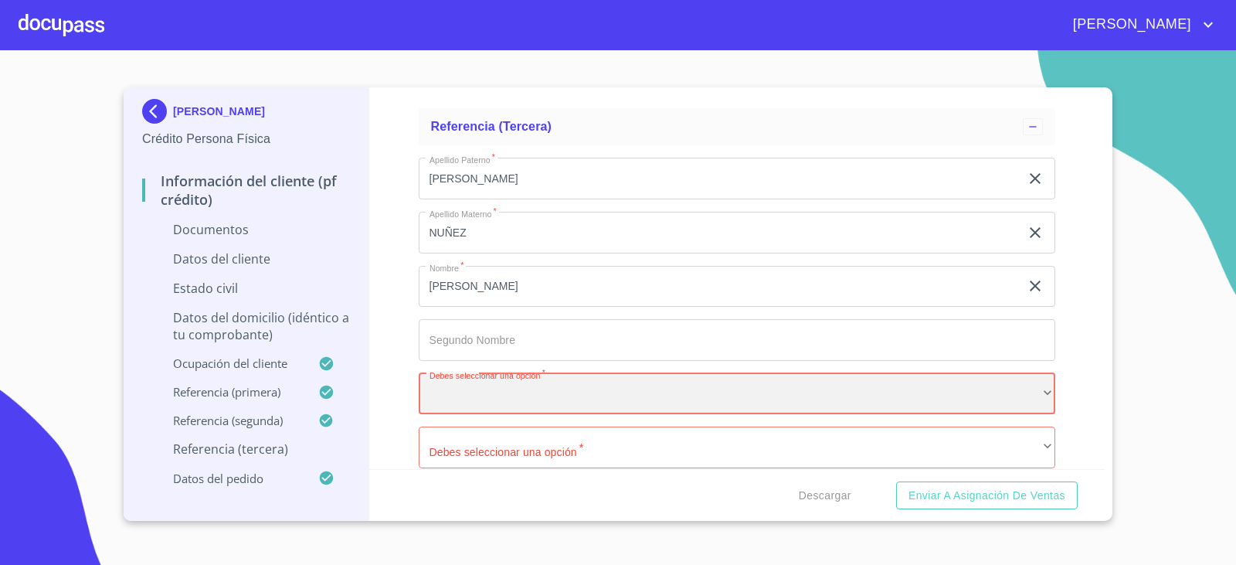
click at [488, 398] on div "​" at bounding box center [737, 394] width 637 height 42
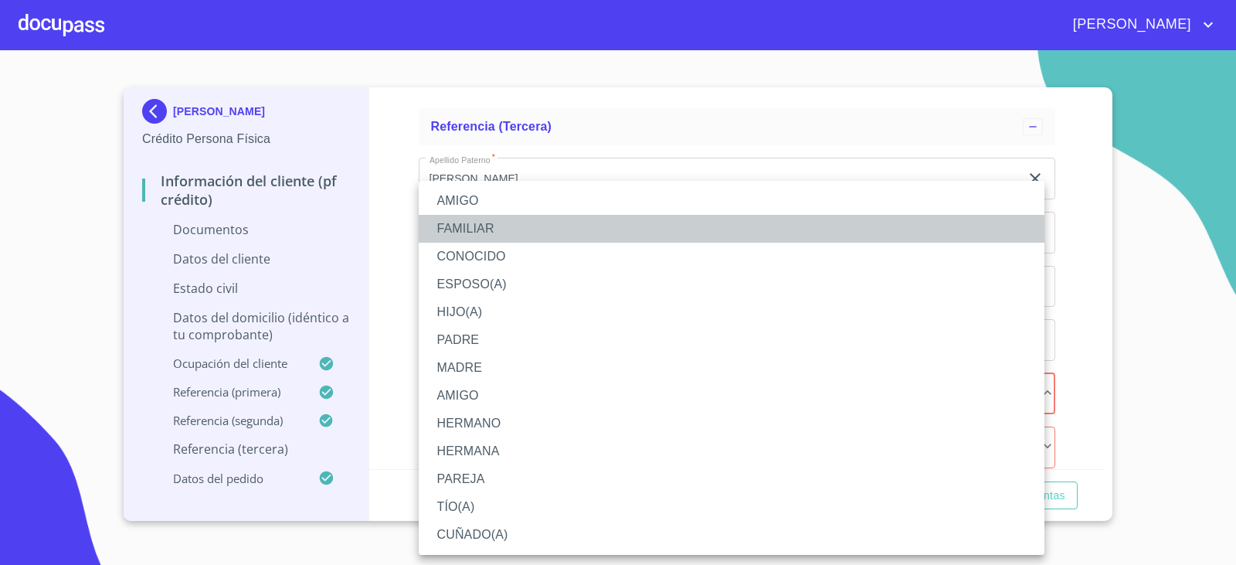
click at [457, 223] on li "FAMILIAR" at bounding box center [732, 229] width 626 height 28
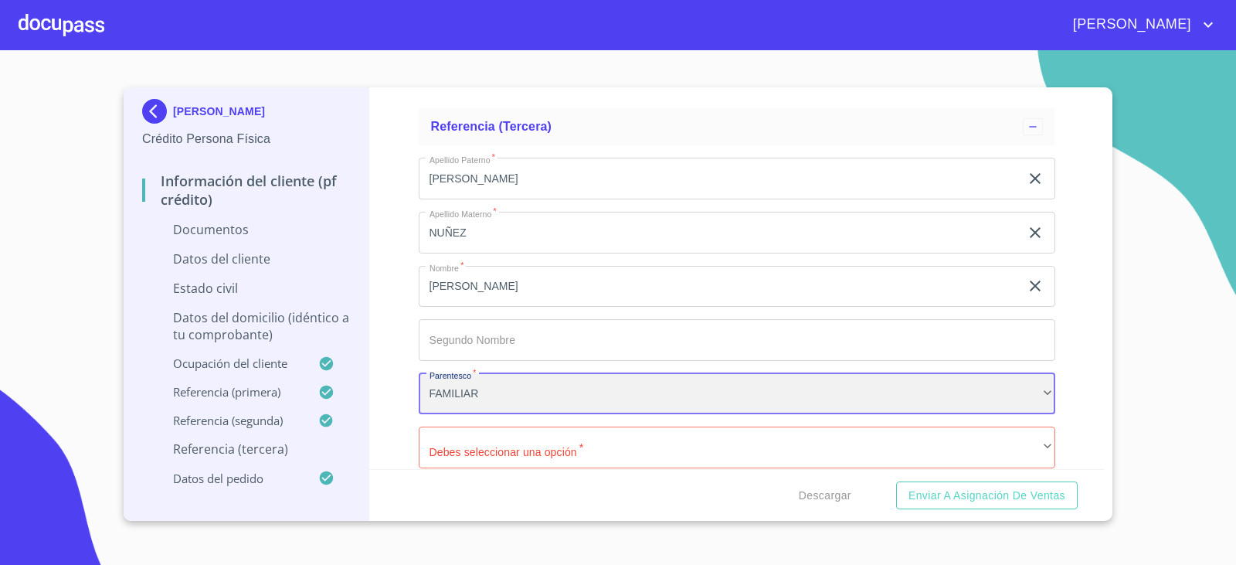
scroll to position [5565, 0]
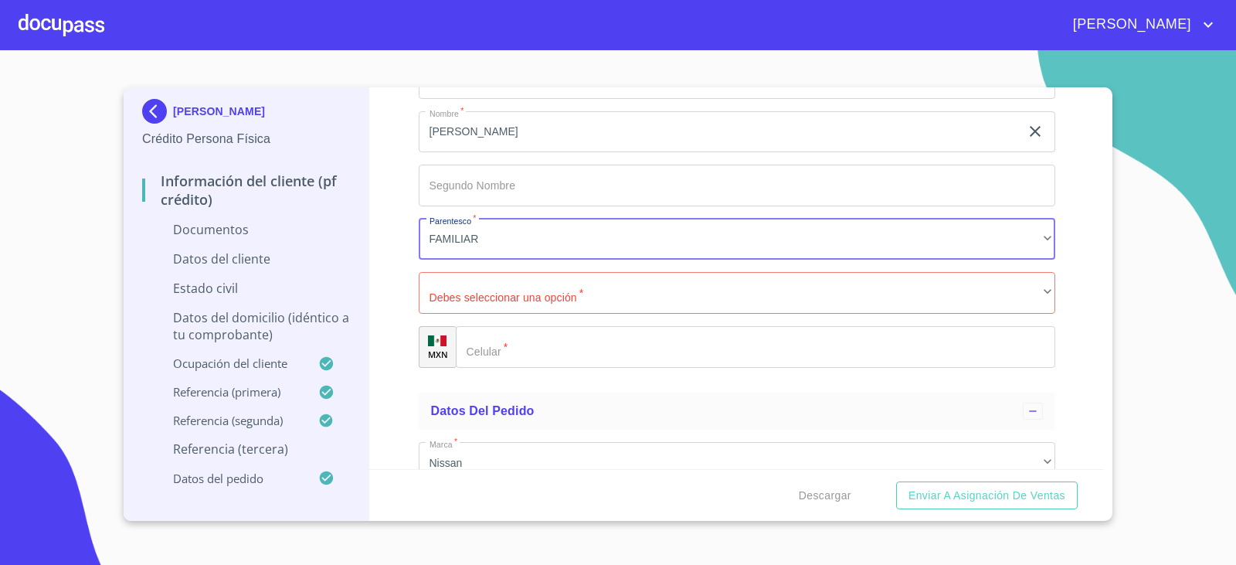
click at [488, 352] on div "​" at bounding box center [756, 347] width 600 height 42
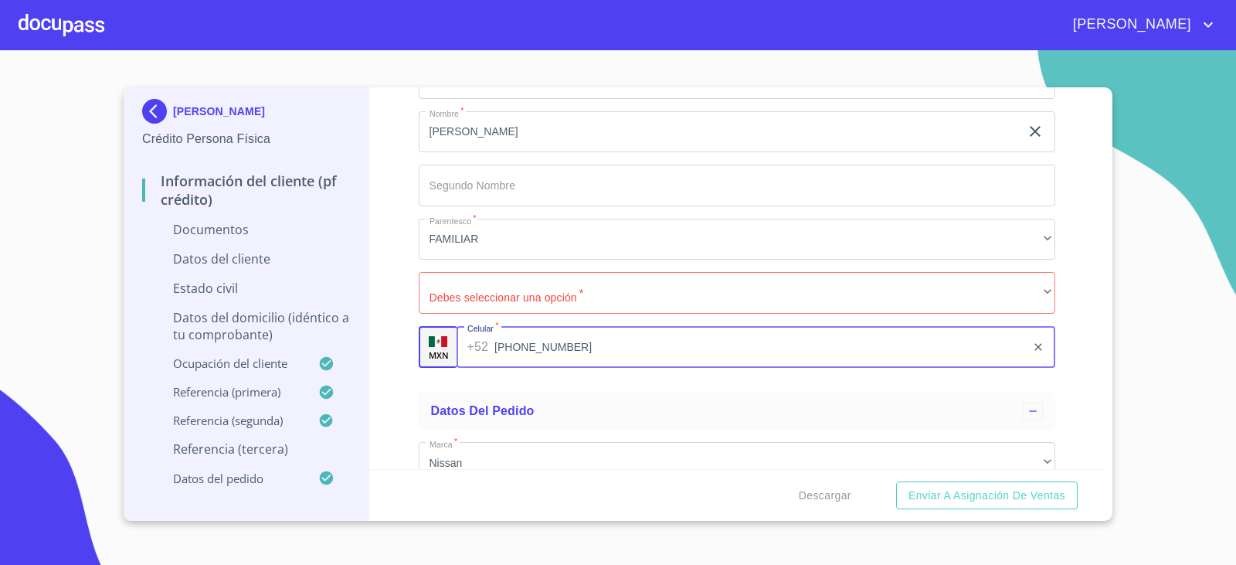
type input "[PHONE_NUMBER]"
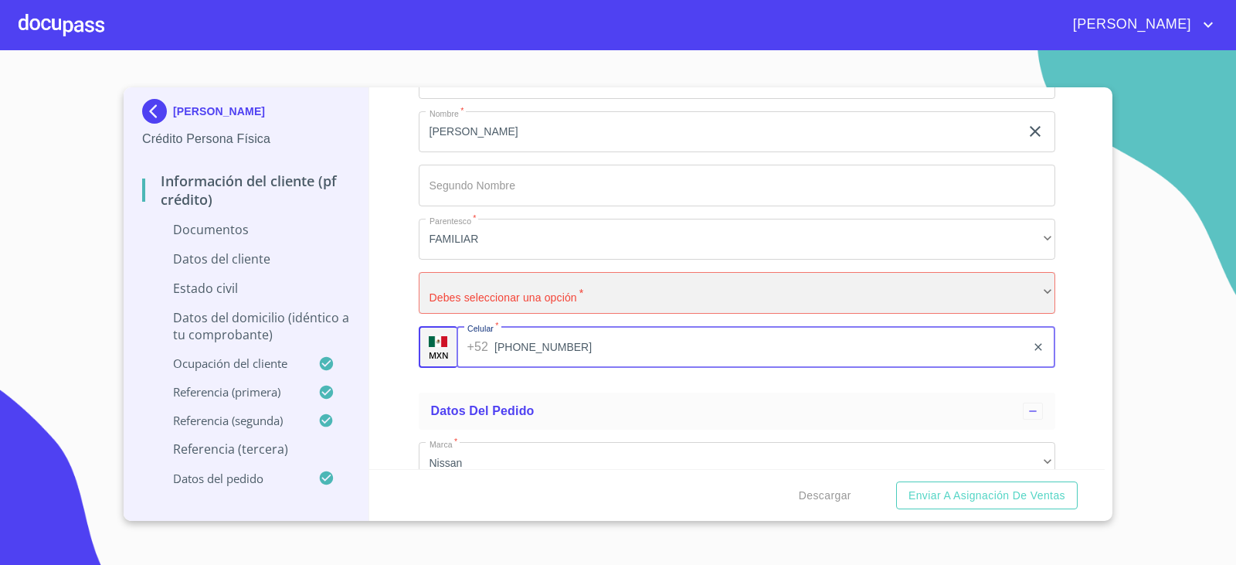
click at [501, 280] on div "​" at bounding box center [737, 293] width 637 height 42
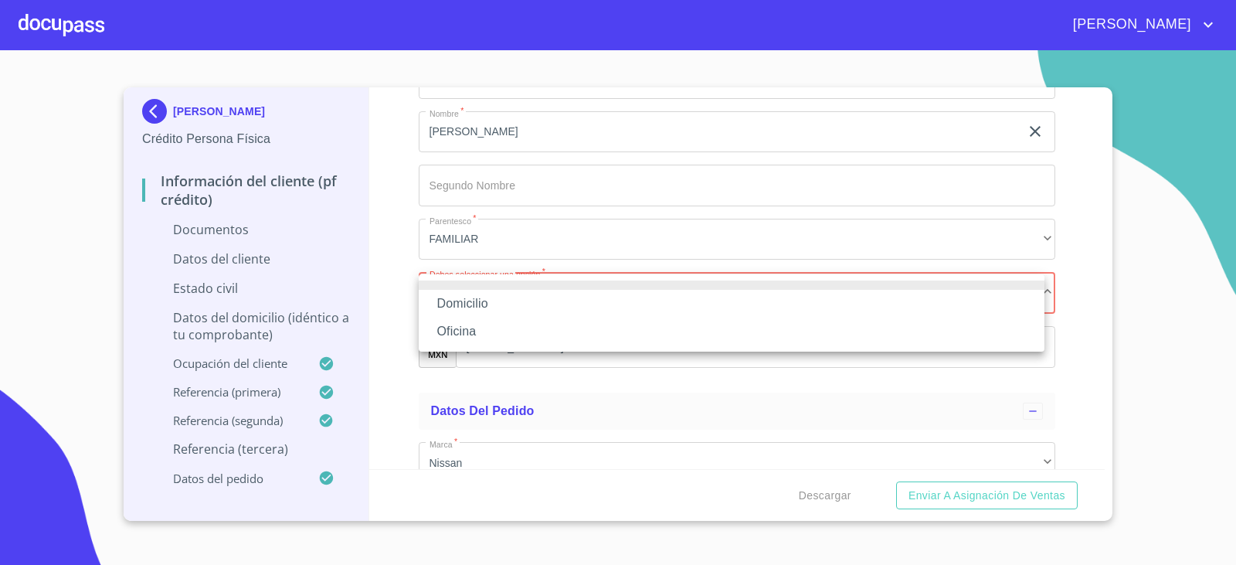
click at [482, 307] on li "Domicilio" at bounding box center [732, 304] width 626 height 28
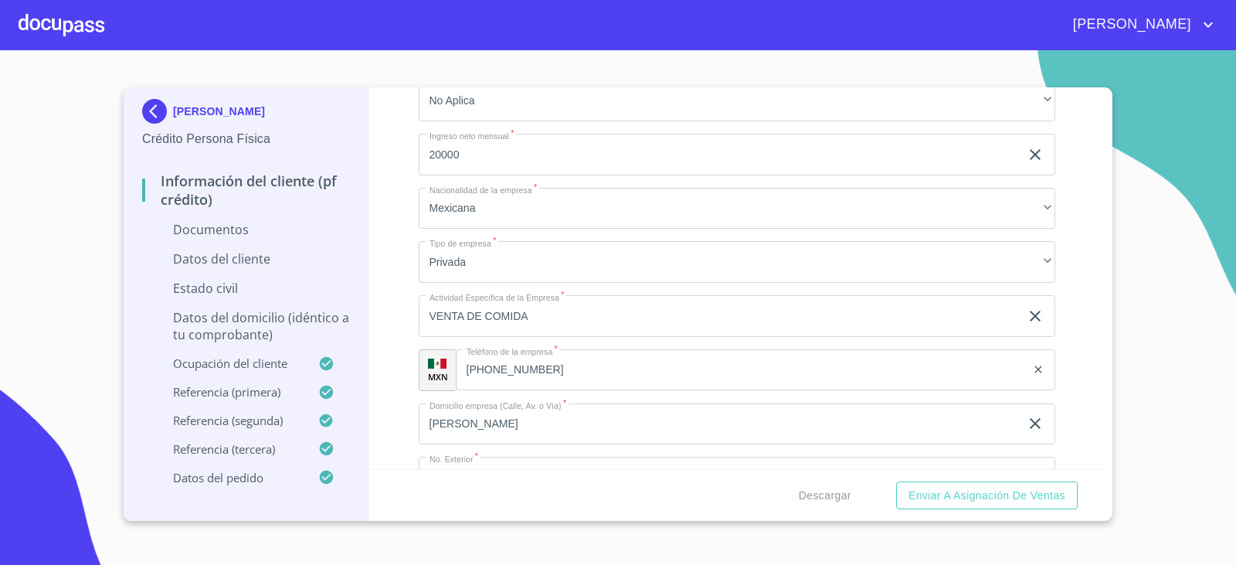
scroll to position [3633, 0]
click at [819, 498] on span "Descargar" at bounding box center [825, 495] width 53 height 19
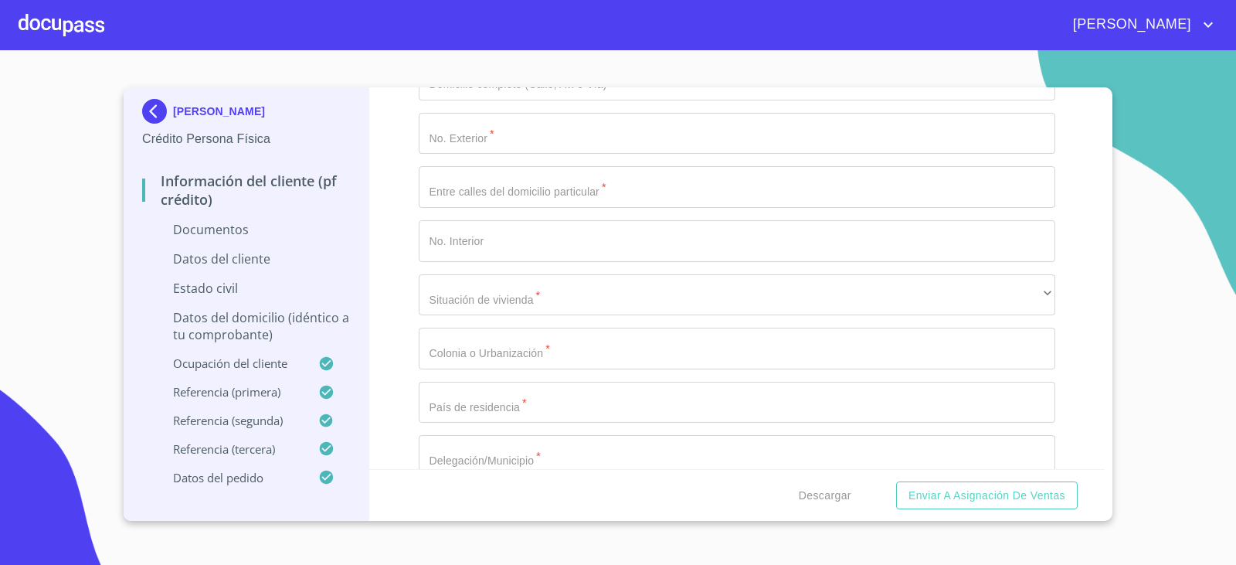
scroll to position [2629, 0]
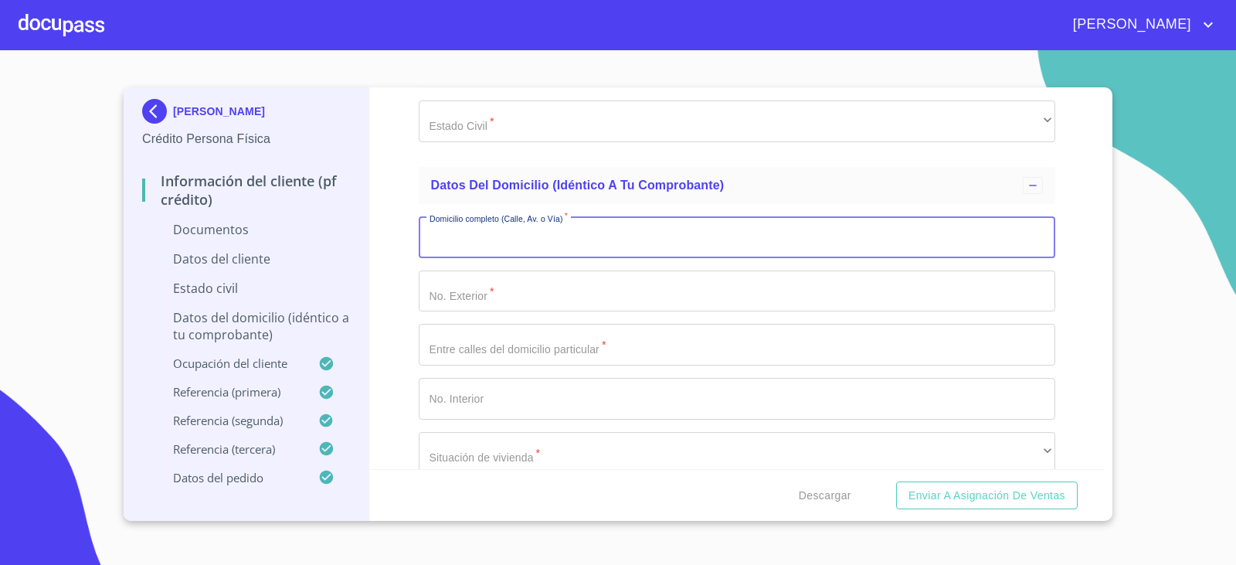
click at [485, 239] on input "Documento de identificación.   *" at bounding box center [737, 237] width 637 height 42
type input "[PERSON_NAME]"
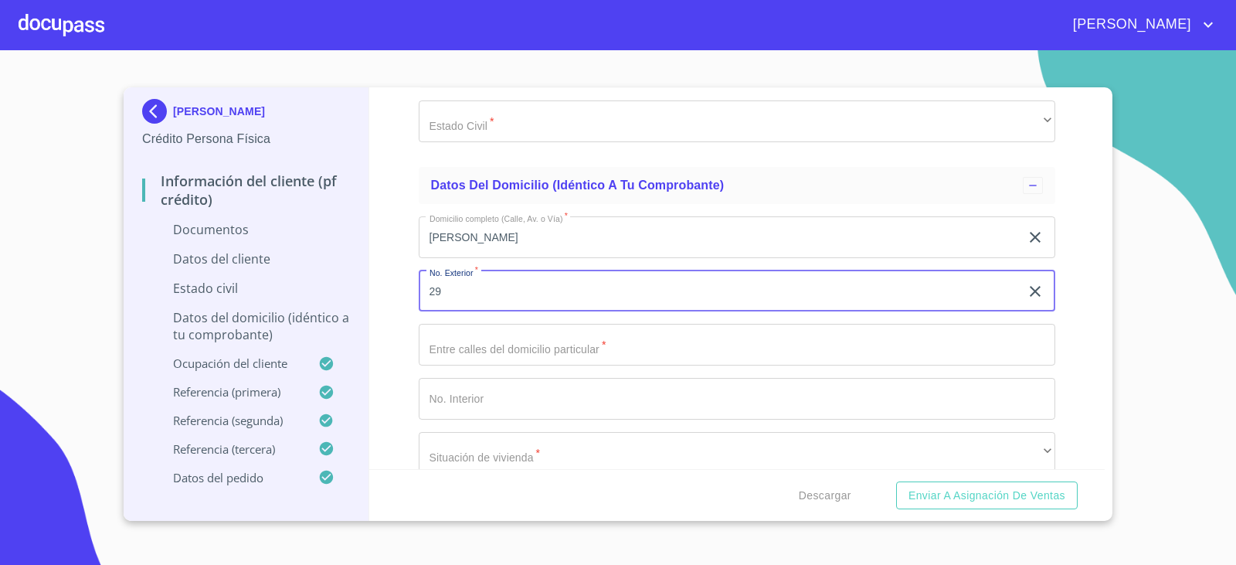
type input "29"
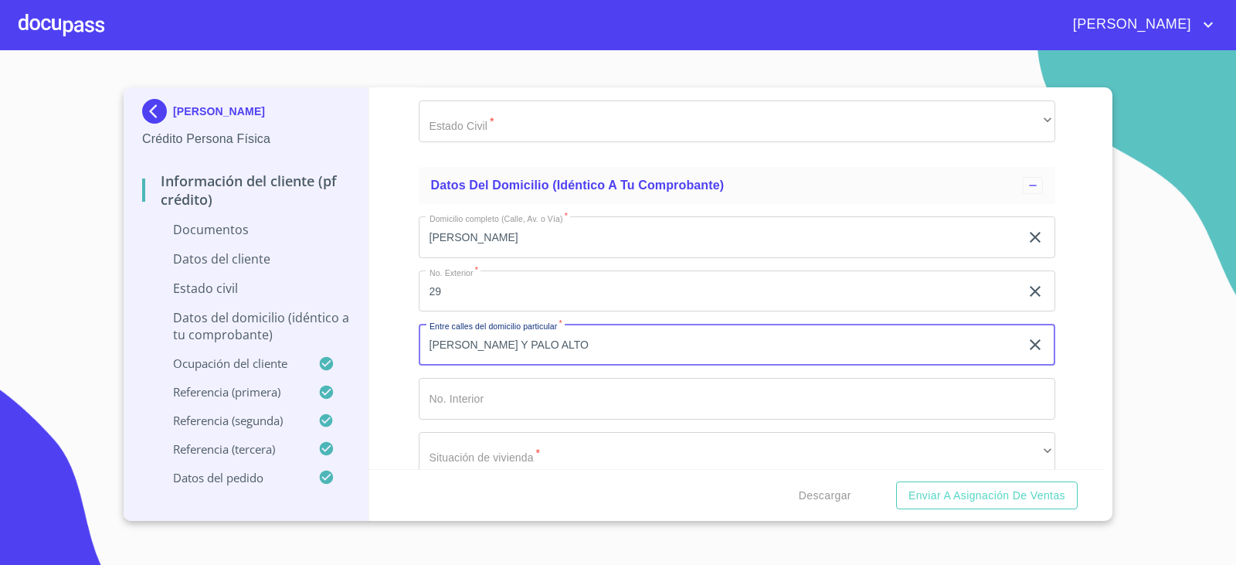
type input "[PERSON_NAME] Y PALO ALTO"
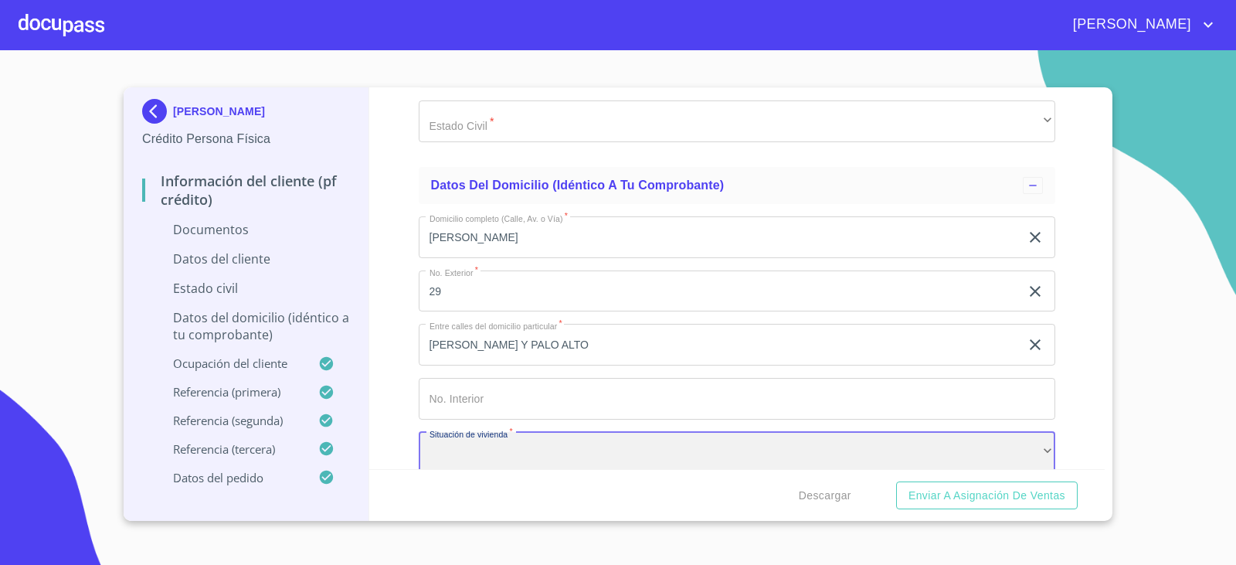
scroll to position [2634, 0]
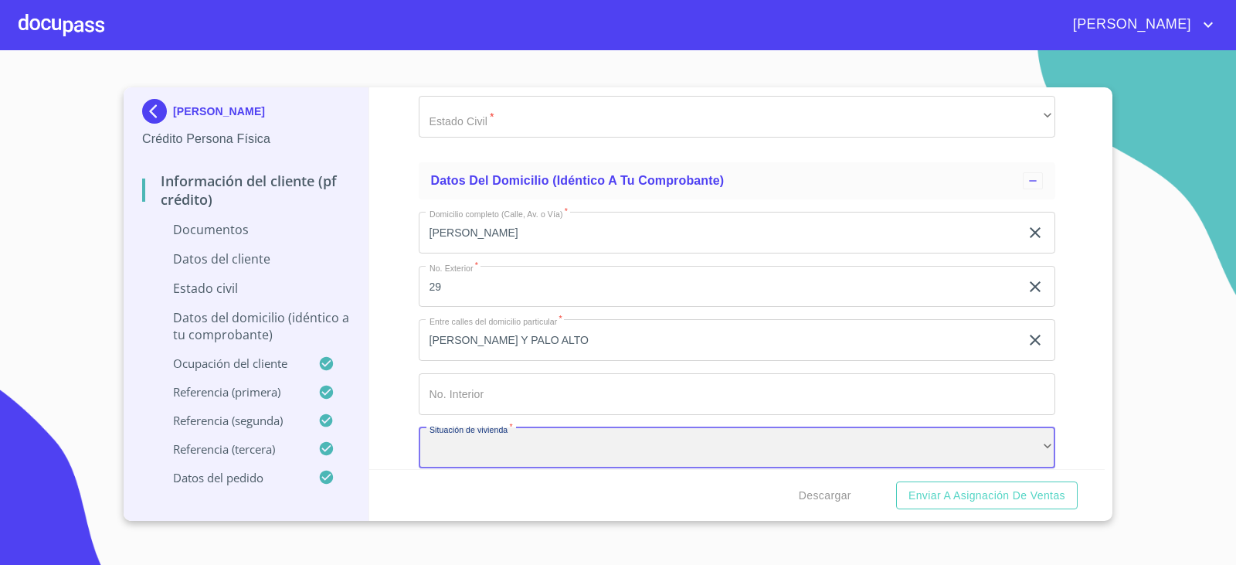
click at [754, 443] on div "​" at bounding box center [737, 448] width 637 height 42
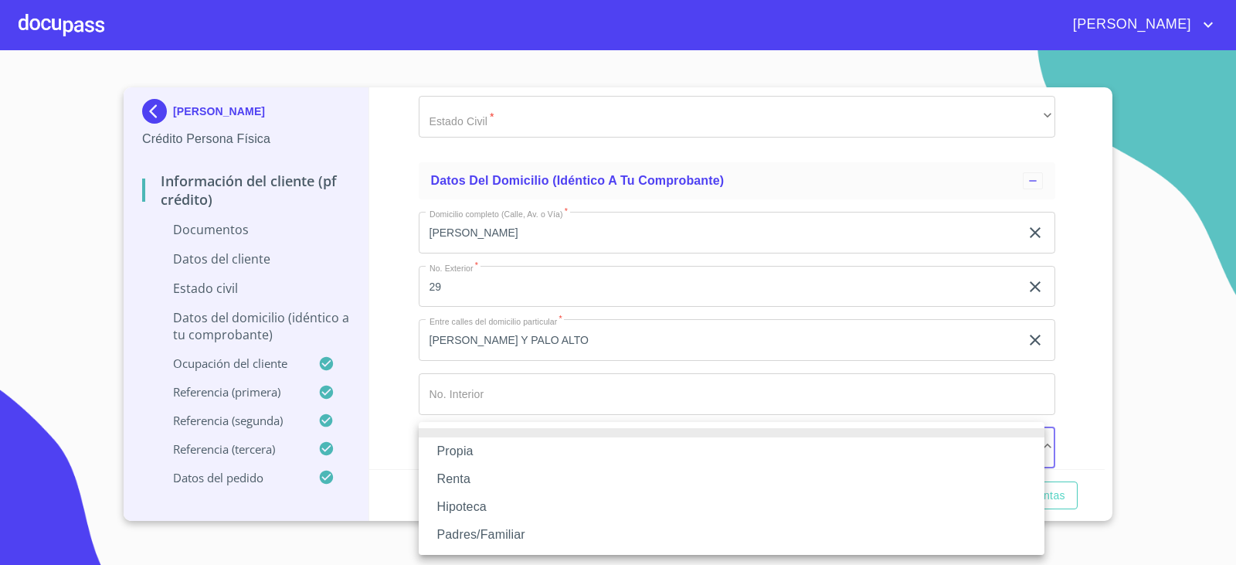
click at [477, 449] on li "Propia" at bounding box center [732, 451] width 626 height 28
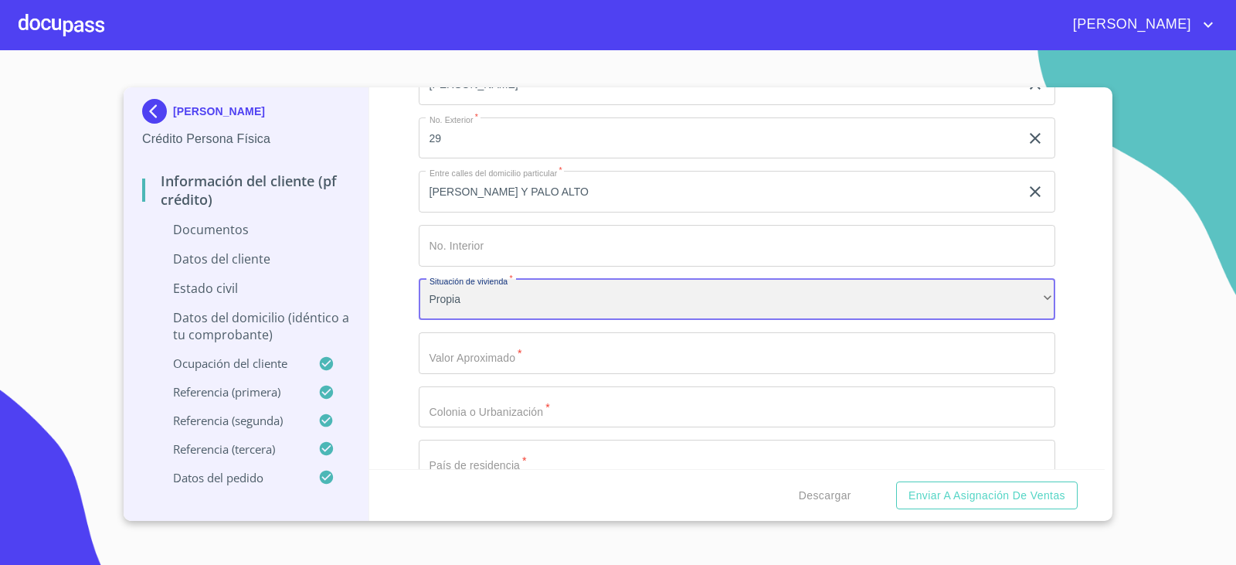
scroll to position [2788, 0]
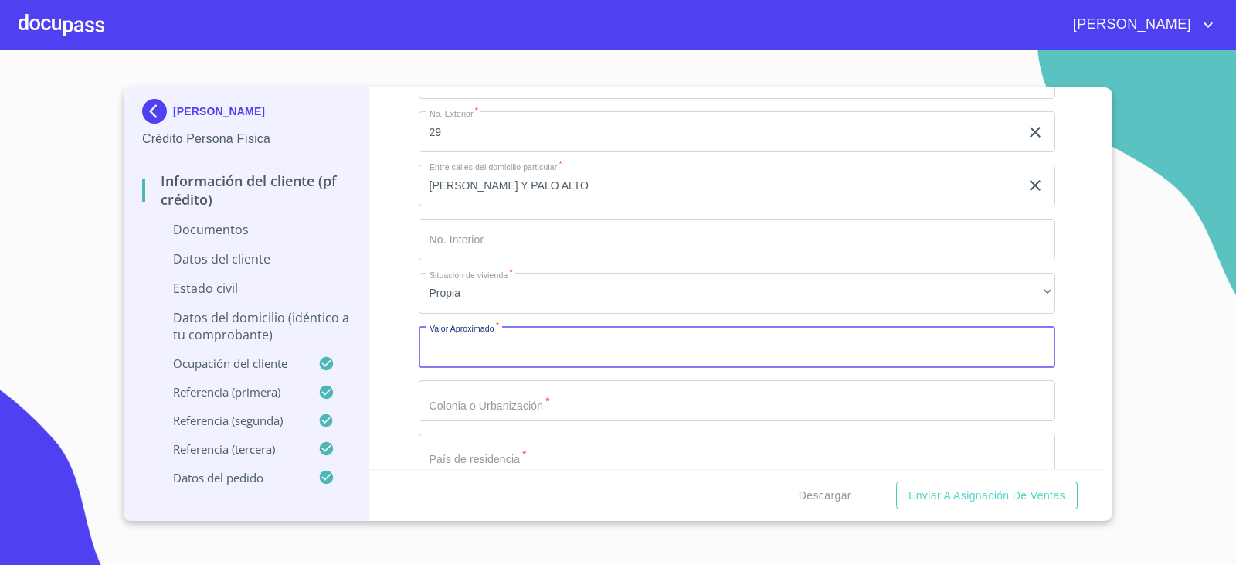
click at [464, 348] on input "Documento de identificación.   *" at bounding box center [737, 347] width 637 height 42
type input "$2,000,000"
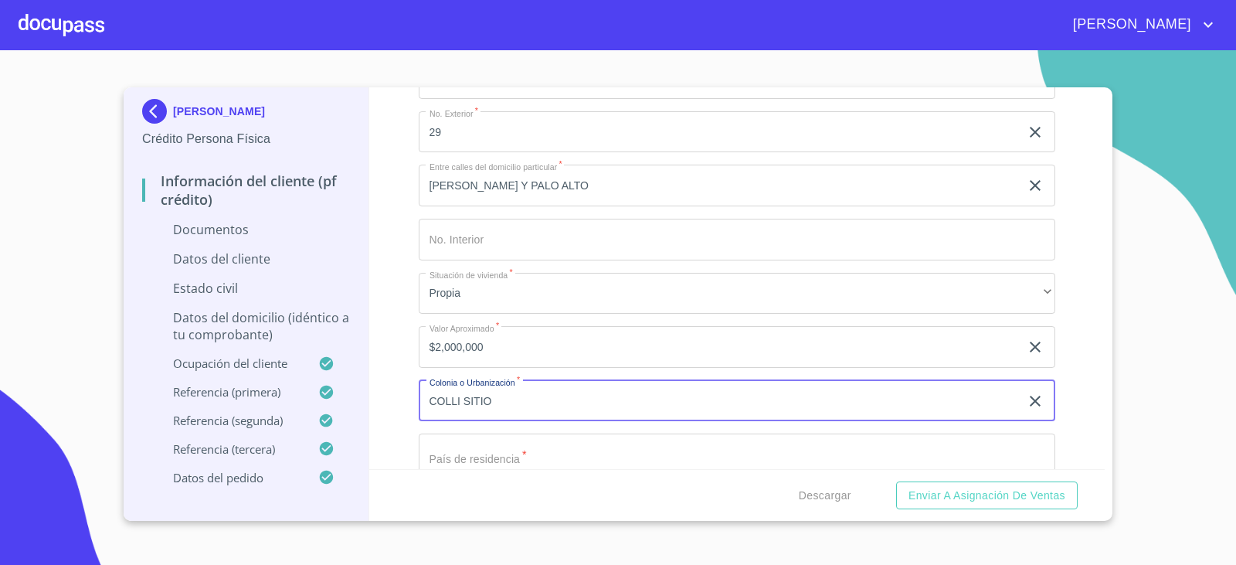
type input "COLLI SITIO"
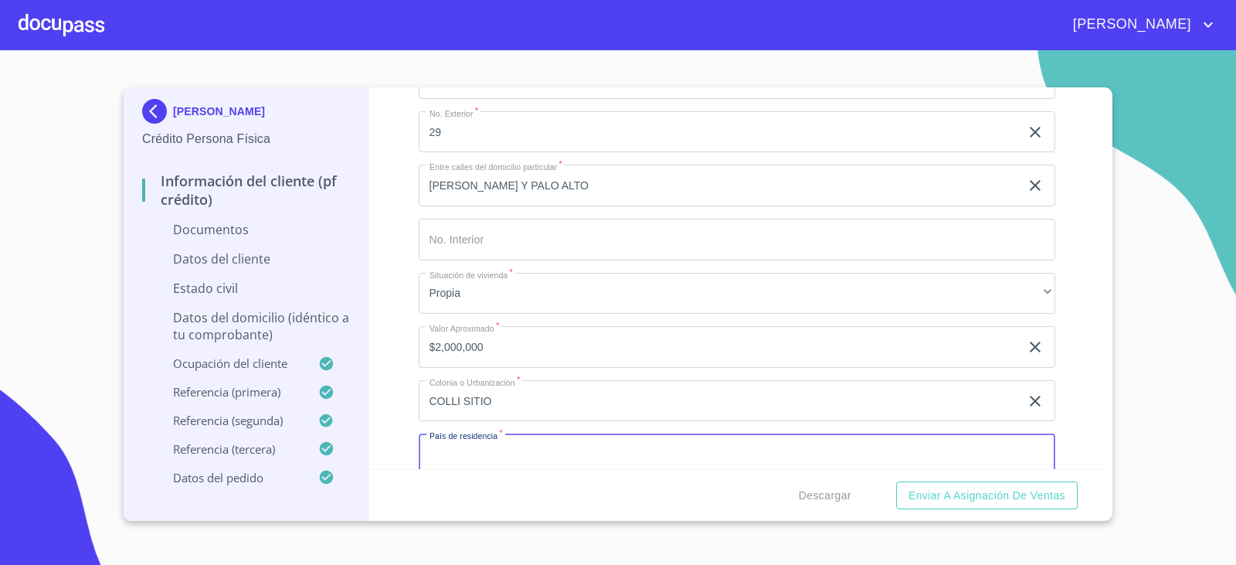
scroll to position [2795, 0]
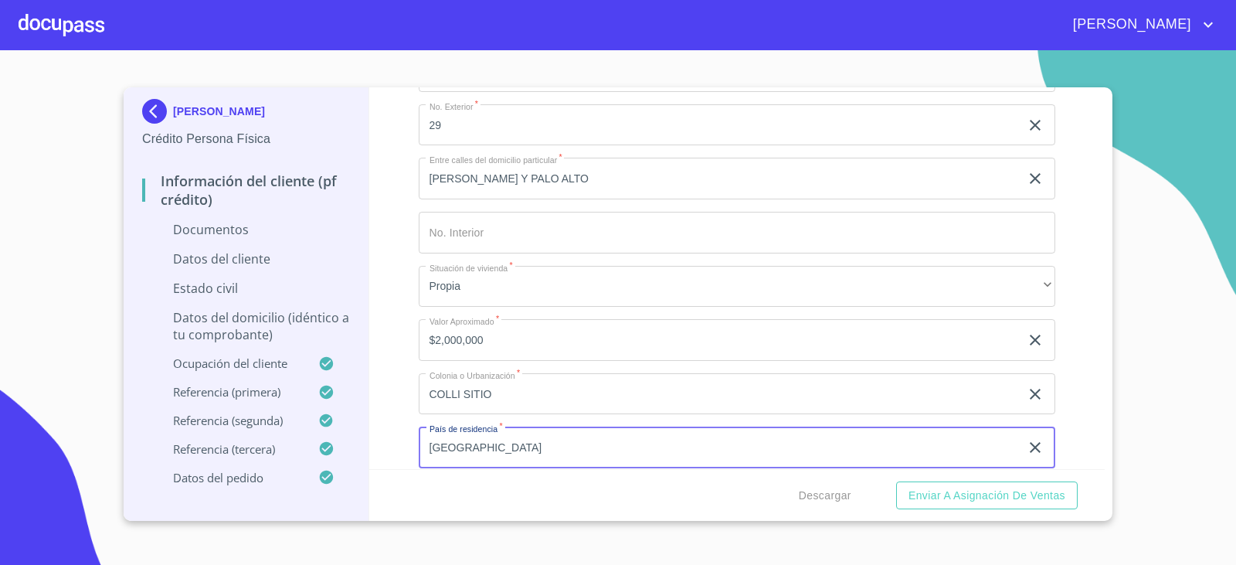
type input "[GEOGRAPHIC_DATA]"
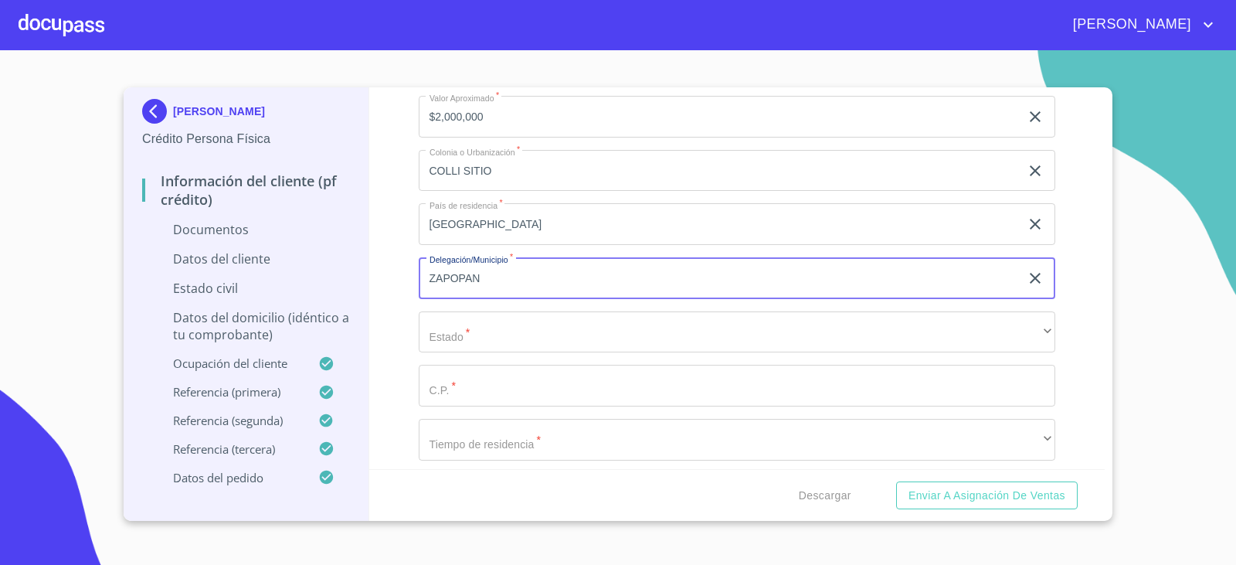
type input "ZAPOPAN"
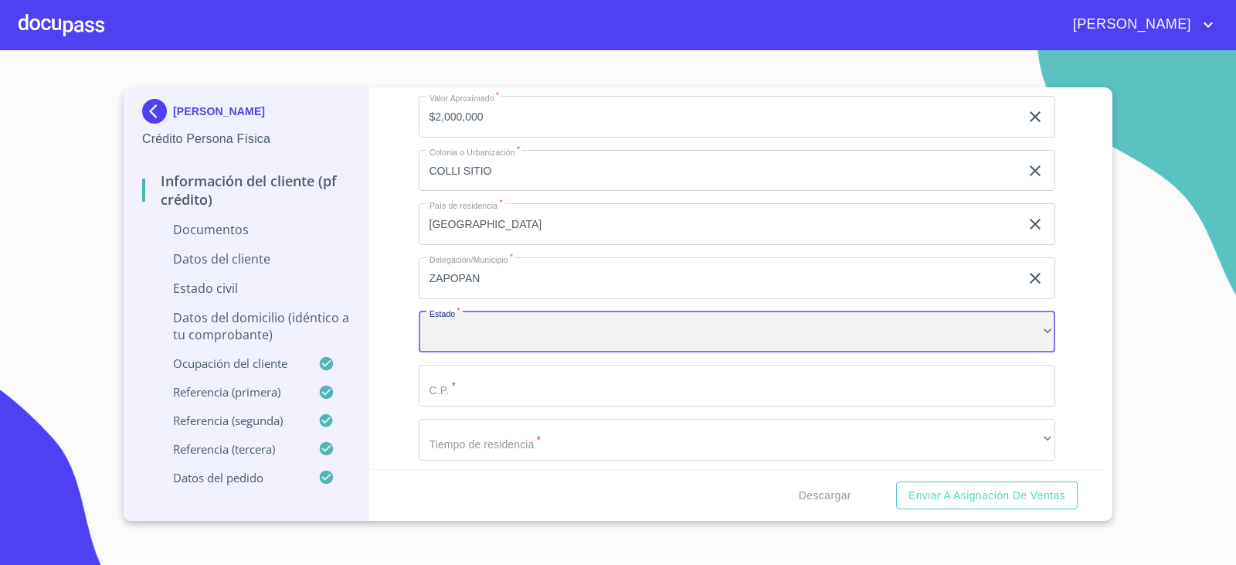
click at [562, 341] on div "​" at bounding box center [737, 332] width 637 height 42
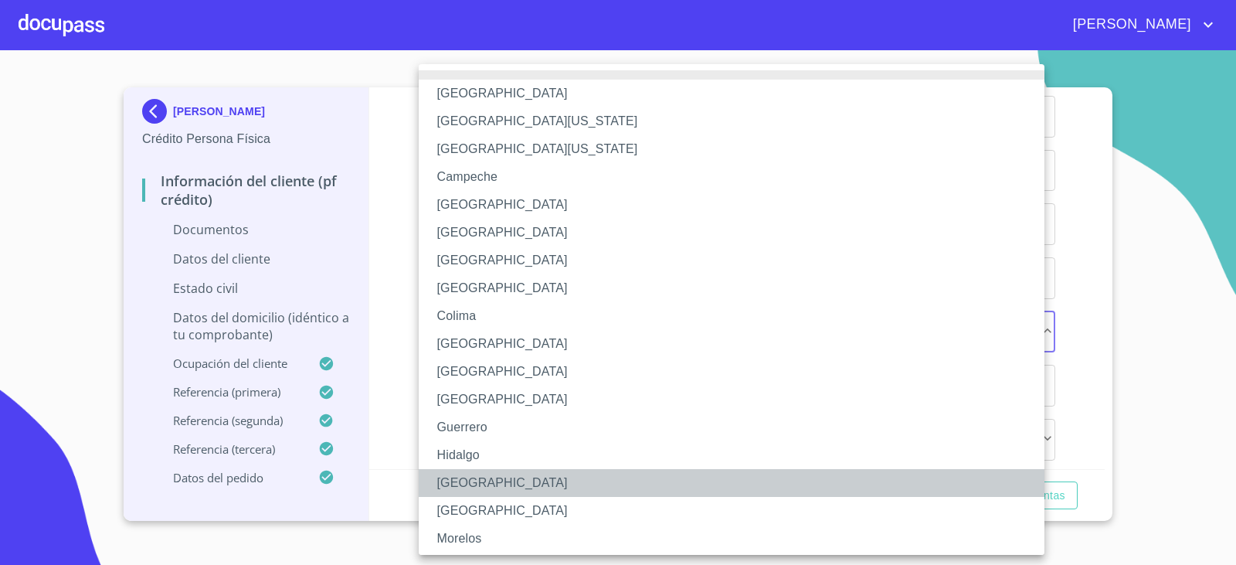
click at [453, 479] on li "[GEOGRAPHIC_DATA]" at bounding box center [737, 483] width 637 height 28
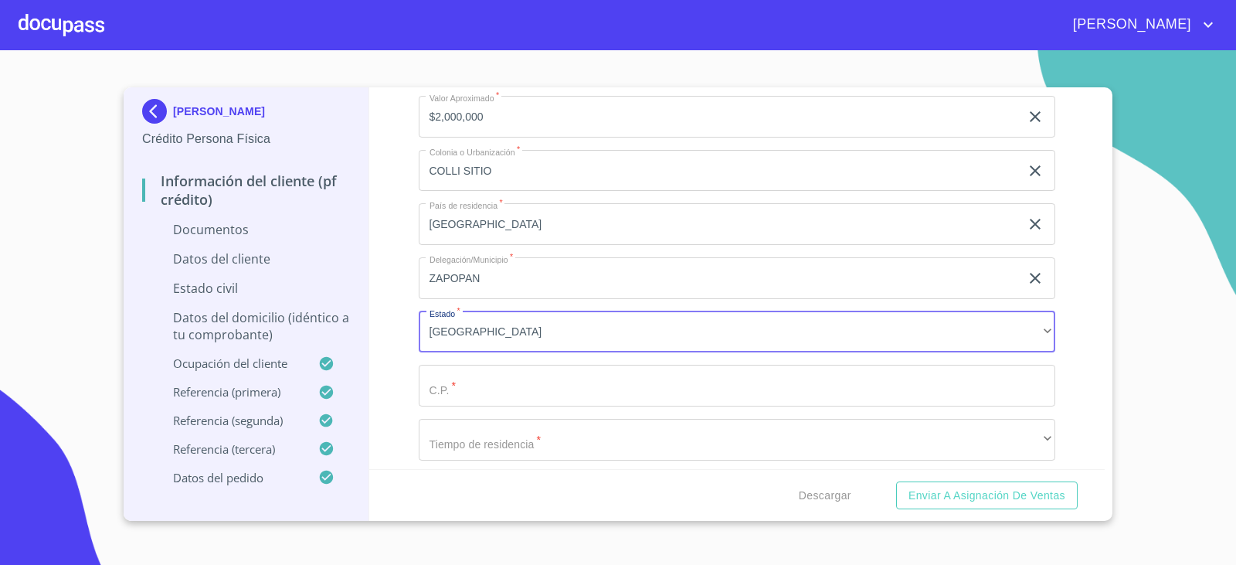
click at [457, 398] on input "Documento de identificación.   *" at bounding box center [737, 386] width 637 height 42
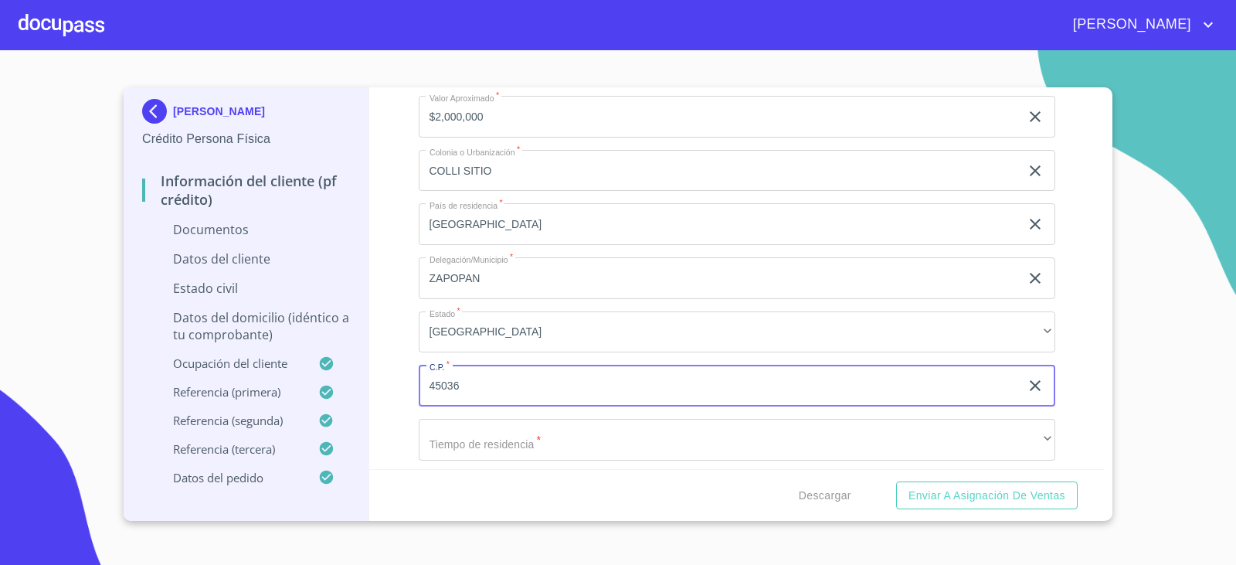
type input "45036"
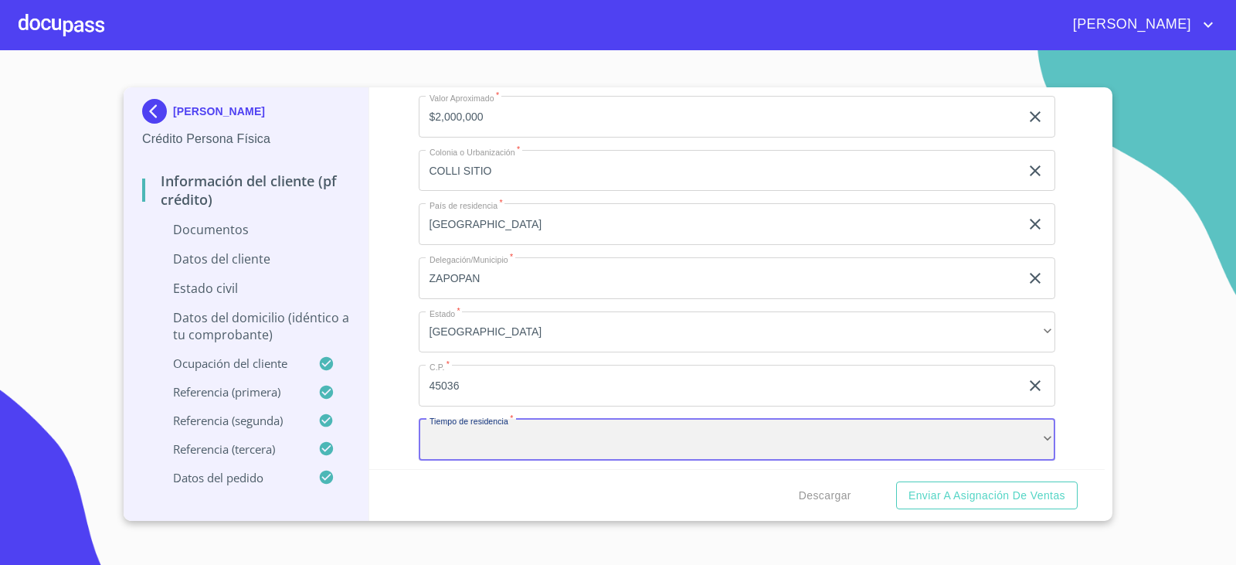
click at [463, 435] on div "​" at bounding box center [737, 440] width 637 height 42
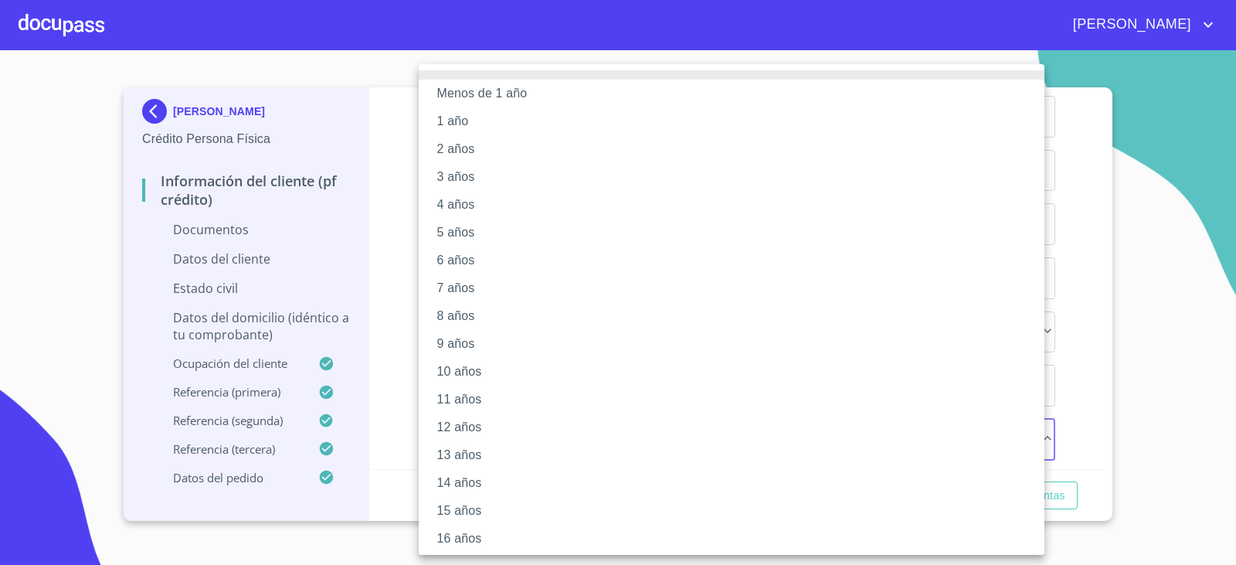
scroll to position [115, 0]
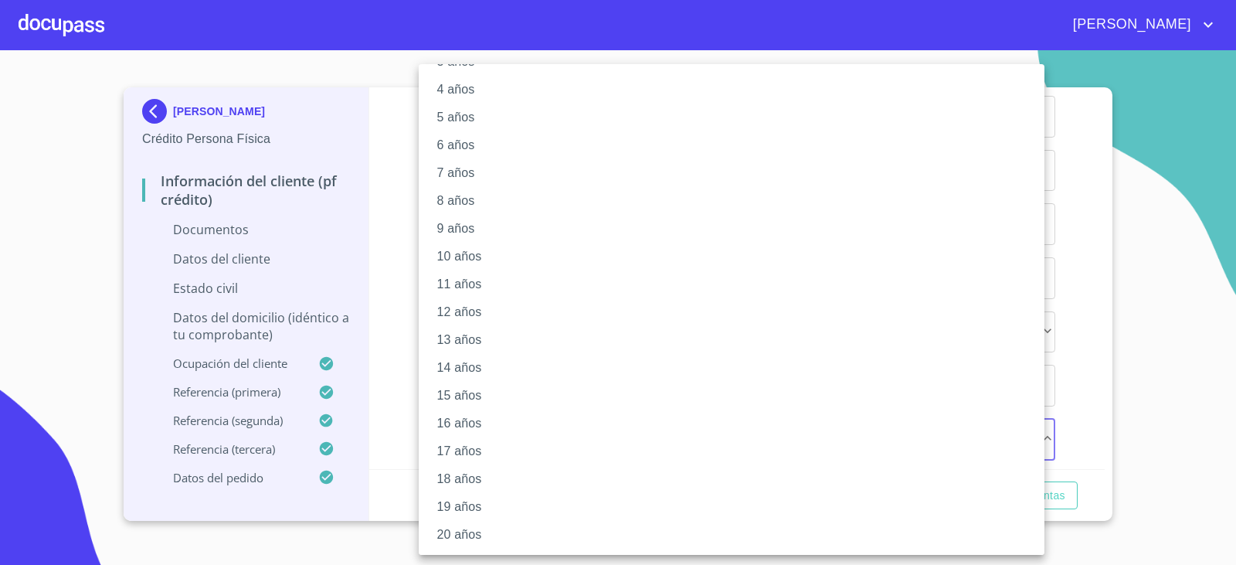
click at [462, 528] on li "20 años" at bounding box center [737, 535] width 637 height 28
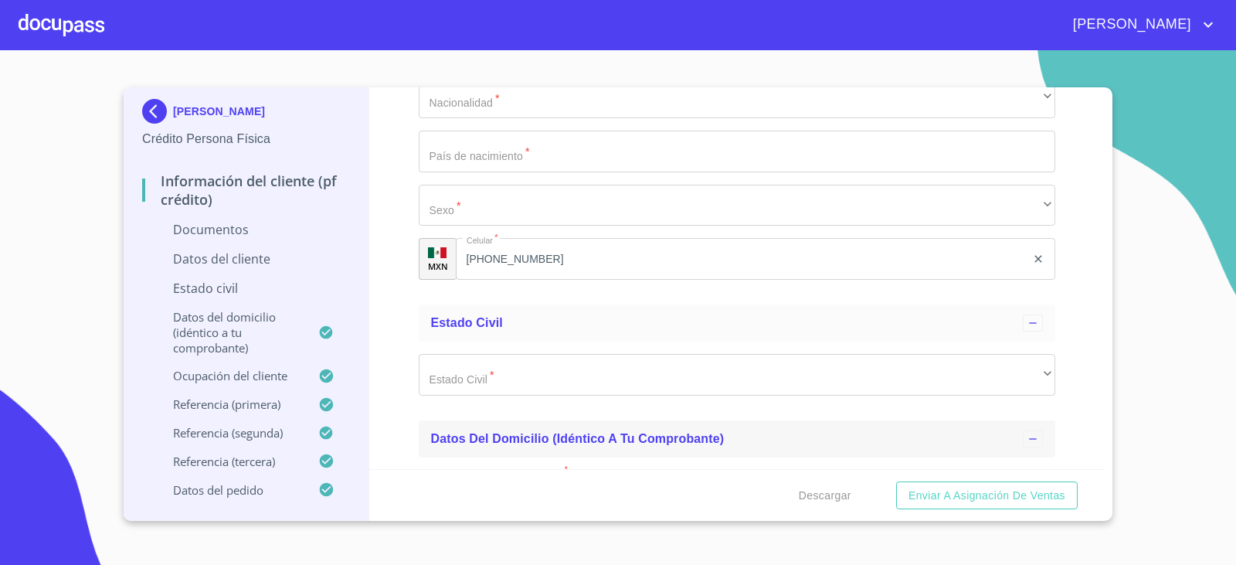
scroll to position [2400, 0]
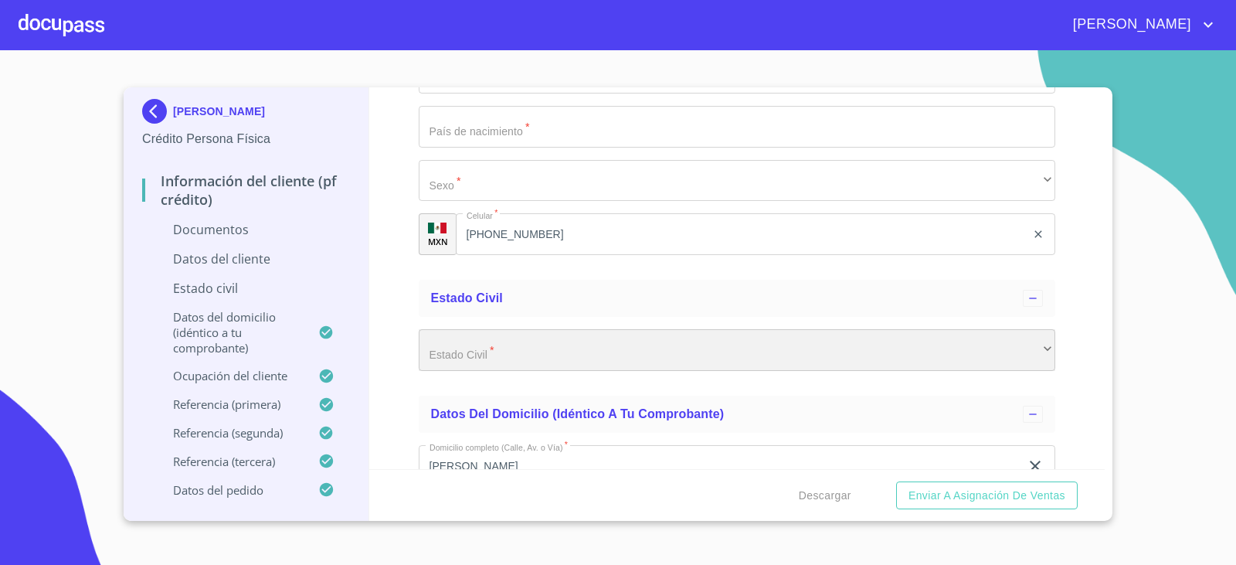
click at [484, 356] on div "​" at bounding box center [737, 350] width 637 height 42
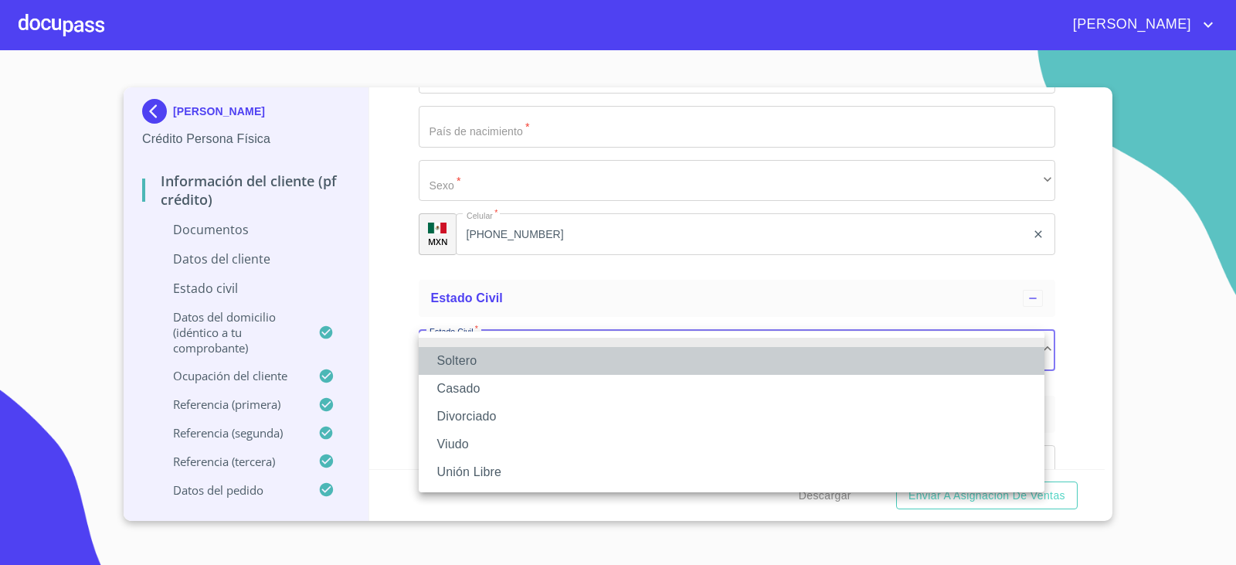
click at [479, 369] on li "Soltero" at bounding box center [732, 361] width 626 height 28
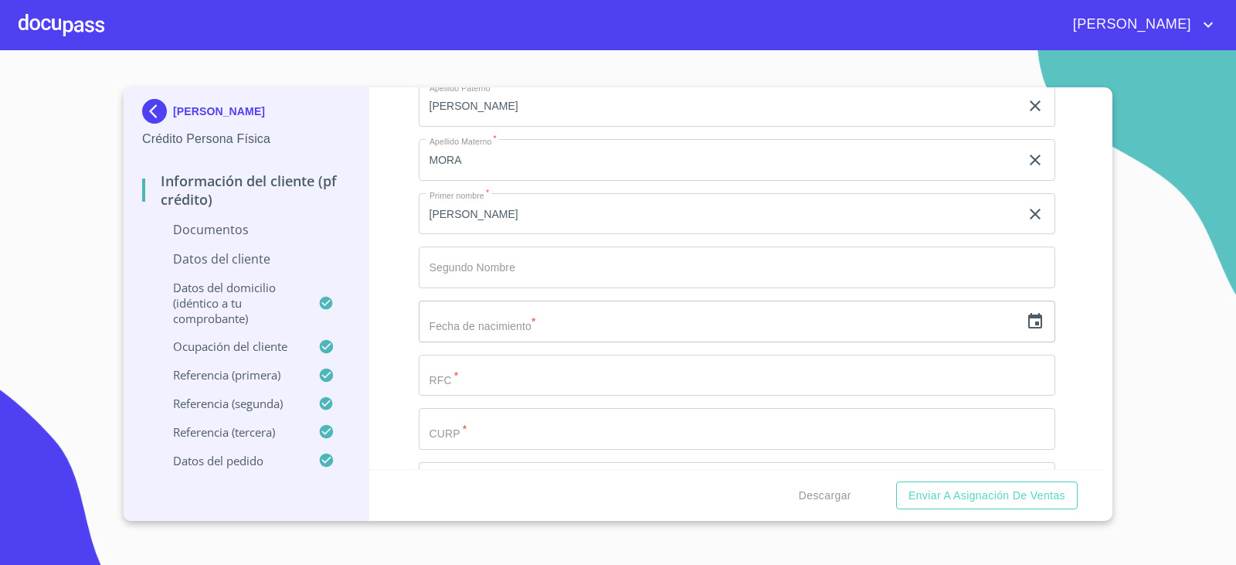
scroll to position [2014, 0]
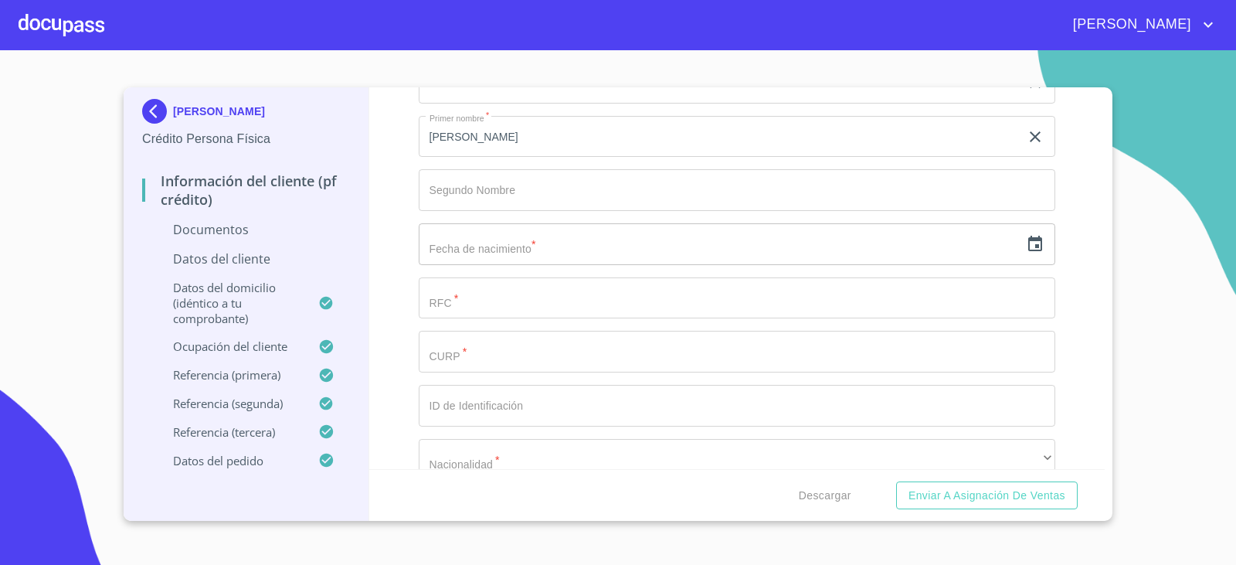
click at [1028, 245] on icon "button" at bounding box center [1035, 243] width 14 height 15
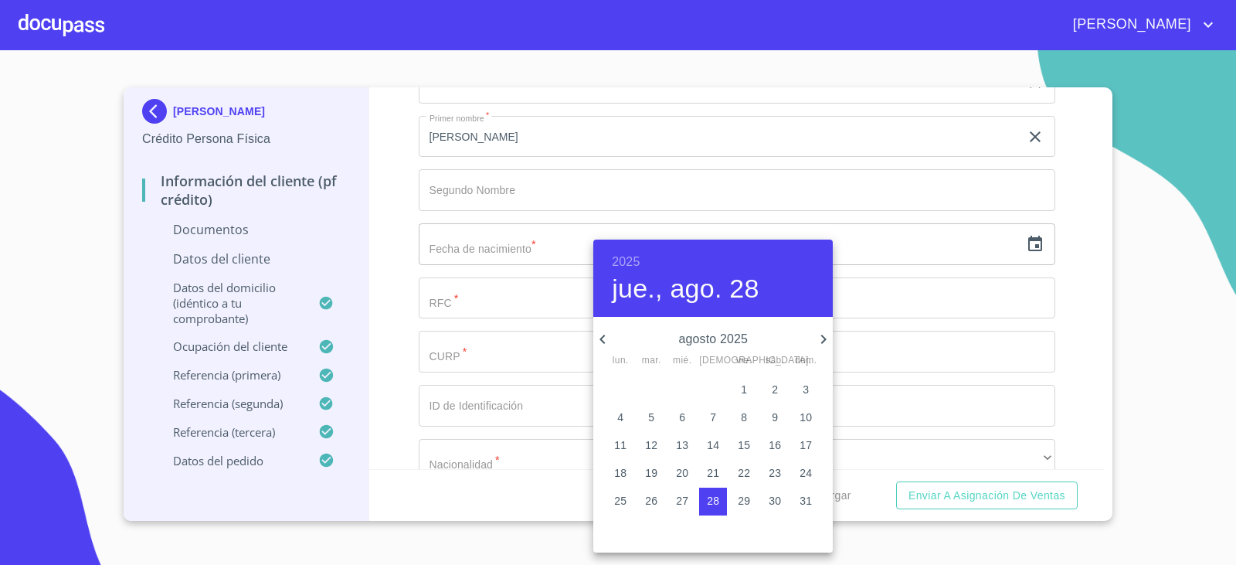
click at [622, 263] on h6 "2025" at bounding box center [626, 262] width 28 height 22
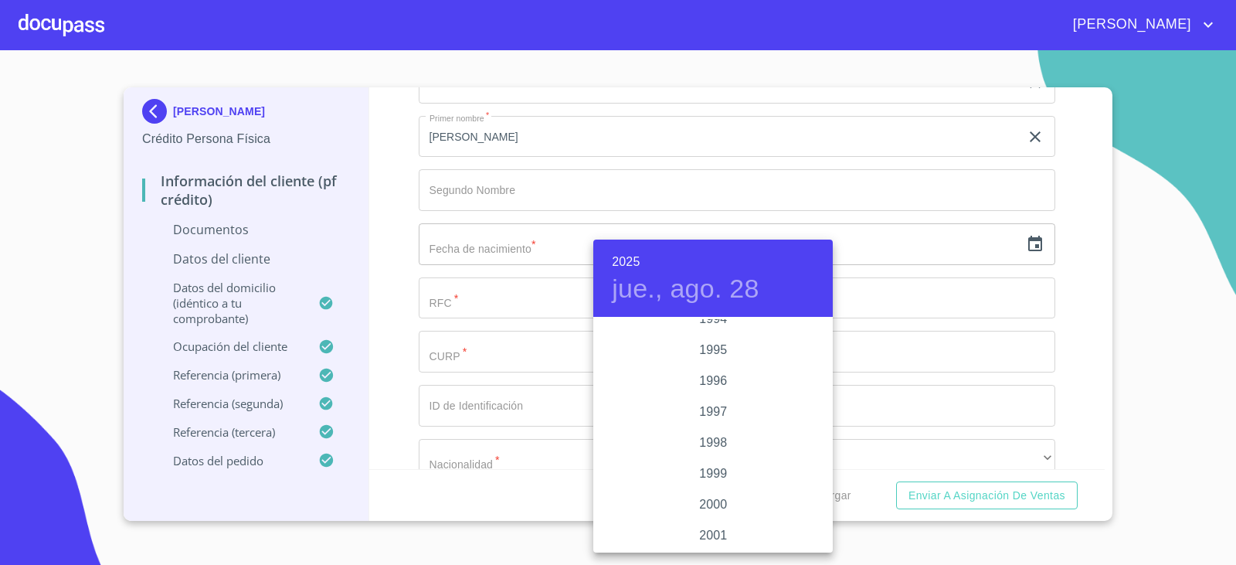
scroll to position [2070, 0]
click at [707, 369] on div "1993" at bounding box center [712, 365] width 239 height 31
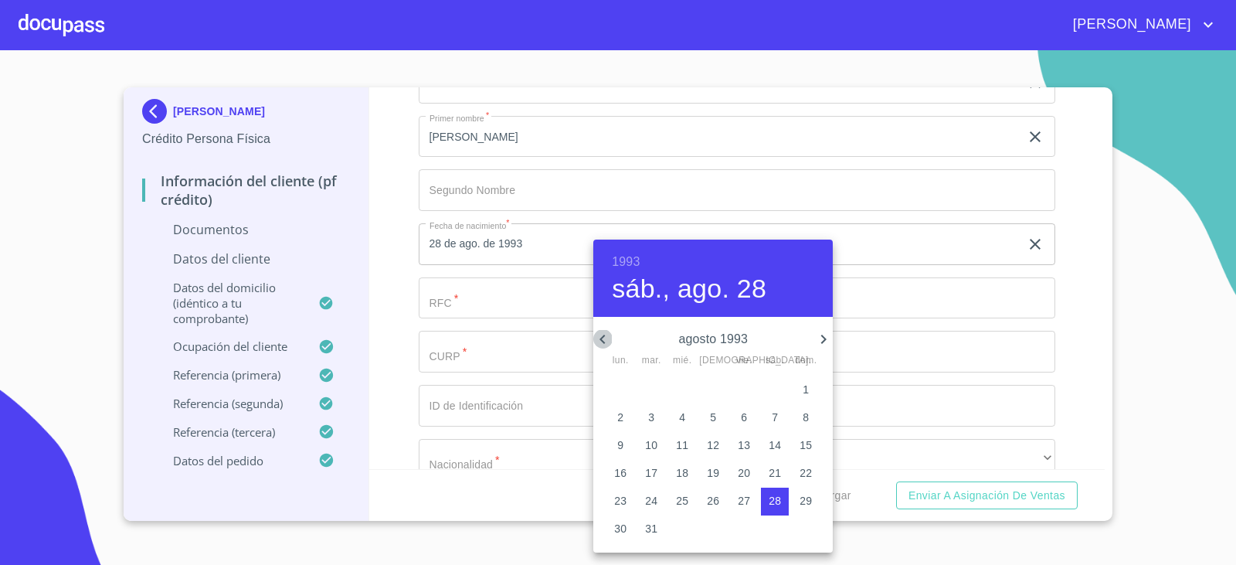
click at [601, 332] on icon "button" at bounding box center [602, 339] width 19 height 19
click at [602, 332] on icon "button" at bounding box center [602, 339] width 19 height 19
click at [628, 441] on span "12" at bounding box center [620, 444] width 28 height 15
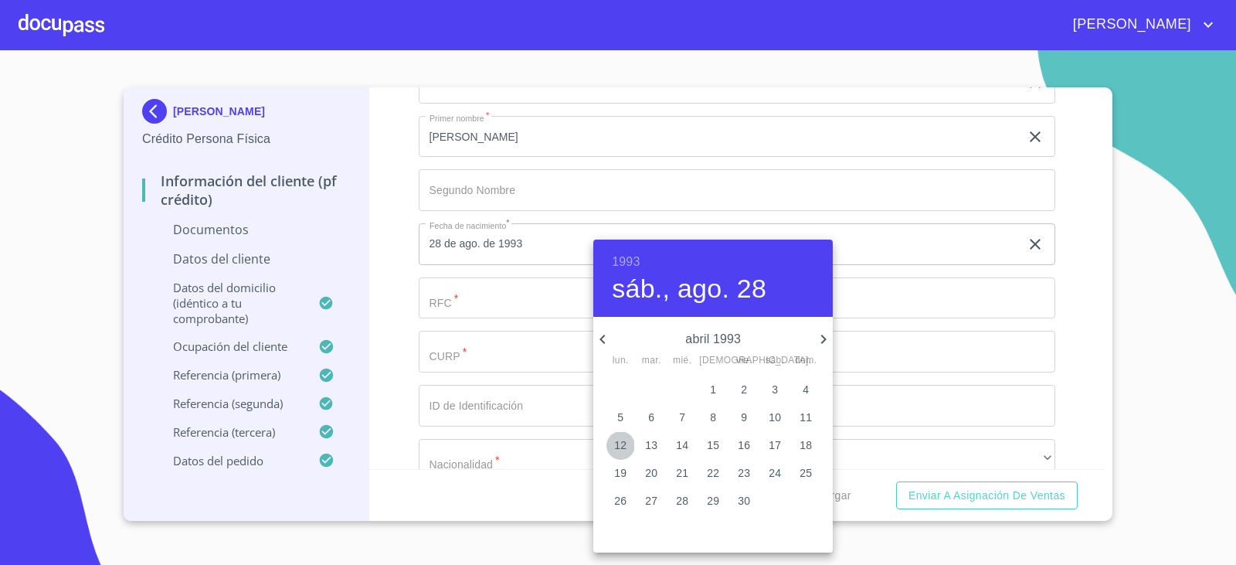
type input "12 de abr. de 1993"
click at [449, 301] on div at bounding box center [618, 282] width 1236 height 565
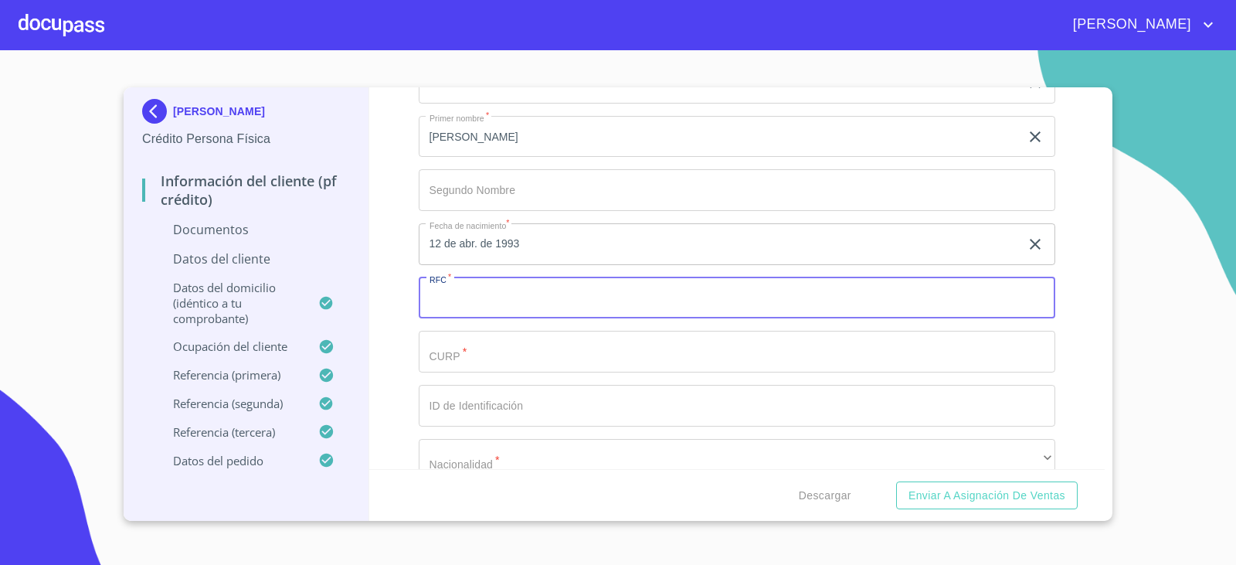
click at [450, 301] on input "Documento de identificación.   *" at bounding box center [737, 298] width 637 height 42
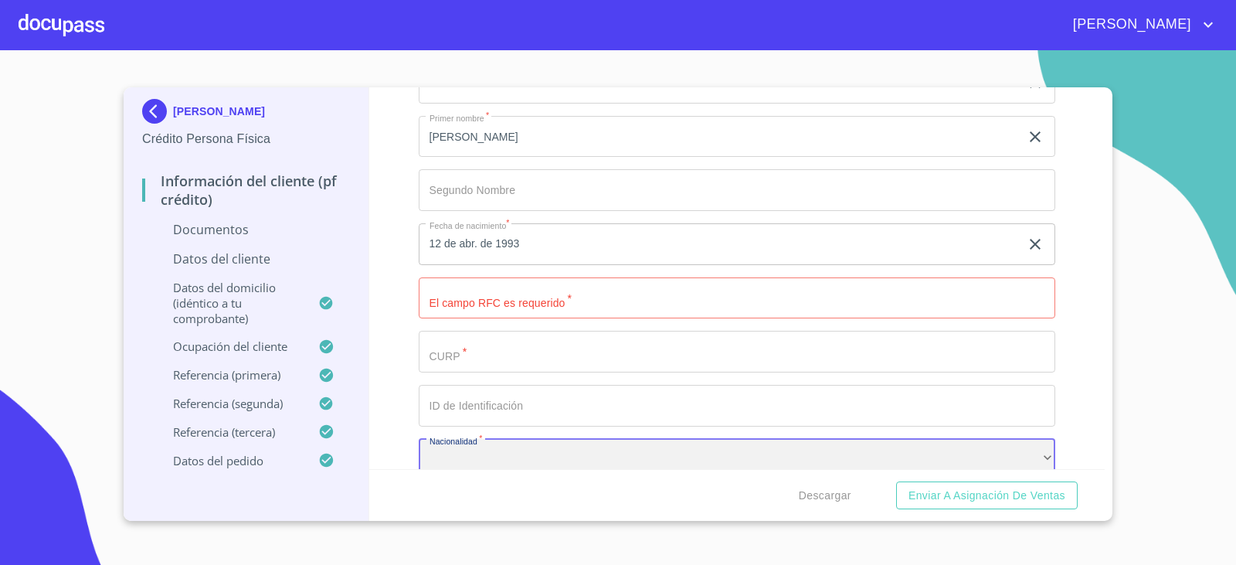
click at [535, 467] on div "​" at bounding box center [737, 460] width 637 height 42
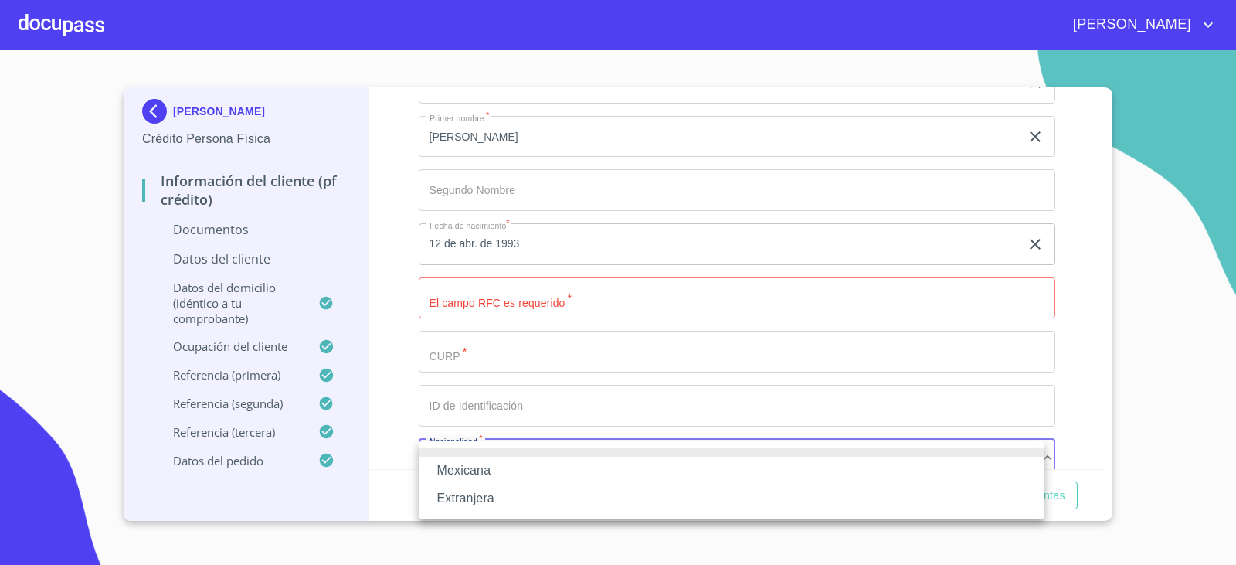
click at [475, 300] on div at bounding box center [618, 282] width 1236 height 565
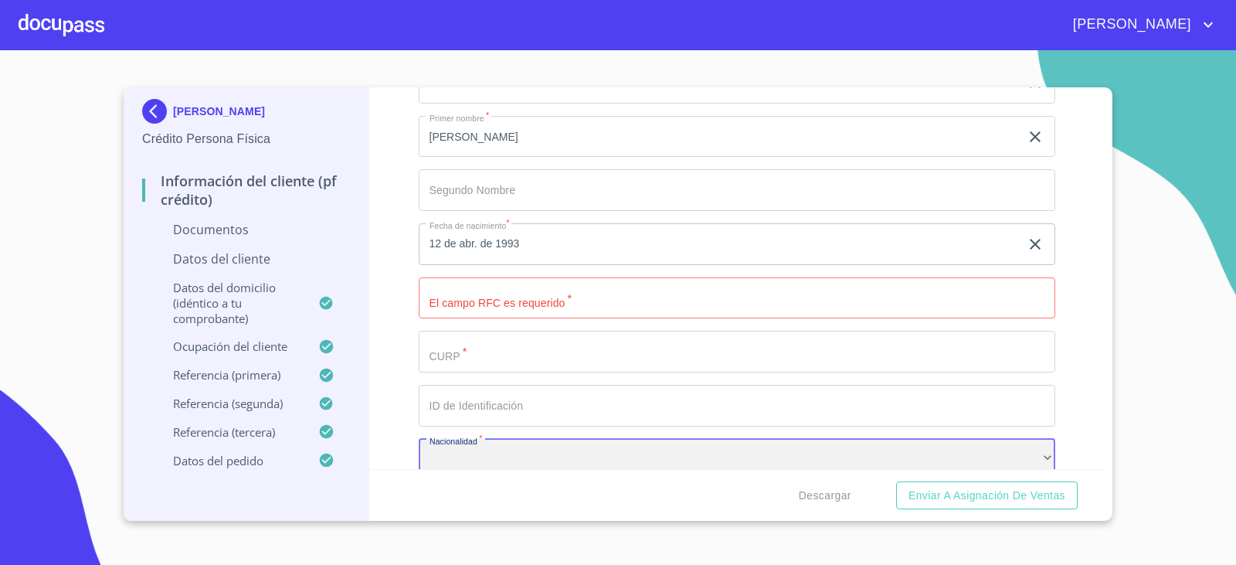
scroll to position [2026, 0]
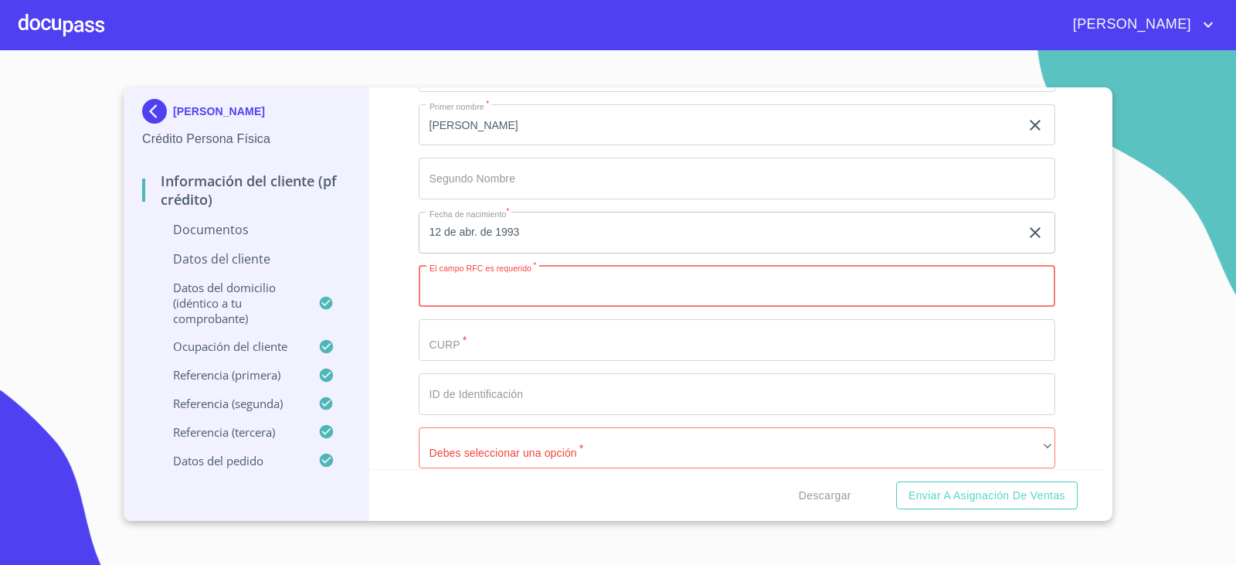
click at [475, 296] on input "Documento de identificación.   *" at bounding box center [737, 287] width 637 height 42
paste input "TAMN9304122R2"
type input "TAMN9304122R2"
click at [477, 341] on input "Documento de identificación.   *" at bounding box center [737, 340] width 637 height 42
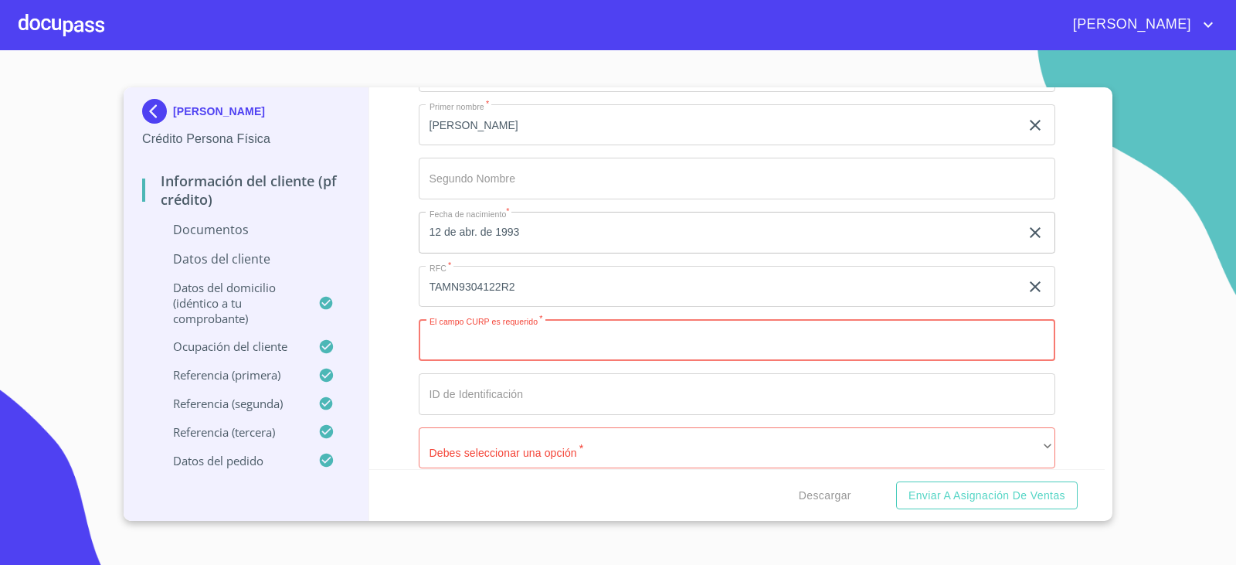
paste input "TAMN930412HJCPRX01"
type input "TAMN930412HJCPRX01"
click at [477, 399] on input "Documento de identificación.   *" at bounding box center [737, 394] width 637 height 42
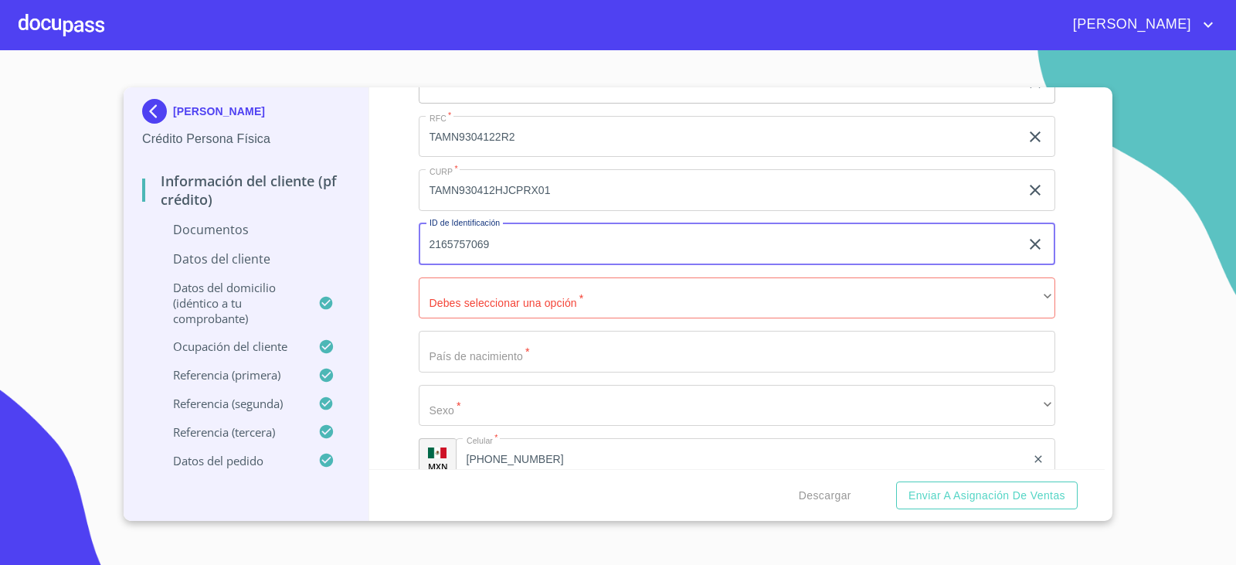
scroll to position [2180, 0]
type input "2165757069"
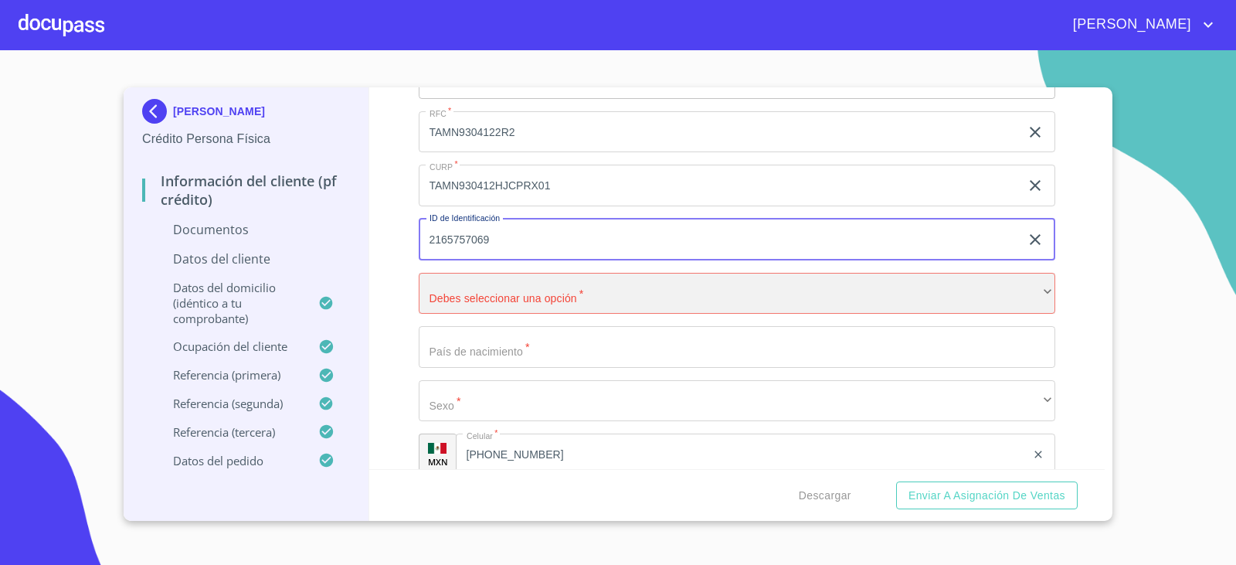
click at [513, 301] on div "​" at bounding box center [737, 294] width 637 height 42
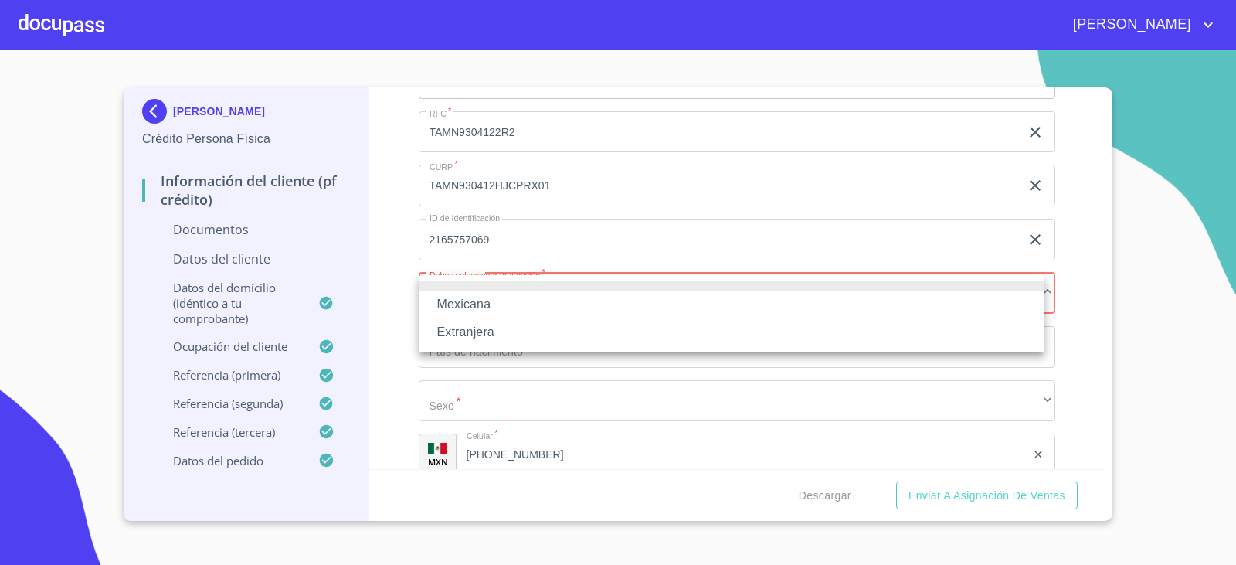
click at [511, 301] on li "Mexicana" at bounding box center [732, 304] width 626 height 28
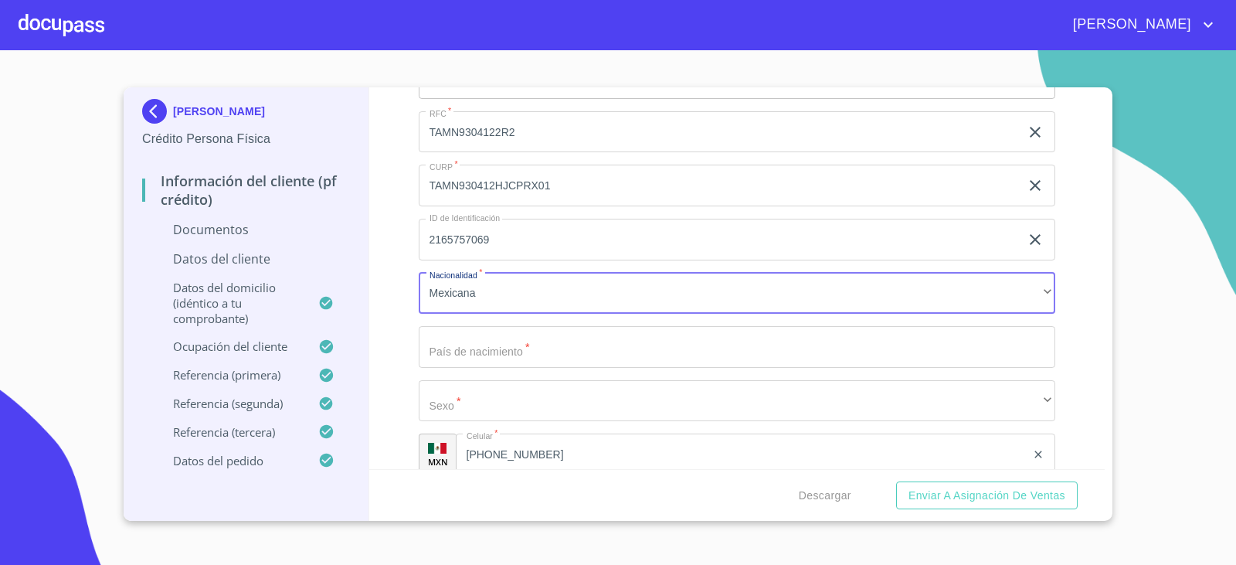
click at [498, 349] on input "Documento de identificación.   *" at bounding box center [737, 347] width 637 height 42
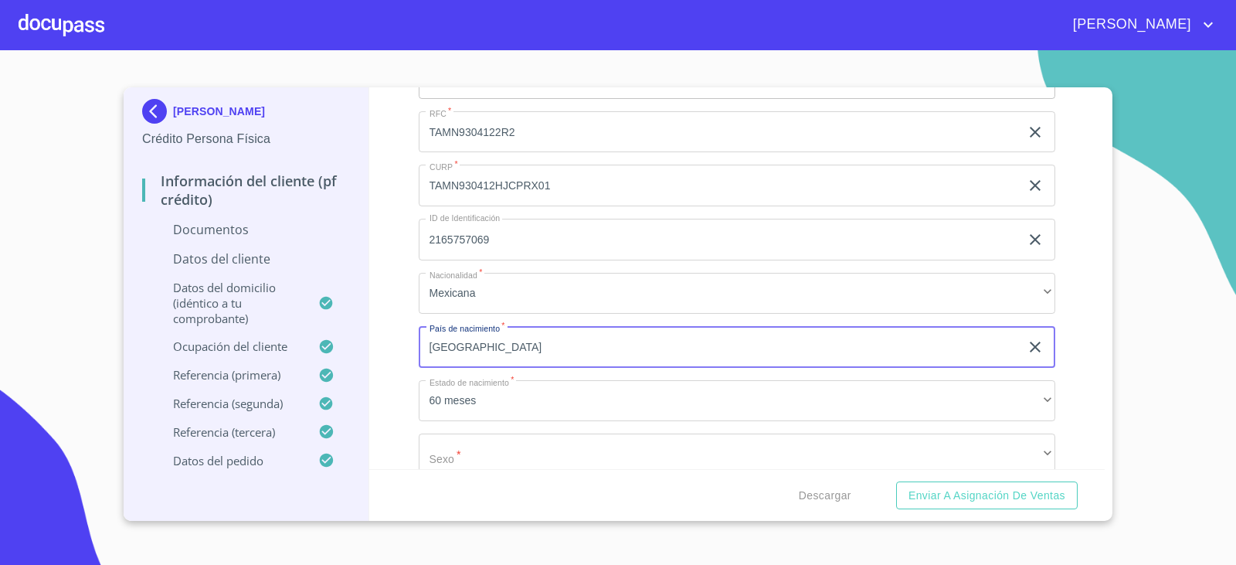
type input "[GEOGRAPHIC_DATA]"
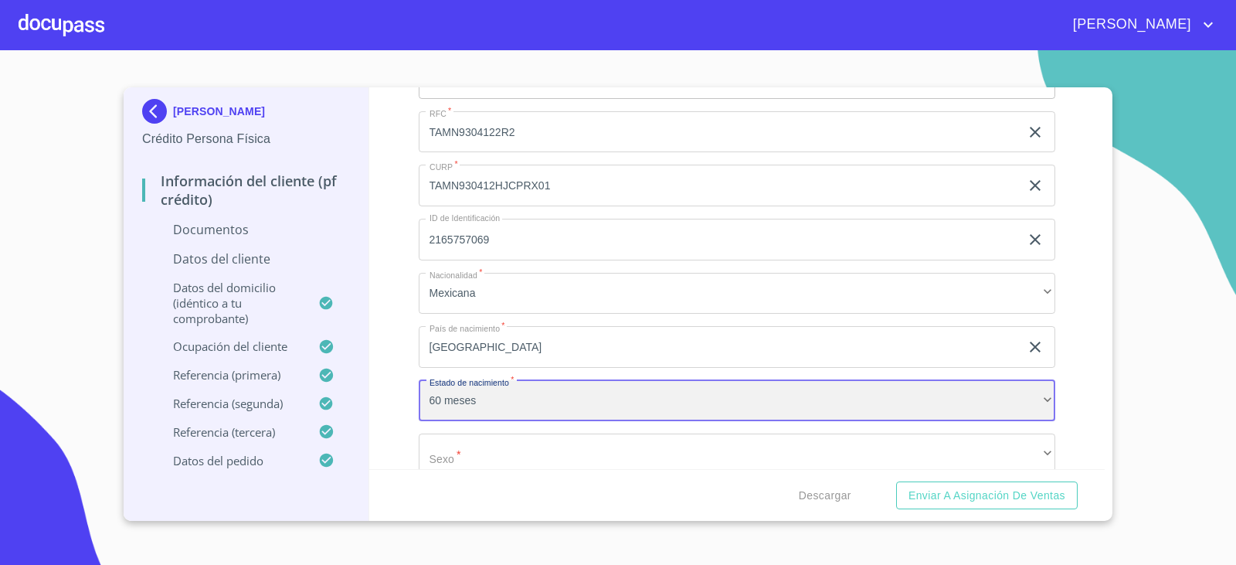
click at [609, 408] on div "60 meses" at bounding box center [737, 401] width 637 height 42
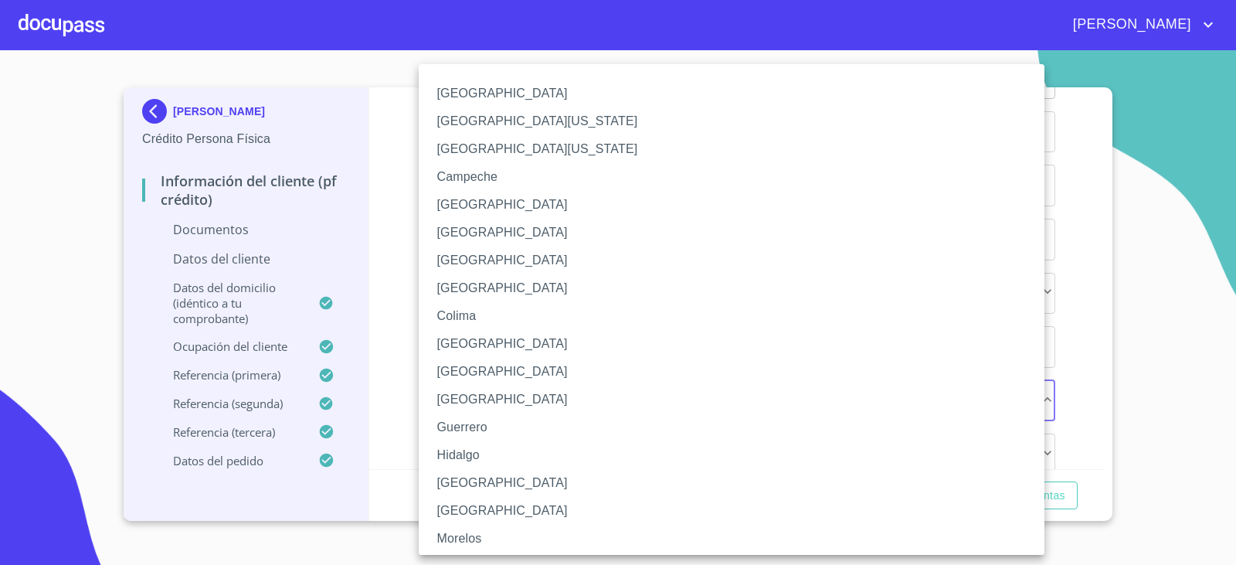
click at [467, 473] on li "[GEOGRAPHIC_DATA]" at bounding box center [737, 483] width 637 height 28
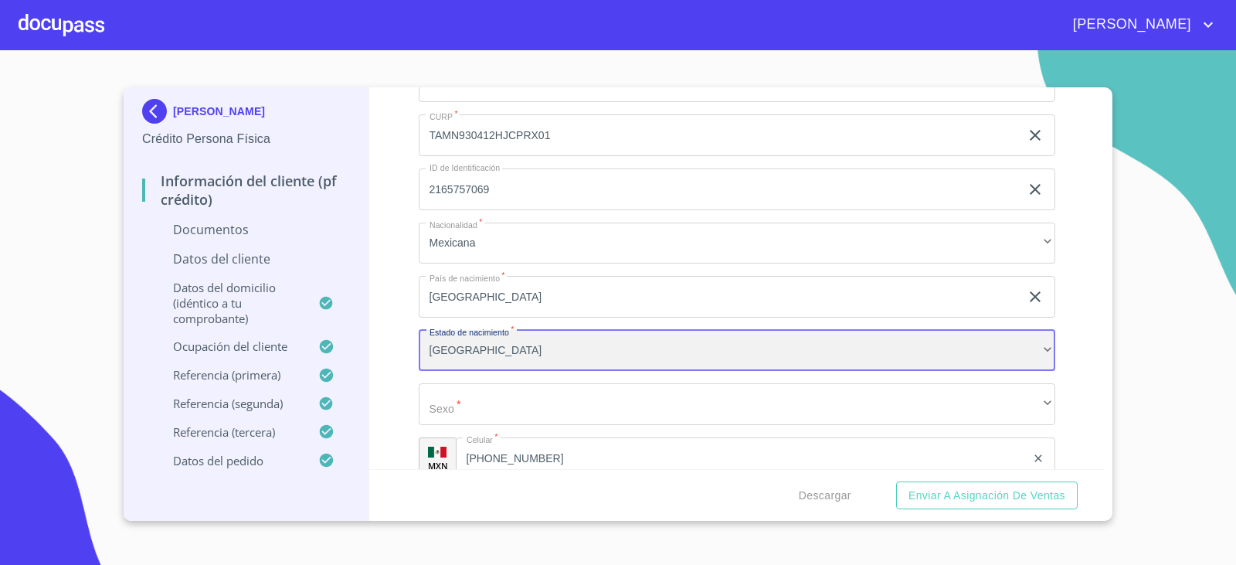
scroll to position [2257, 0]
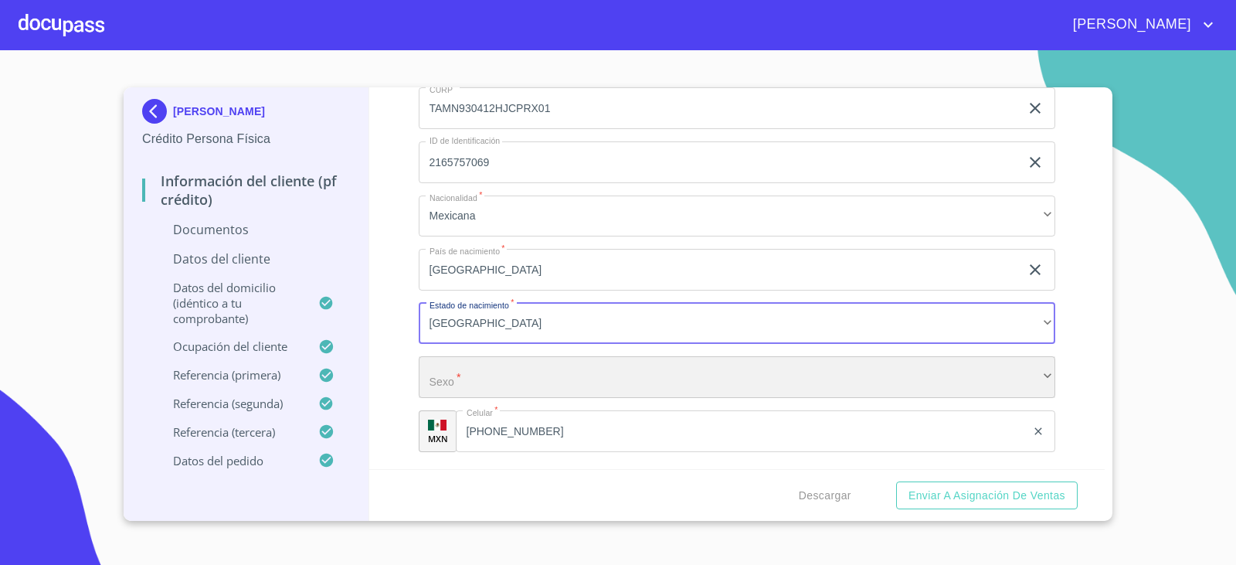
click at [454, 379] on div "​" at bounding box center [737, 377] width 637 height 42
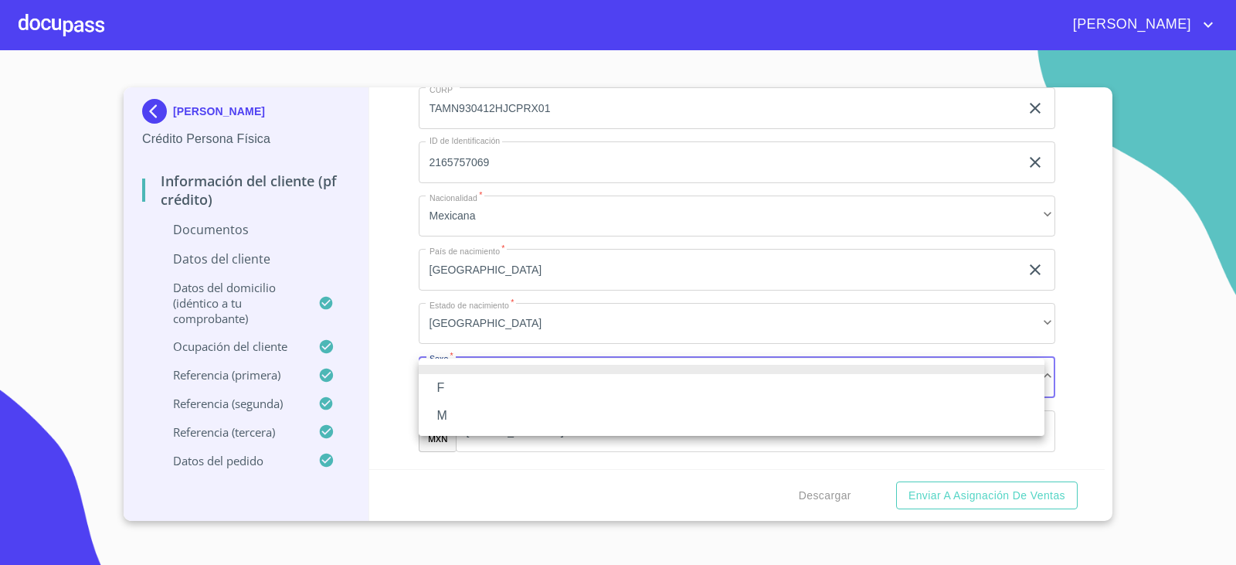
click at [461, 417] on li "M" at bounding box center [732, 416] width 626 height 28
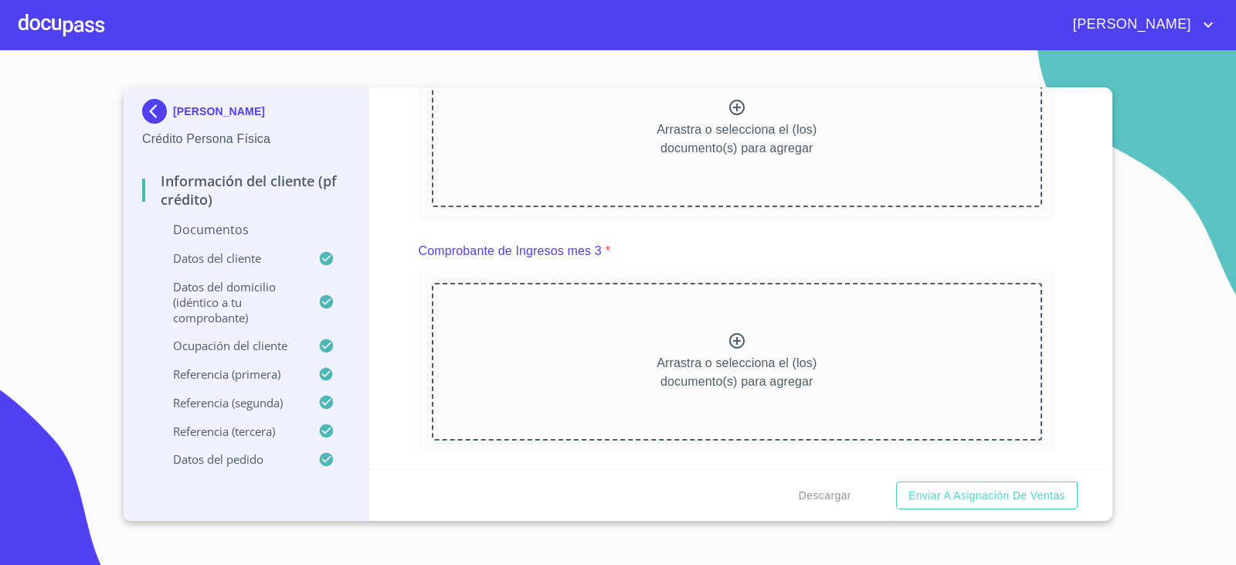
scroll to position [1330, 0]
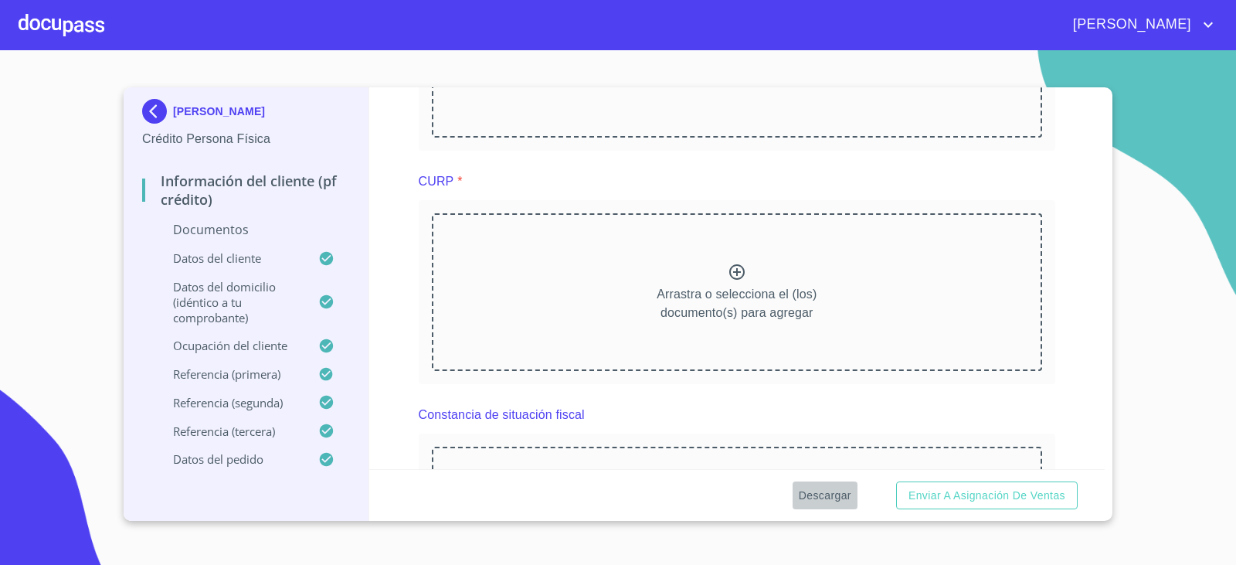
click at [837, 491] on span "Descargar" at bounding box center [825, 495] width 53 height 19
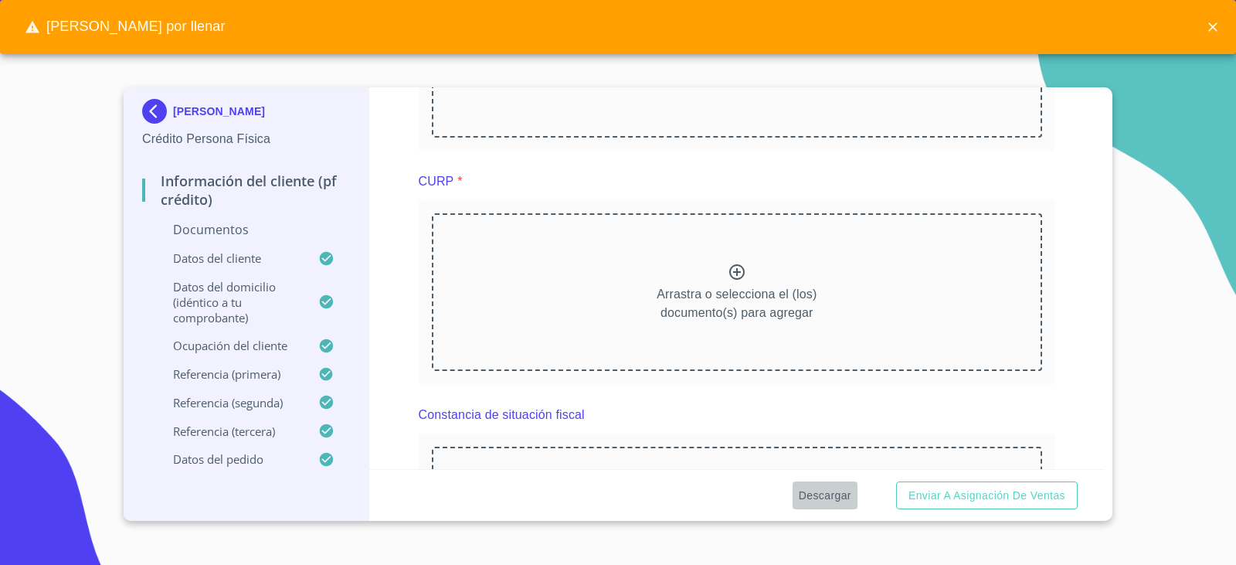
click at [830, 499] on span "Descargar" at bounding box center [825, 495] width 53 height 19
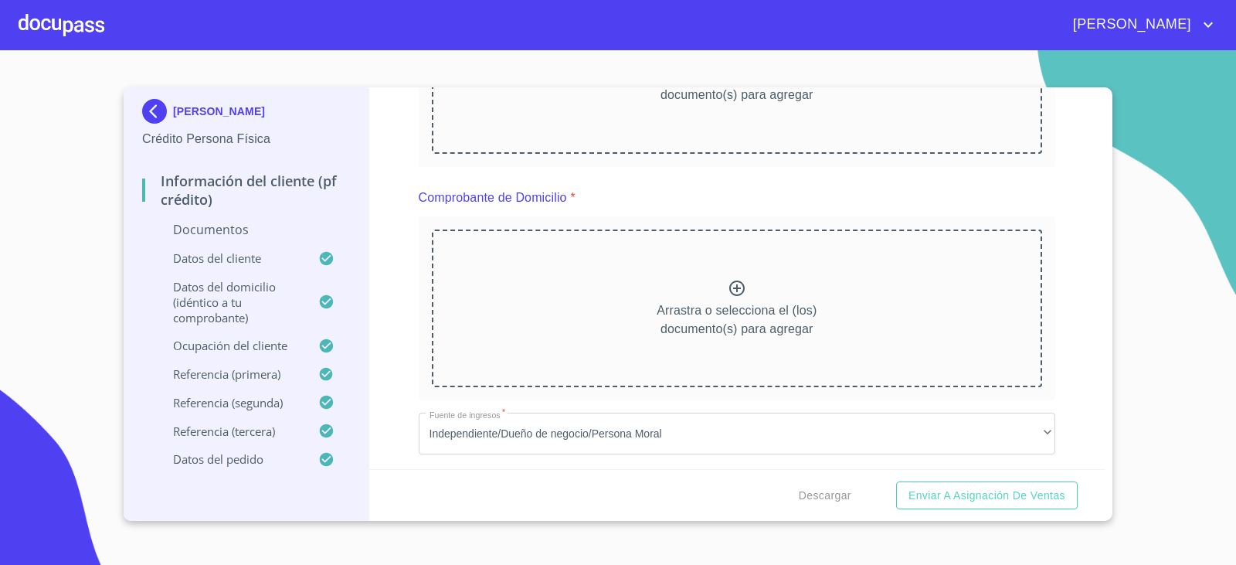
scroll to position [17, 0]
